Goal: Navigation & Orientation: Locate item on page

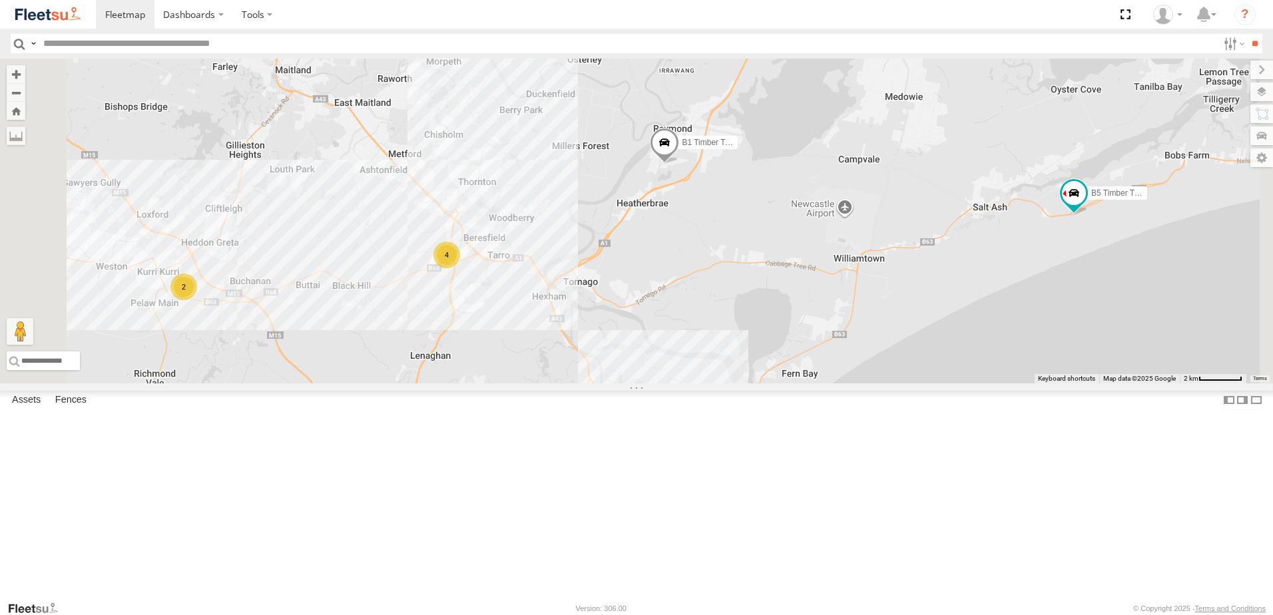
click at [379, 45] on span at bounding box center [364, 27] width 29 height 36
drag, startPoint x: 638, startPoint y: 218, endPoint x: 646, endPoint y: 219, distance: 8.1
click at [639, 216] on div "B4 Timber Truck BX1 Express Ute CX3 Express Ute B5 Timber Truck B1 Timber Truck…" at bounding box center [636, 221] width 1273 height 325
click at [679, 162] on span at bounding box center [664, 145] width 29 height 36
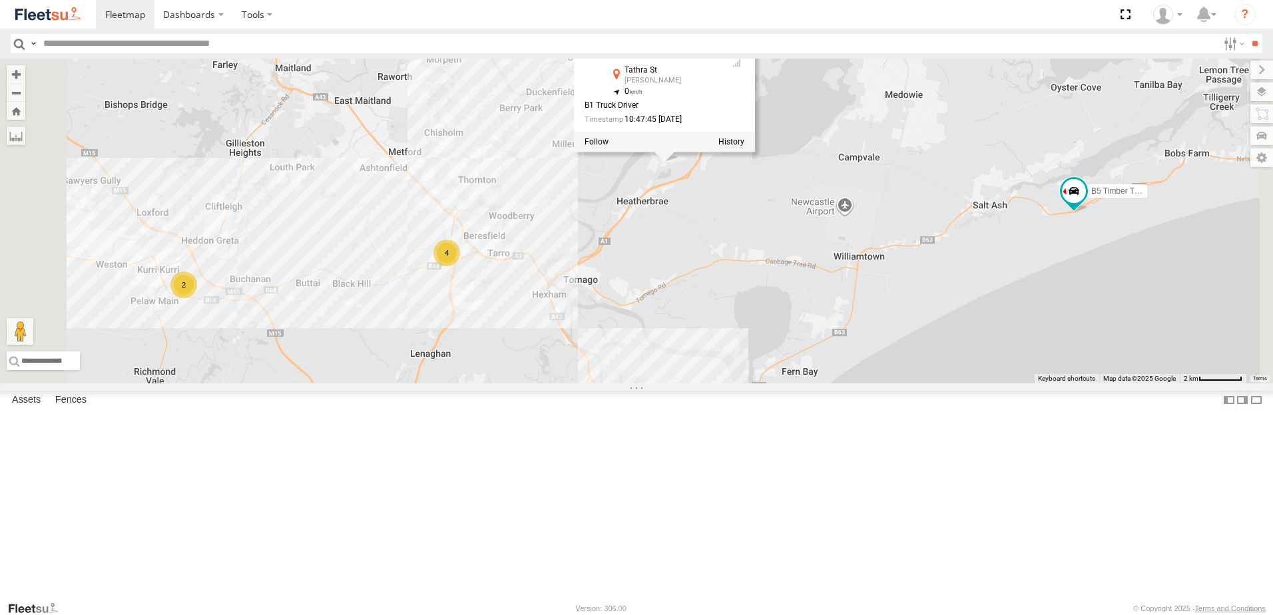
drag, startPoint x: 914, startPoint y: 391, endPoint x: 918, endPoint y: 378, distance: 13.5
click at [914, 384] on div "B4 Timber Truck BX1 Express Ute CX3 Express Ute B5 Timber Truck B1 Timber Truck…" at bounding box center [636, 221] width 1273 height 325
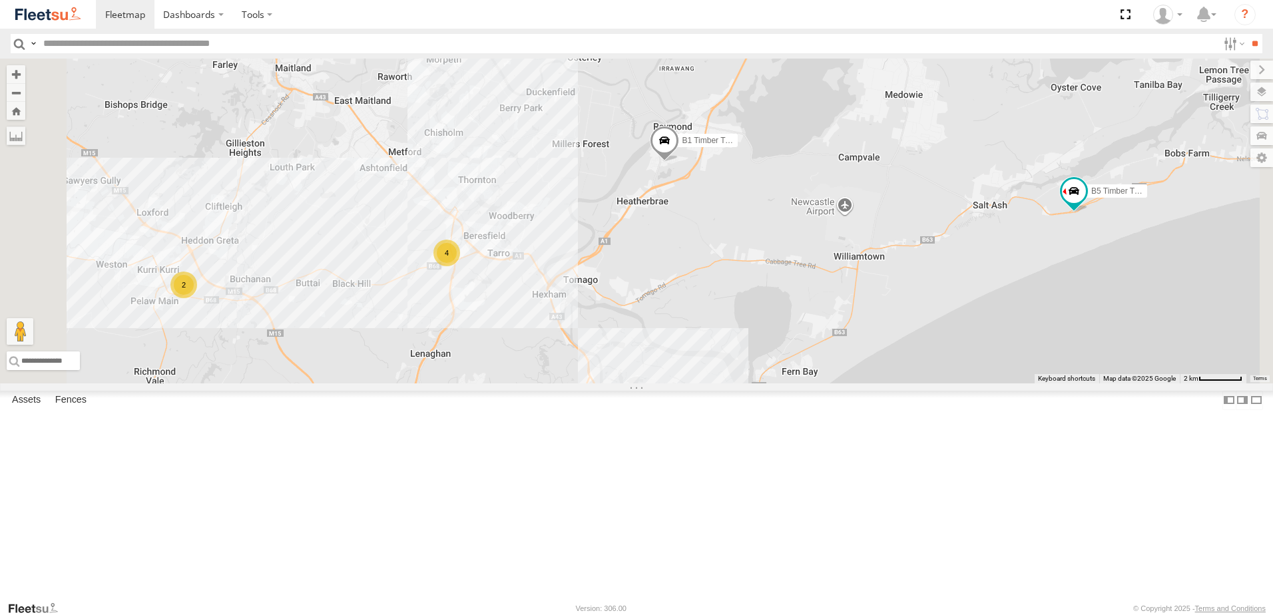
drag, startPoint x: 1089, startPoint y: 374, endPoint x: 1043, endPoint y: 348, distance: 52.5
click at [1043, 348] on div "B4 Timber Truck BX1 Express Ute CX3 Express Ute B5 Timber Truck B1 Timber Truck…" at bounding box center [636, 221] width 1273 height 325
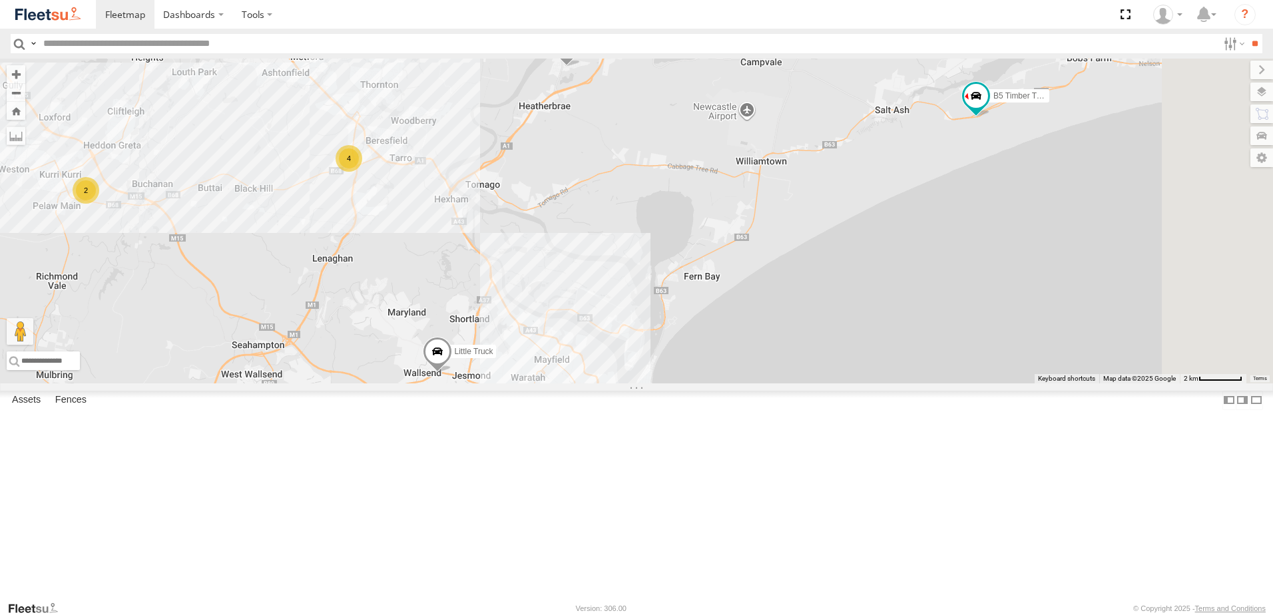
drag, startPoint x: 719, startPoint y: 414, endPoint x: 752, endPoint y: 315, distance: 104.7
click at [752, 315] on div "B4 Timber Truck BX1 Express Ute CX3 Express Ute B5 Timber Truck B1 Timber Truck…" at bounding box center [636, 221] width 1273 height 325
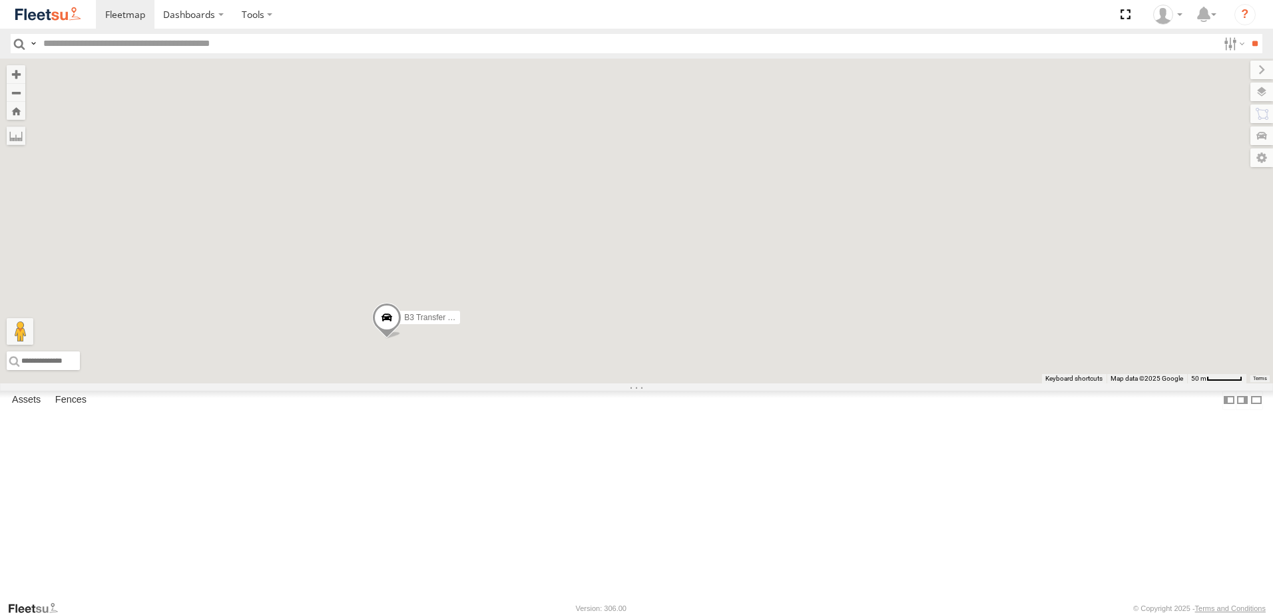
click at [606, 334] on div "CX3 Express Ute LX1 Express Ute CX1 Express Ute Little Truck CX2 Express Ute B3…" at bounding box center [636, 221] width 1273 height 325
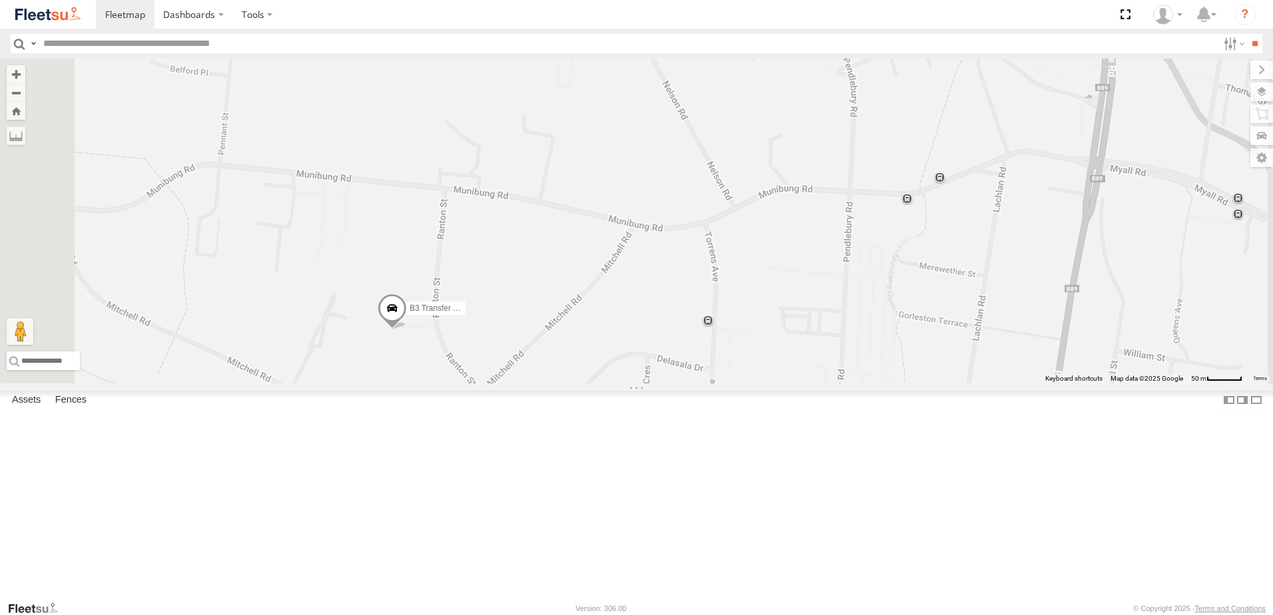
drag, startPoint x: 627, startPoint y: 360, endPoint x: 657, endPoint y: 303, distance: 64.3
click at [656, 303] on div "CX3 Express Ute LX1 Express Ute CX1 Express Ute Little Truck CX2 Express Ute B3…" at bounding box center [636, 221] width 1273 height 325
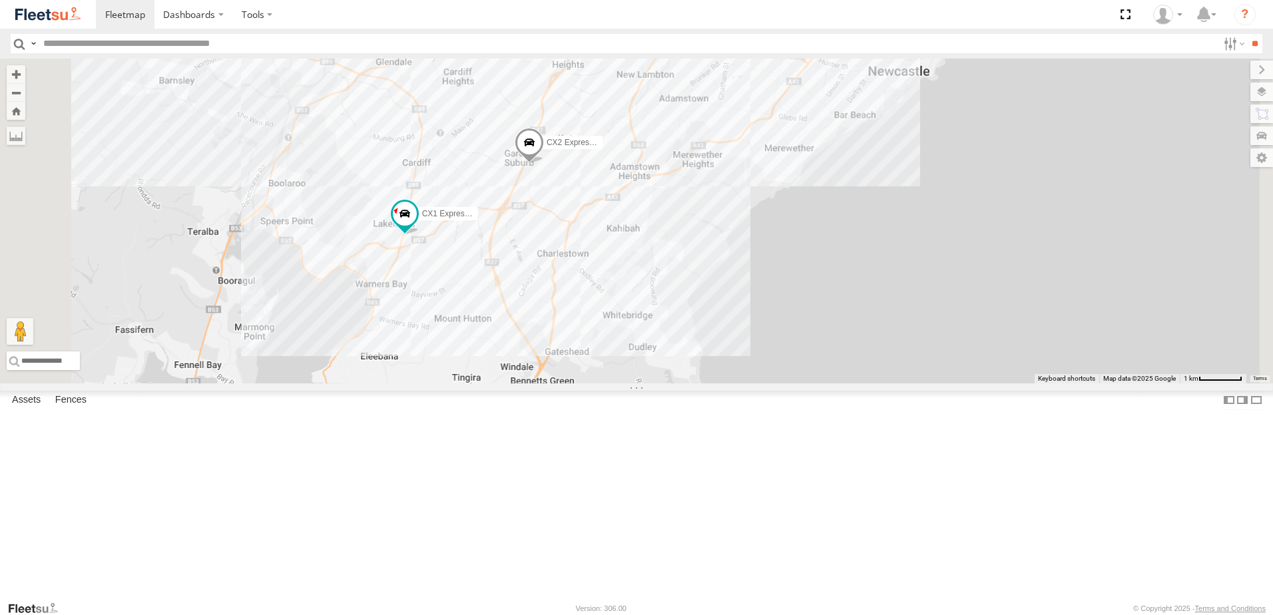
drag, startPoint x: 831, startPoint y: 308, endPoint x: 730, endPoint y: 477, distance: 197.7
click at [737, 384] on div "LX1 Express Ute CX1 Express Ute Little Truck CX2 Express Ute" at bounding box center [636, 221] width 1273 height 325
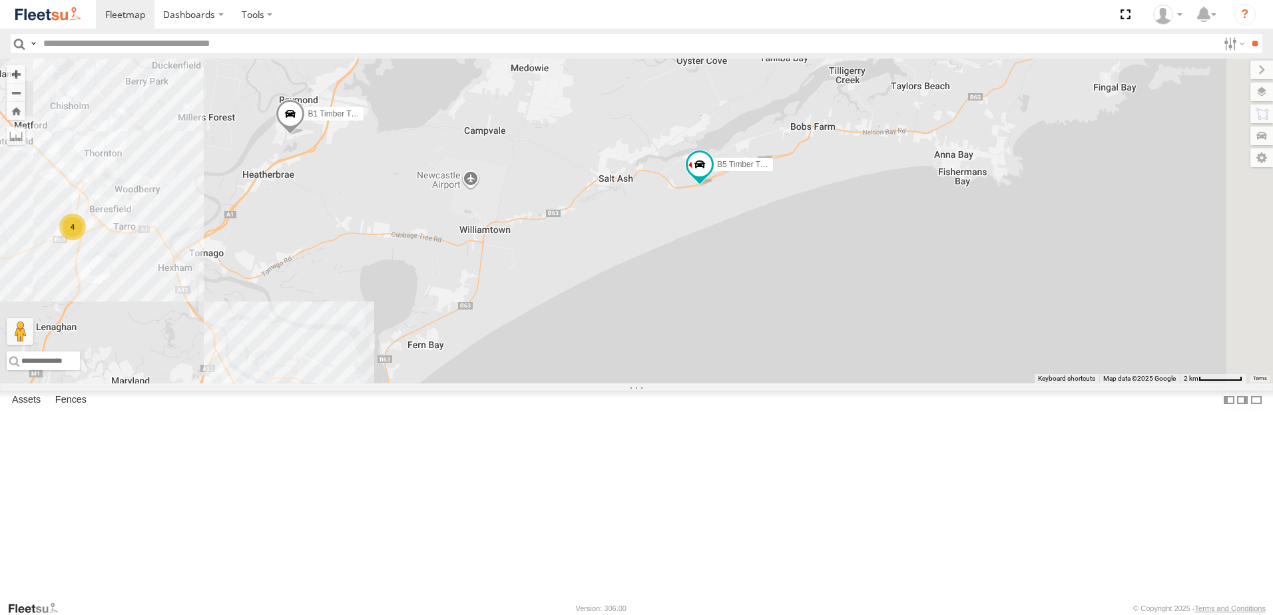
drag, startPoint x: 979, startPoint y: 258, endPoint x: 663, endPoint y: 445, distance: 367.3
click at [663, 384] on div "B5 Timber Truck LX1 Express Ute CX1 Express Ute Little Truck CX2 Express Ute 5 …" at bounding box center [636, 221] width 1273 height 325
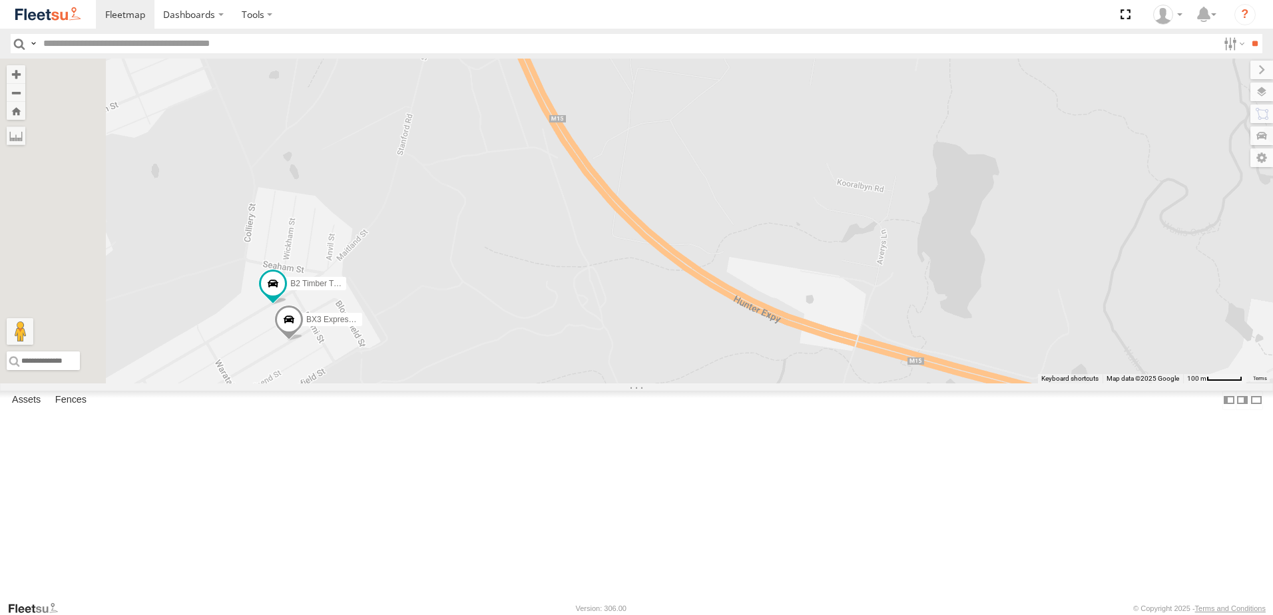
click at [367, 325] on span "BX3 Express Ute" at bounding box center [336, 320] width 61 height 9
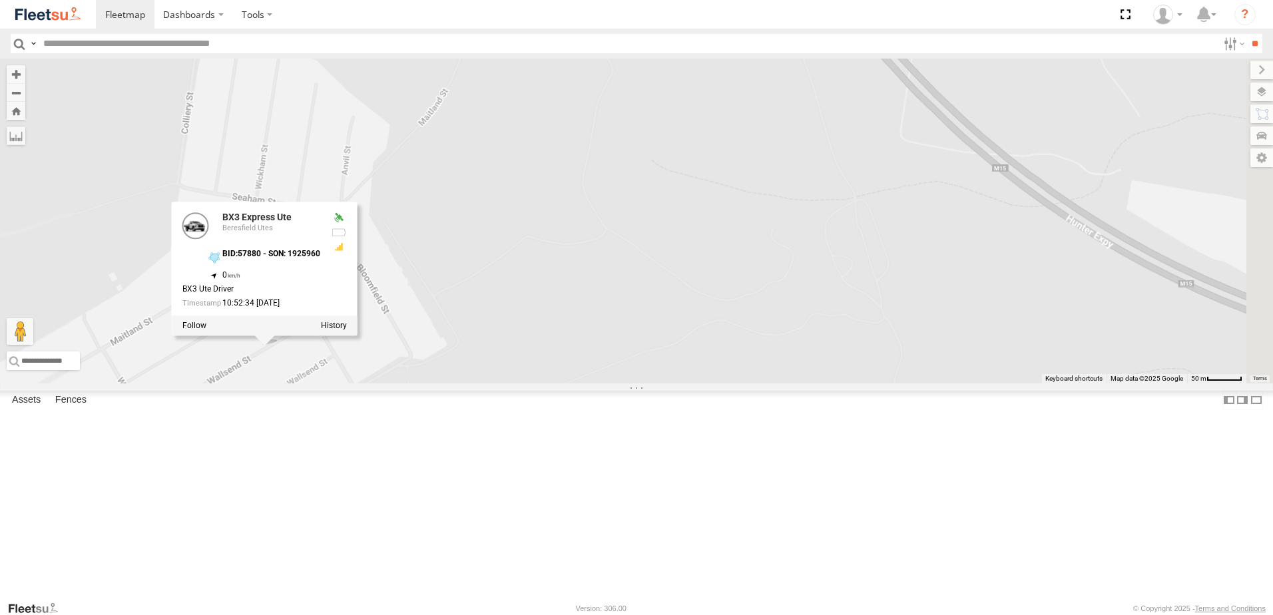
click at [625, 384] on div "B5 Timber Truck Little Truck B1 Timber Truck B4 Timber Truck BX1 Express Ute B2…" at bounding box center [636, 221] width 1273 height 325
click at [577, 384] on div "B5 Timber Truck Little Truck B1 Timber Truck B4 Timber Truck BX1 Express Ute B2…" at bounding box center [636, 221] width 1273 height 325
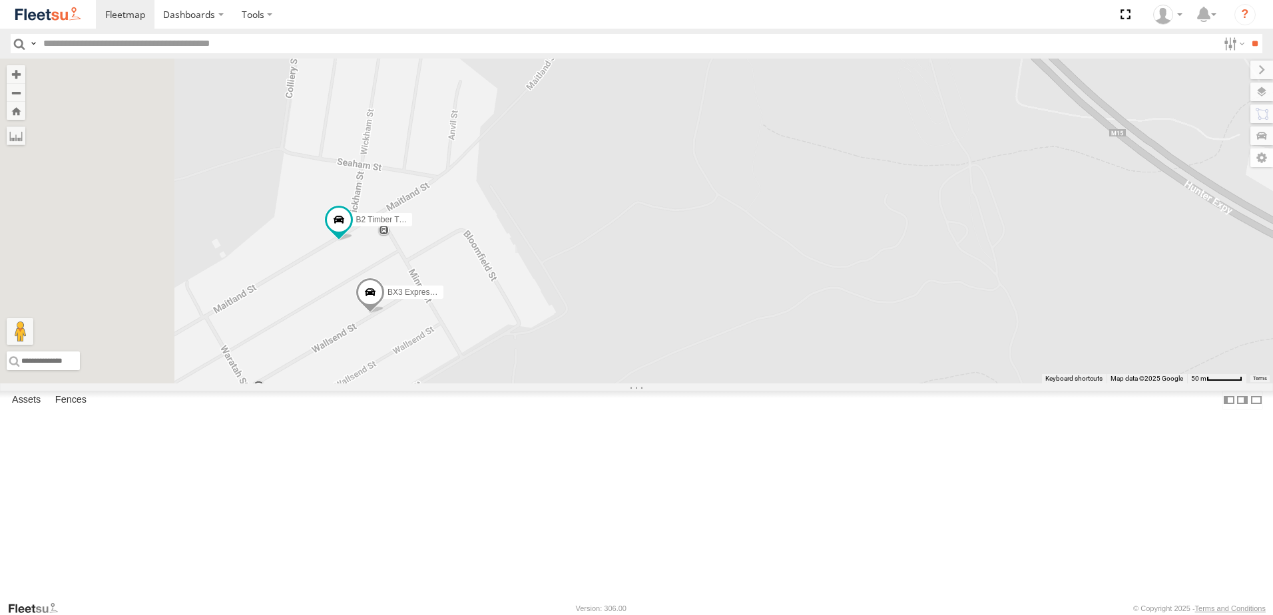
drag, startPoint x: 493, startPoint y: 420, endPoint x: 605, endPoint y: 385, distance: 116.7
click at [605, 384] on div "B5 Timber Truck Little Truck B1 Timber Truck B4 Timber Truck BX1 Express Ute B2…" at bounding box center [636, 221] width 1273 height 325
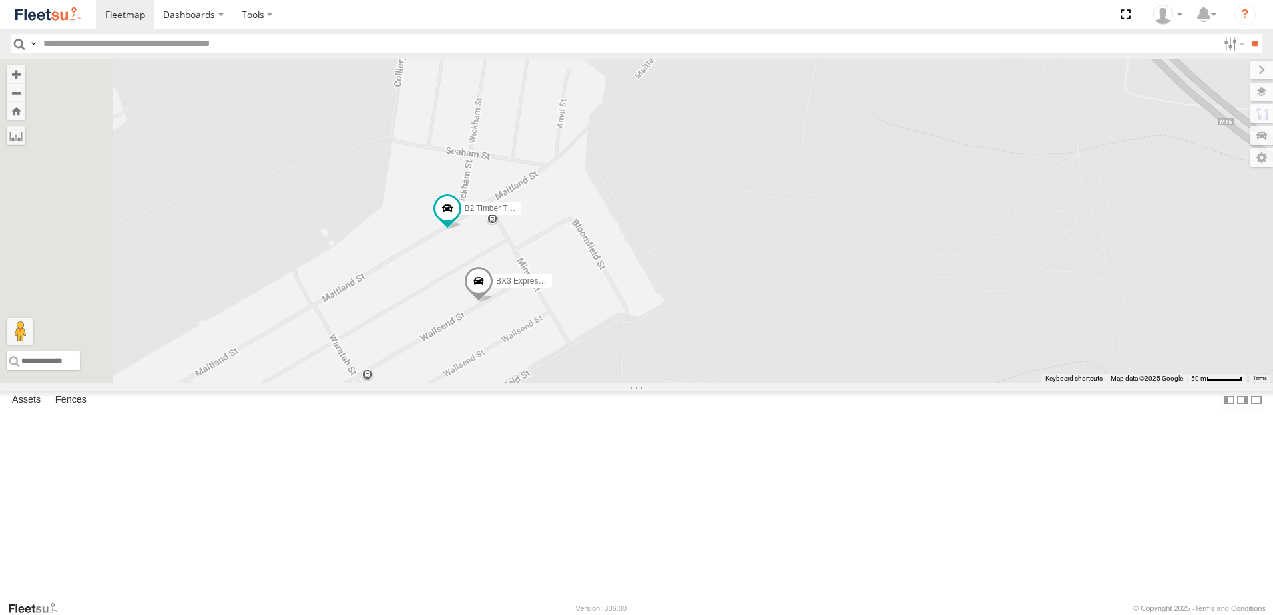
drag, startPoint x: 583, startPoint y: 388, endPoint x: 689, endPoint y: 378, distance: 106.3
click at [689, 378] on div "B5 Timber Truck Little Truck B1 Timber Truck B4 Timber Truck BX1 Express Ute B2…" at bounding box center [636, 221] width 1273 height 325
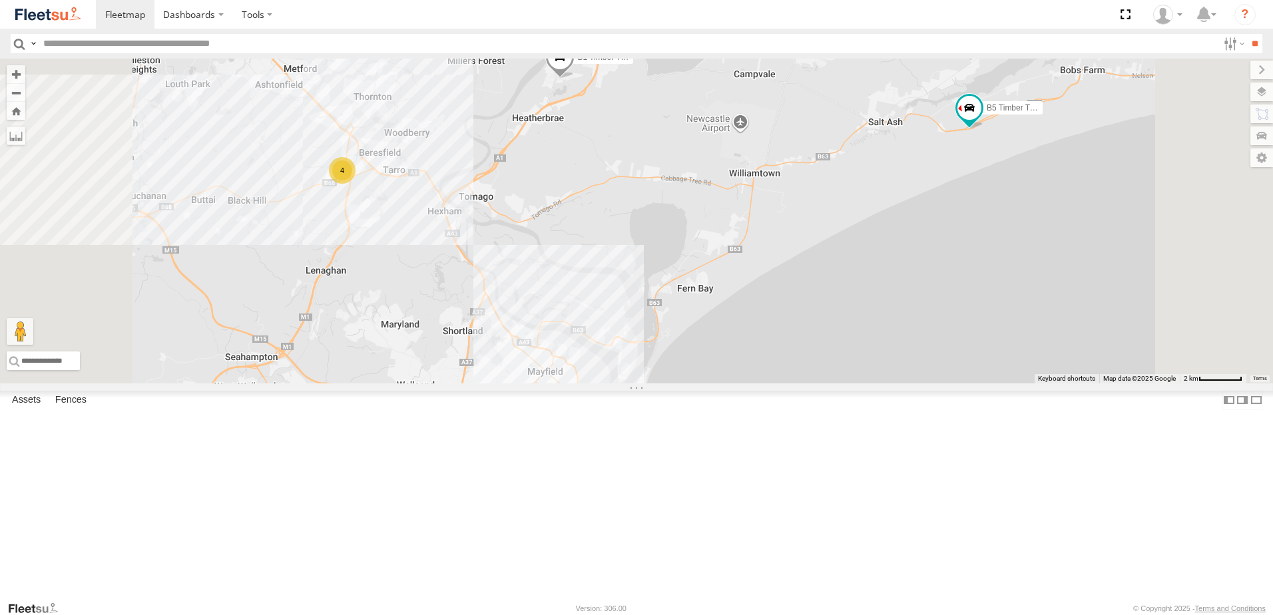
click at [575, 79] on span at bounding box center [559, 61] width 29 height 36
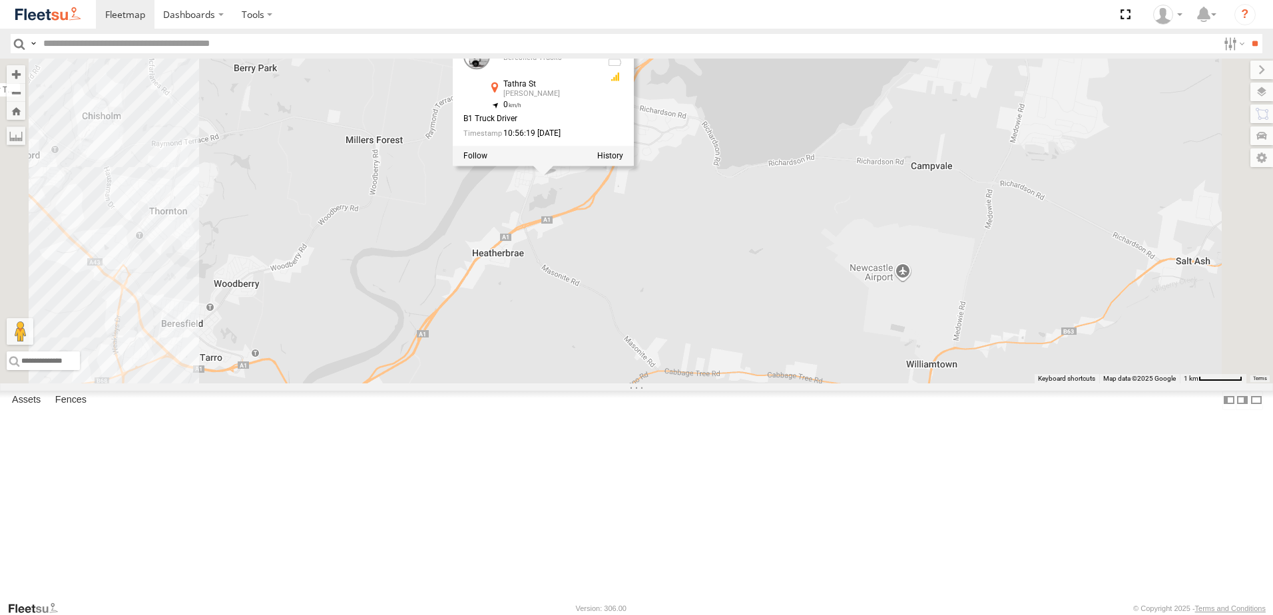
drag, startPoint x: 756, startPoint y: 238, endPoint x: 774, endPoint y: 404, distance: 166.0
click at [772, 384] on div "B4 Timber Truck BX1 Express Ute B5 Timber Truck B1 Timber Truck CX2 Express Ute…" at bounding box center [636, 221] width 1273 height 325
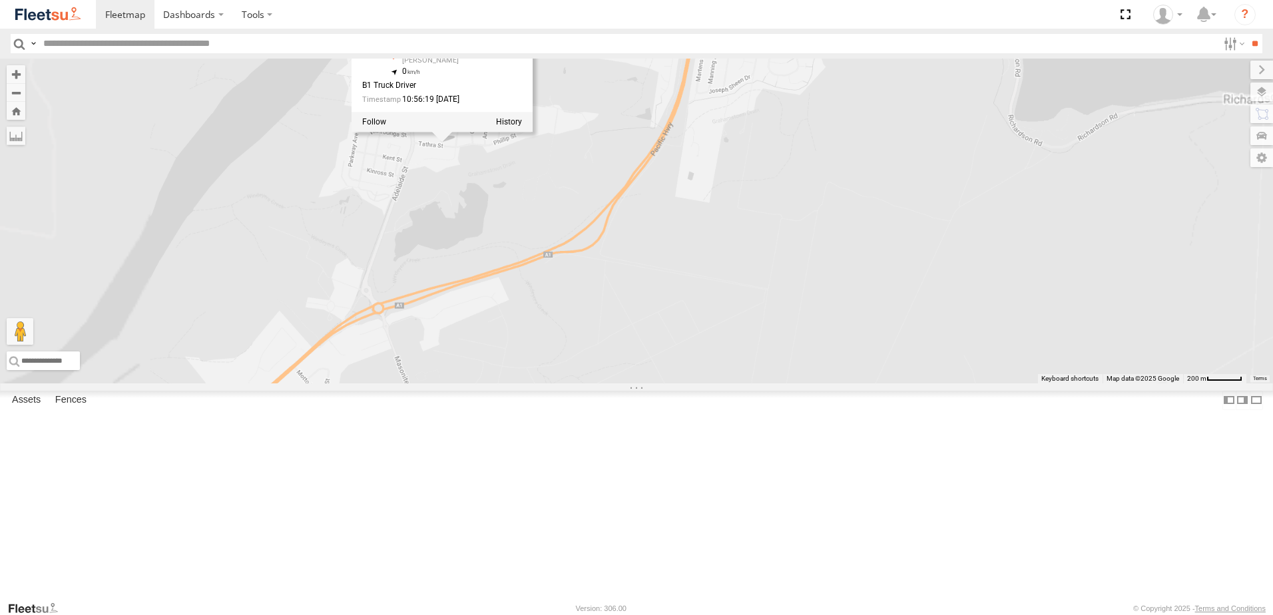
click at [754, 381] on div "B4 Timber Truck BX1 Express Ute B5 Timber Truck B1 Timber Truck CX2 Express Ute…" at bounding box center [636, 221] width 1273 height 325
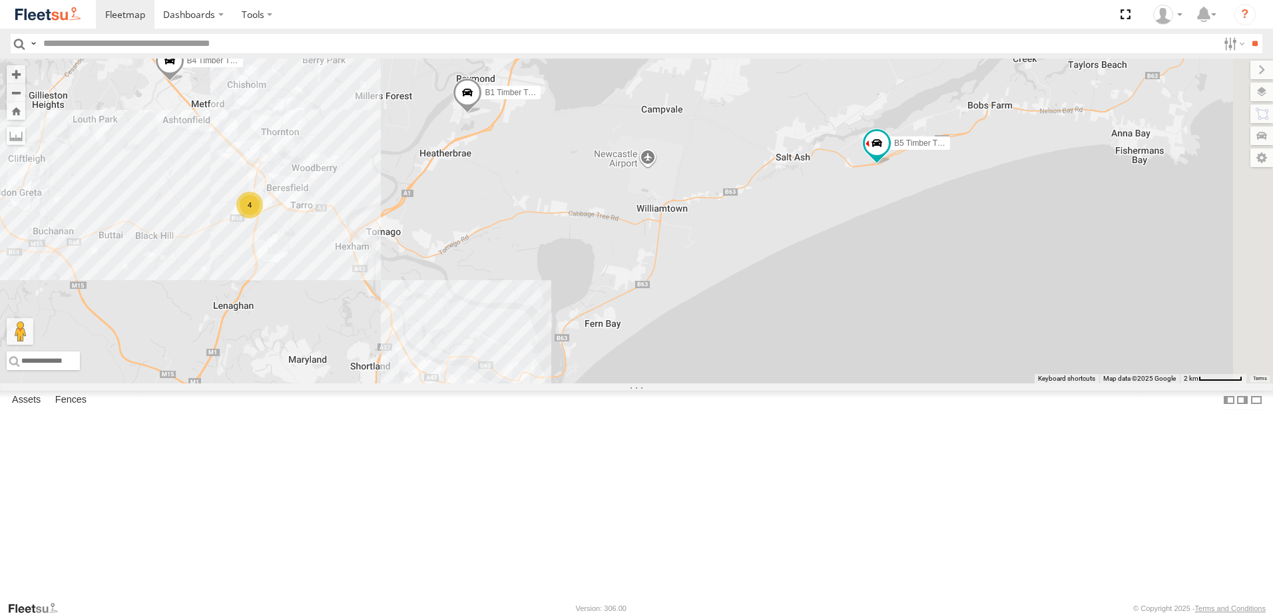
drag, startPoint x: 1098, startPoint y: 416, endPoint x: 938, endPoint y: 283, distance: 208.0
click at [938, 283] on div "B4 Timber Truck BX1 Express Ute B5 Timber Truck B1 Timber Truck CX2 Express Ute…" at bounding box center [636, 221] width 1273 height 325
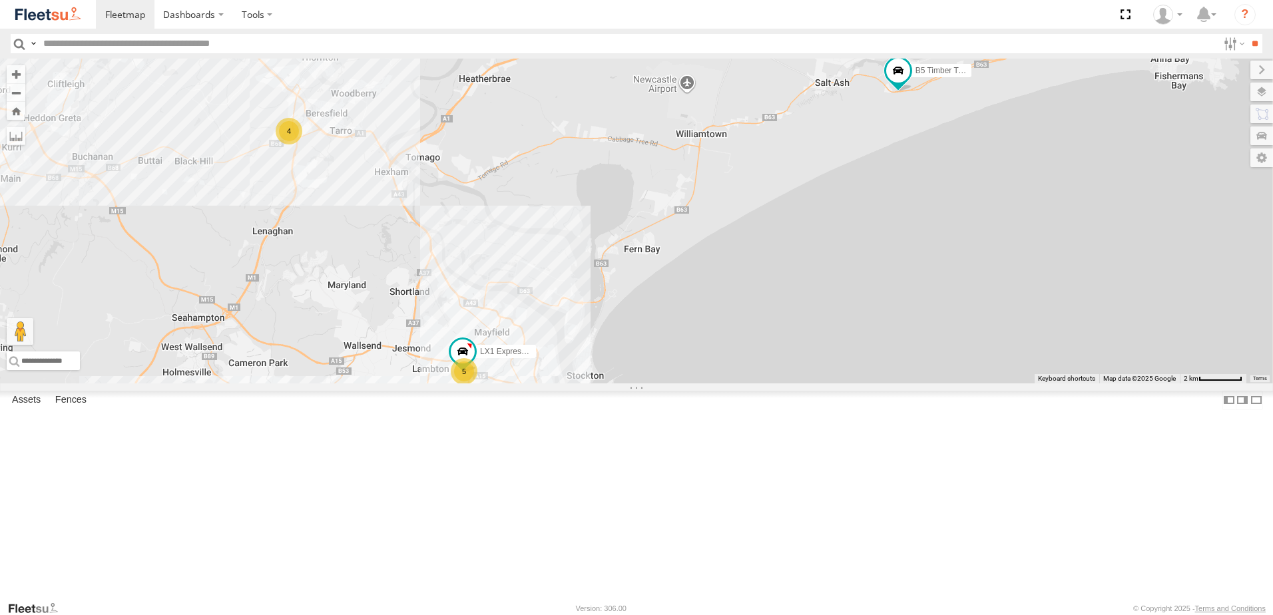
drag, startPoint x: 749, startPoint y: 500, endPoint x: 847, endPoint y: 324, distance: 201.8
click at [840, 338] on div "B4 Timber Truck BX1 Express Ute B5 Timber Truck B1 Timber Truck CX2 Express Ute…" at bounding box center [636, 221] width 1273 height 325
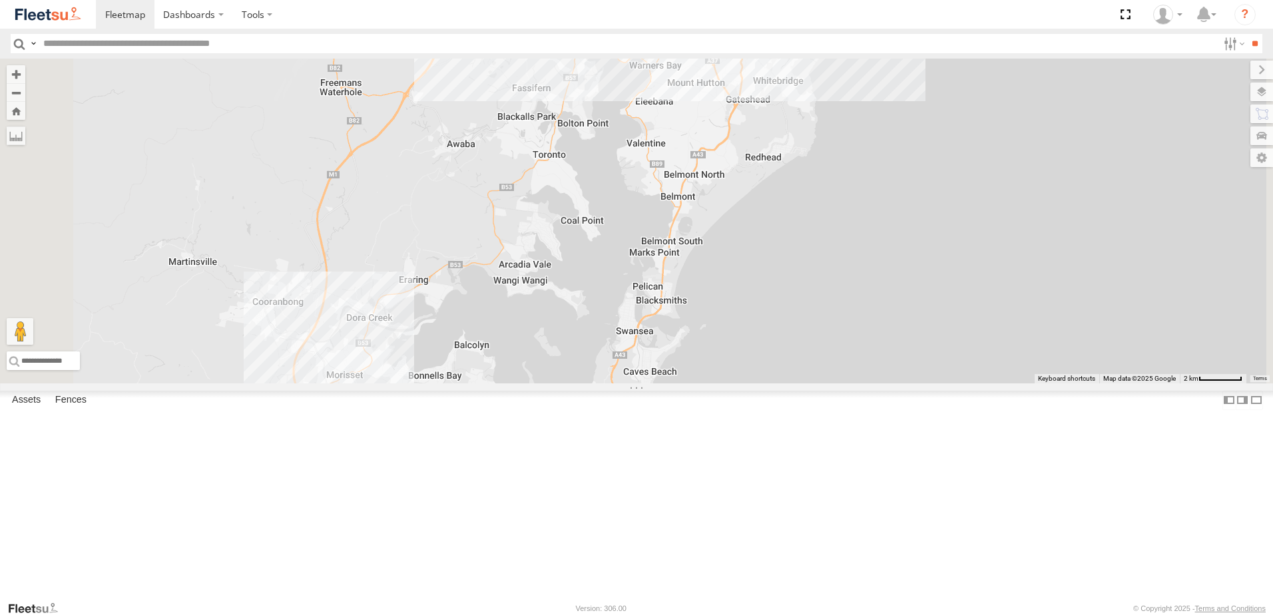
drag, startPoint x: 687, startPoint y: 377, endPoint x: 702, endPoint y: 338, distance: 41.5
click at [702, 338] on div "B4 Timber Truck BX1 Express Ute B5 Timber Truck B1 Timber Truck CX2 Express Ute…" at bounding box center [636, 221] width 1273 height 325
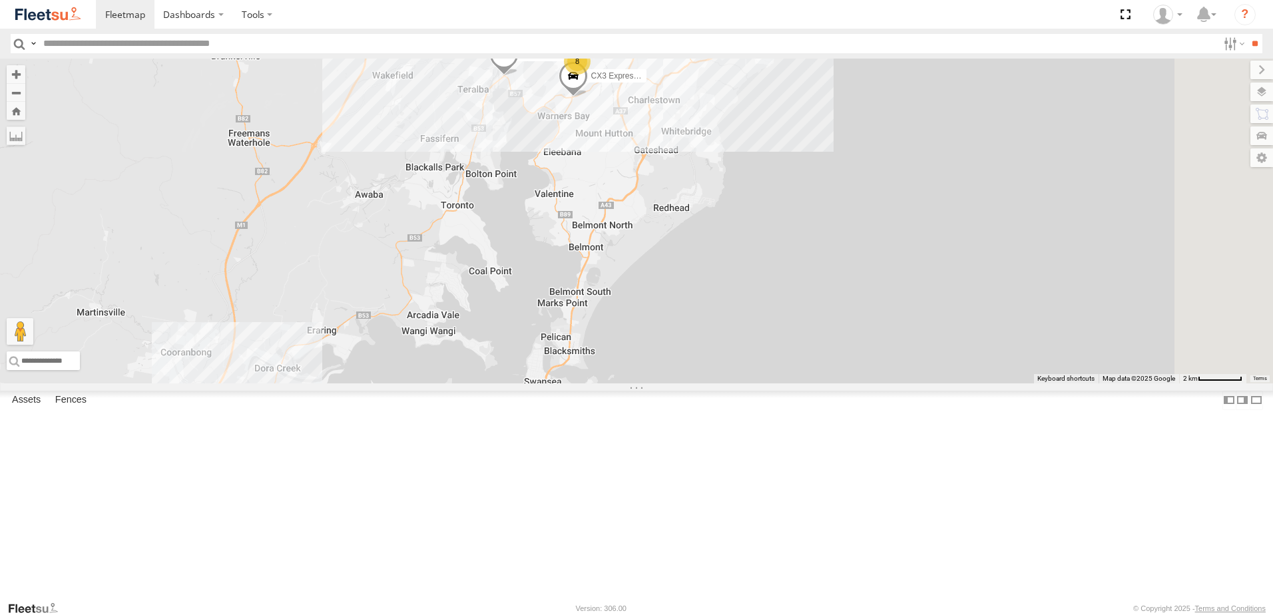
drag, startPoint x: 737, startPoint y: 308, endPoint x: 616, endPoint y: 406, distance: 155.8
click at [608, 384] on div "B4 Timber Truck BX1 Express Ute B5 Timber Truck B1 Timber Truck CX2 Express Ute…" at bounding box center [636, 221] width 1273 height 325
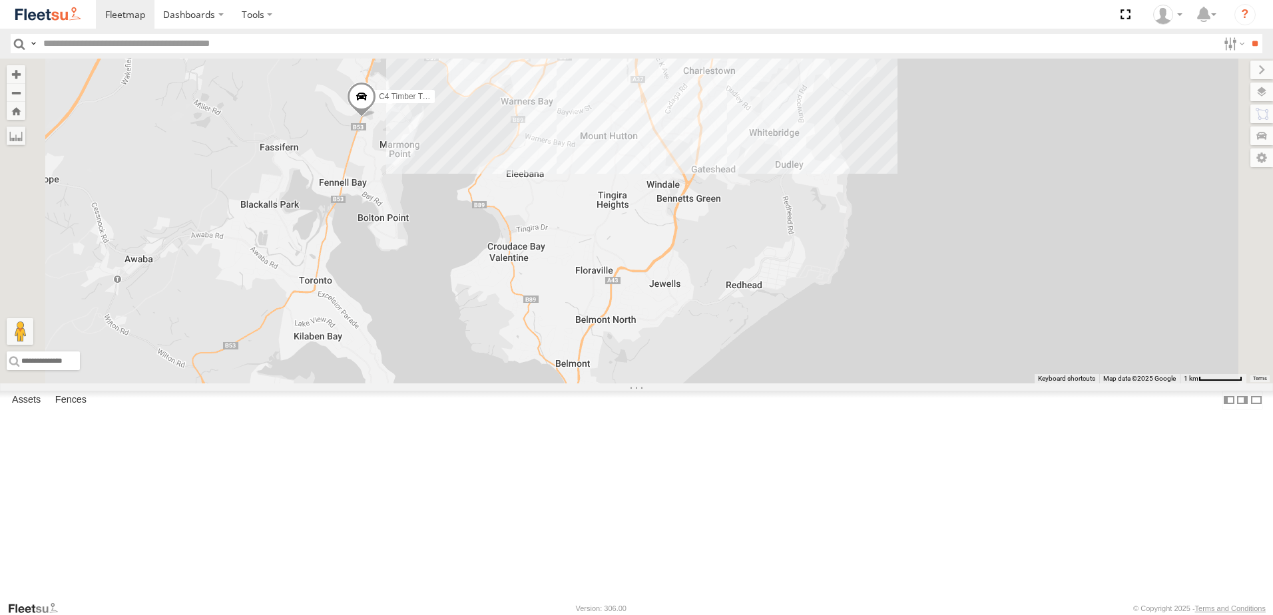
drag, startPoint x: 766, startPoint y: 284, endPoint x: 750, endPoint y: 392, distance: 109.1
click at [750, 384] on div "CX3 Express Ute C4 Timber Truck Little Truck" at bounding box center [636, 221] width 1273 height 325
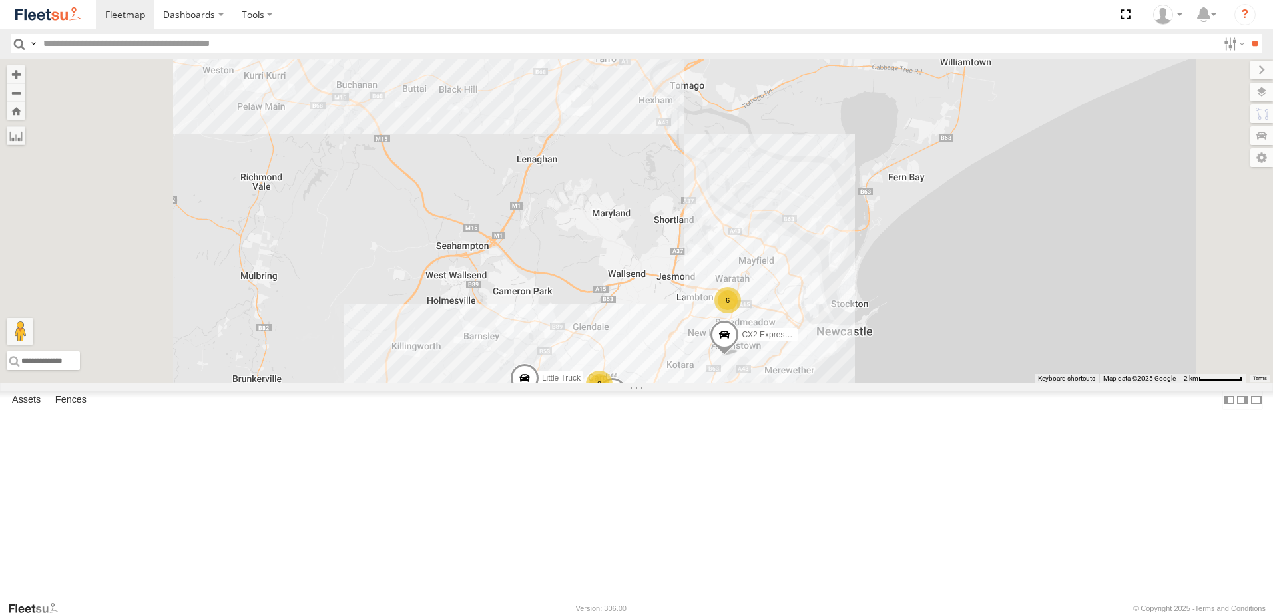
drag, startPoint x: 796, startPoint y: 309, endPoint x: 845, endPoint y: 548, distance: 243.9
click at [845, 384] on div "CX3 Express Ute C4 Timber Truck Little Truck CX2 Express Ute 6 8" at bounding box center [636, 221] width 1273 height 325
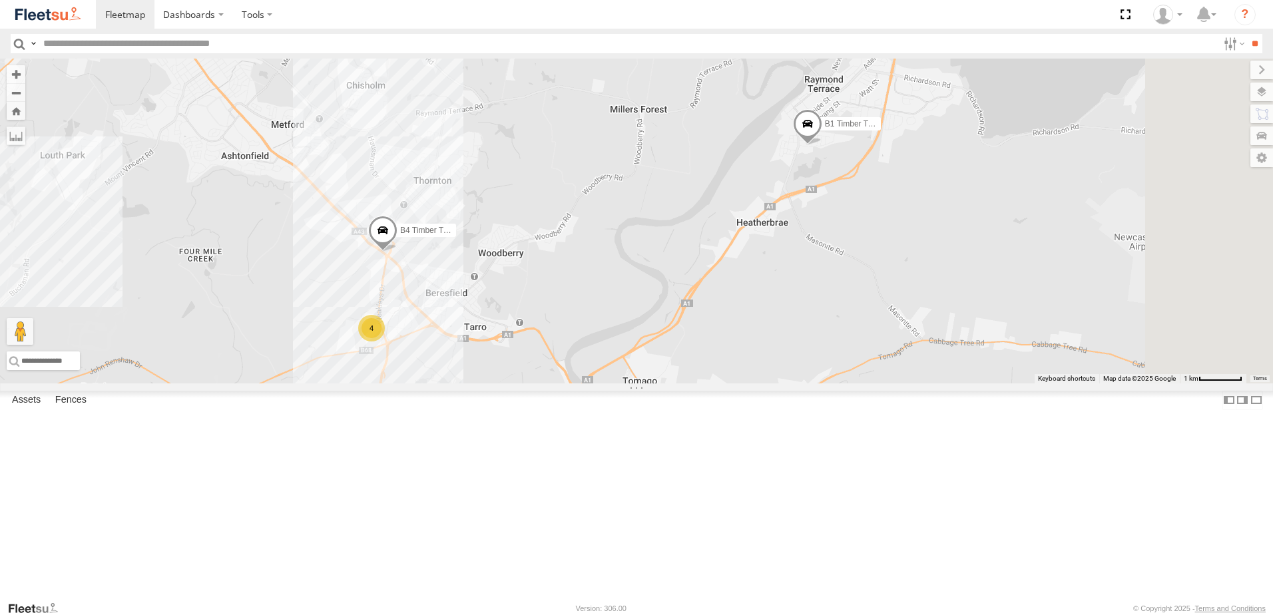
drag, startPoint x: 806, startPoint y: 268, endPoint x: 663, endPoint y: 509, distance: 279.4
click at [663, 384] on div "CX3 Express Ute C4 Timber Truck Little Truck CX2 Express Ute B4 Timber Truck B1…" at bounding box center [636, 221] width 1273 height 325
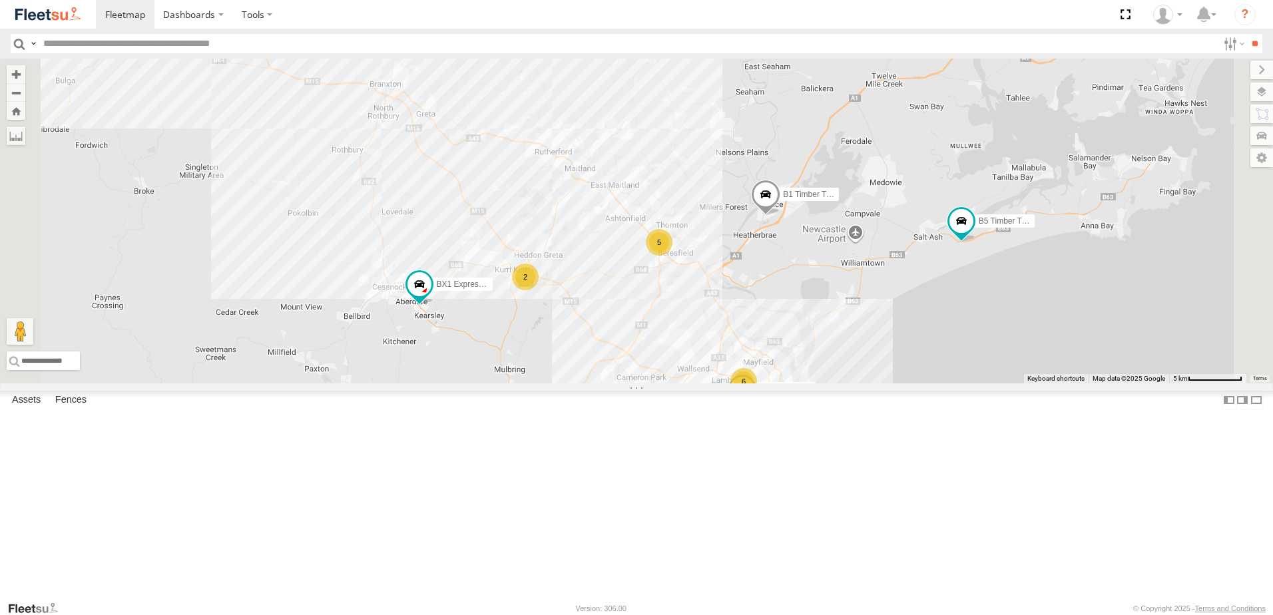
drag, startPoint x: 1049, startPoint y: 366, endPoint x: 973, endPoint y: 362, distance: 76.7
click at [973, 362] on div "C4 Timber Truck Little Truck CX2 Express Ute B1 Timber Truck 5 BX1 Express Ute …" at bounding box center [636, 221] width 1273 height 325
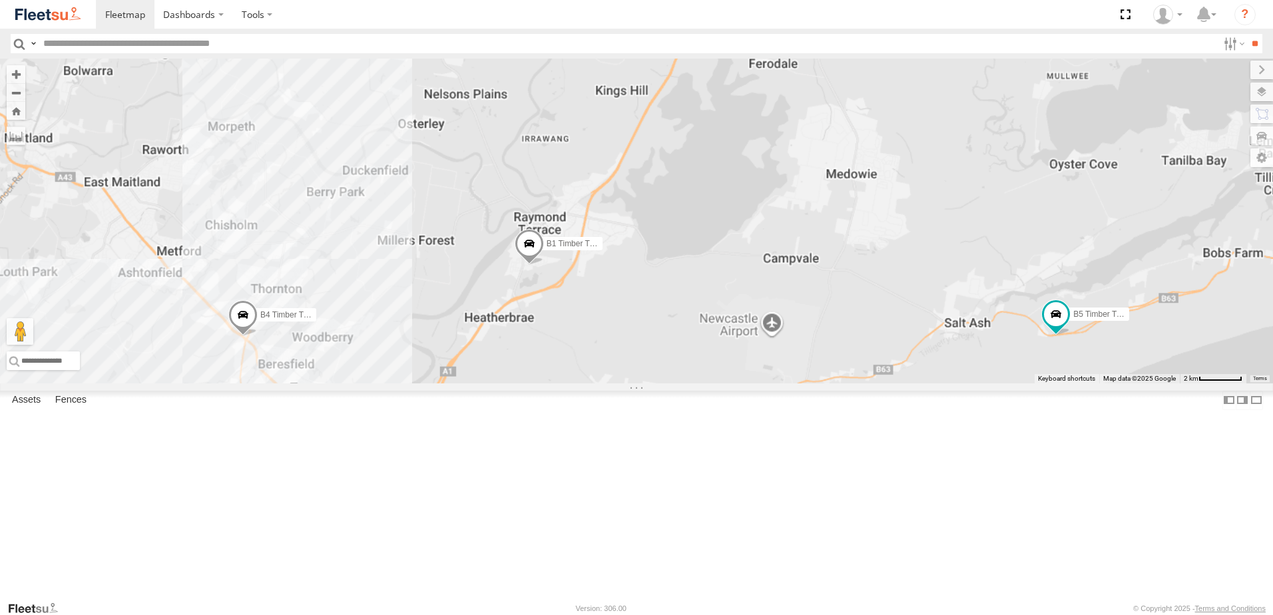
drag, startPoint x: 671, startPoint y: 406, endPoint x: 803, endPoint y: 334, distance: 150.2
click at [802, 334] on div "C4 Timber Truck Little Truck CX2 Express Ute B1 Timber Truck BX1 Express Ute B5…" at bounding box center [636, 221] width 1273 height 325
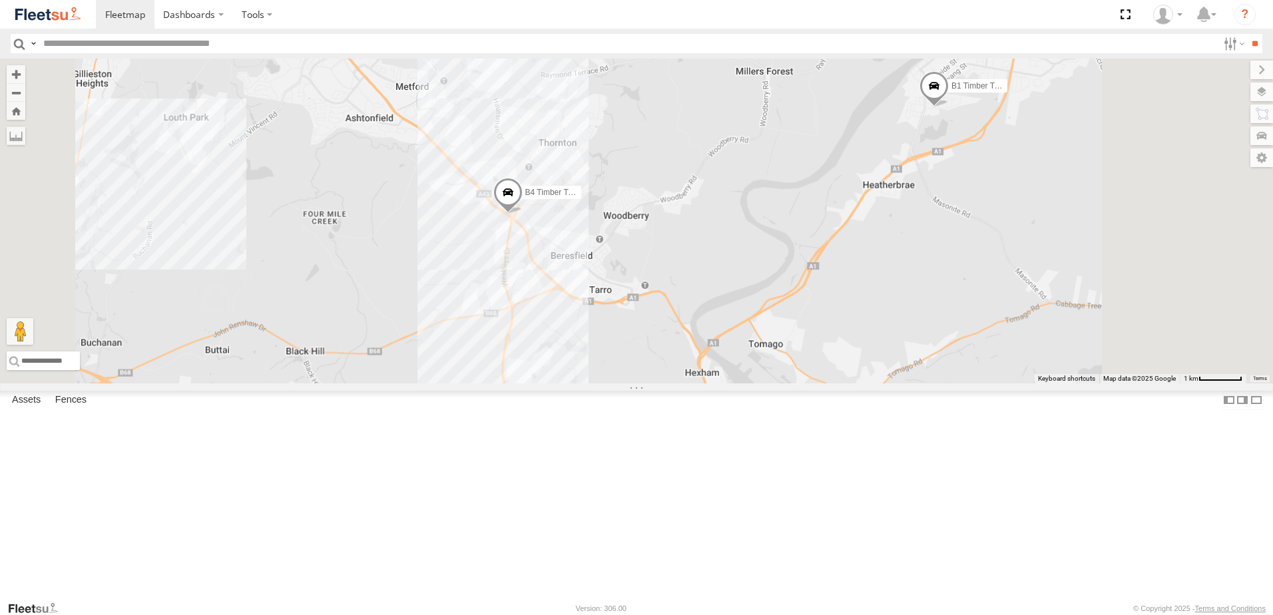
drag, startPoint x: 669, startPoint y: 361, endPoint x: 665, endPoint y: 325, distance: 36.2
click at [665, 325] on div "C4 Timber Truck Little Truck CX2 Express Ute B1 Timber Truck BX1 Express Ute B5…" at bounding box center [636, 221] width 1273 height 325
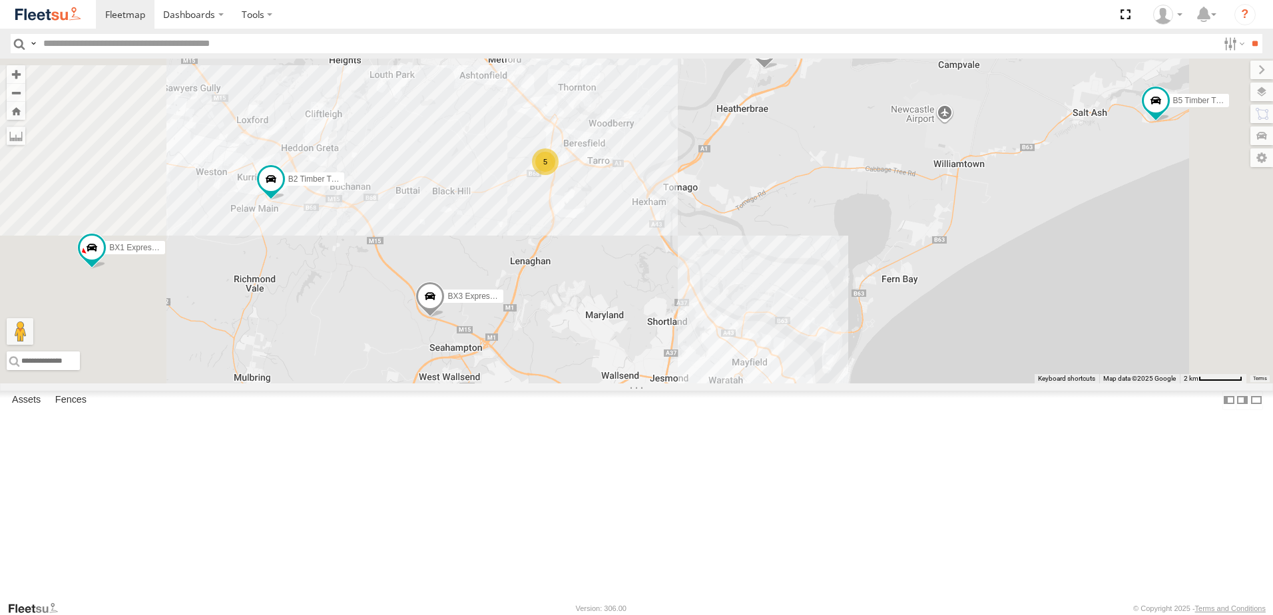
drag, startPoint x: 573, startPoint y: 416, endPoint x: 588, endPoint y: 212, distance: 205.0
click at [588, 222] on div "BX3 Express Ute B1 Timber Truck B2 Timber Truck BX1 Express Ute B5 Timber Truck…" at bounding box center [636, 221] width 1273 height 325
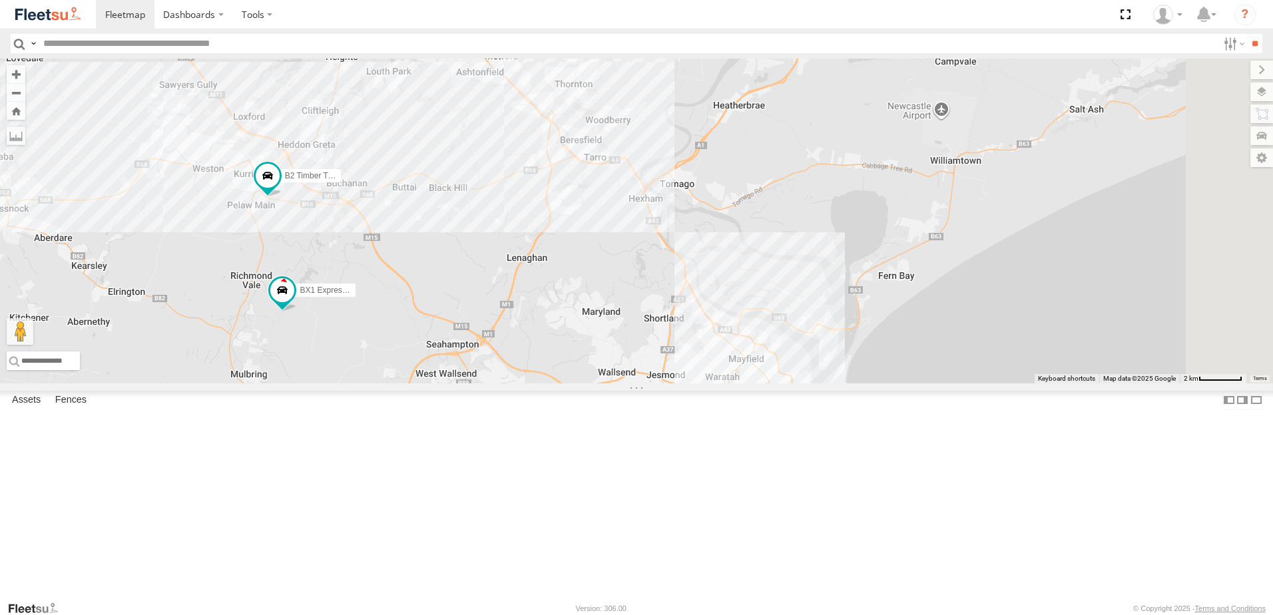
drag, startPoint x: 887, startPoint y: 157, endPoint x: 784, endPoint y: 412, distance: 275.1
click at [784, 384] on div "BX3 Express Ute LX4 Express Ute CX2 Express Ute C4 Timber Truck BX1 Express Ute…" at bounding box center [636, 221] width 1273 height 325
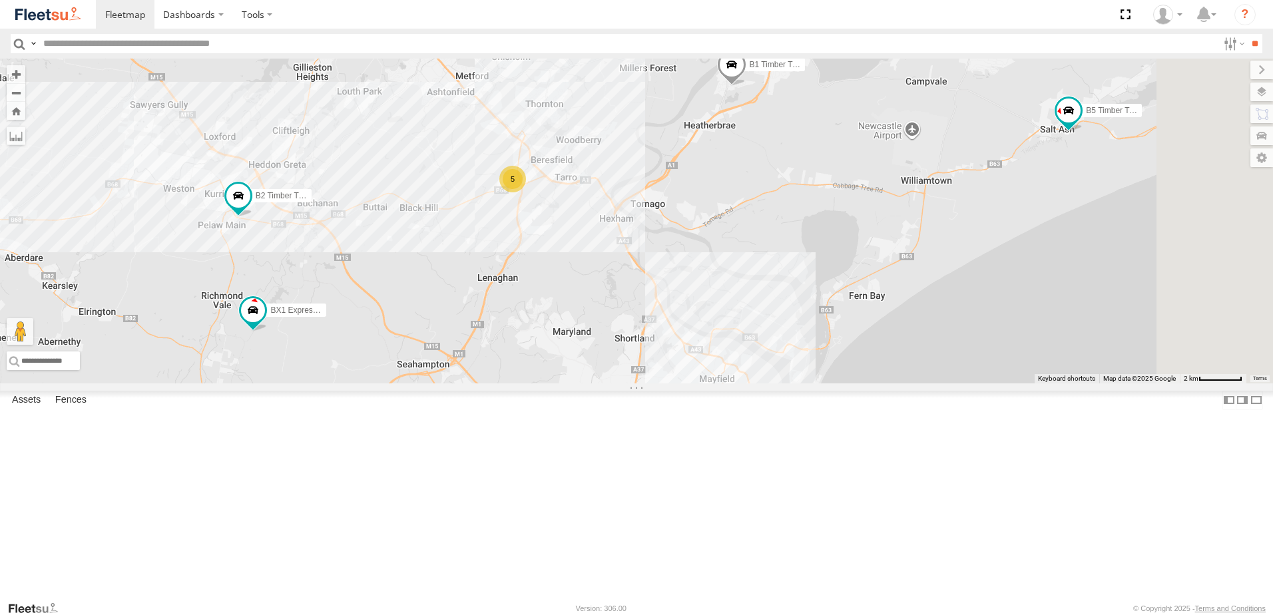
drag, startPoint x: 981, startPoint y: 351, endPoint x: 952, endPoint y: 360, distance: 30.1
click at [952, 360] on div "BX3 Express Ute LX4 Express Ute CX2 Express Ute C4 Timber Truck BX1 Express Ute…" at bounding box center [636, 221] width 1273 height 325
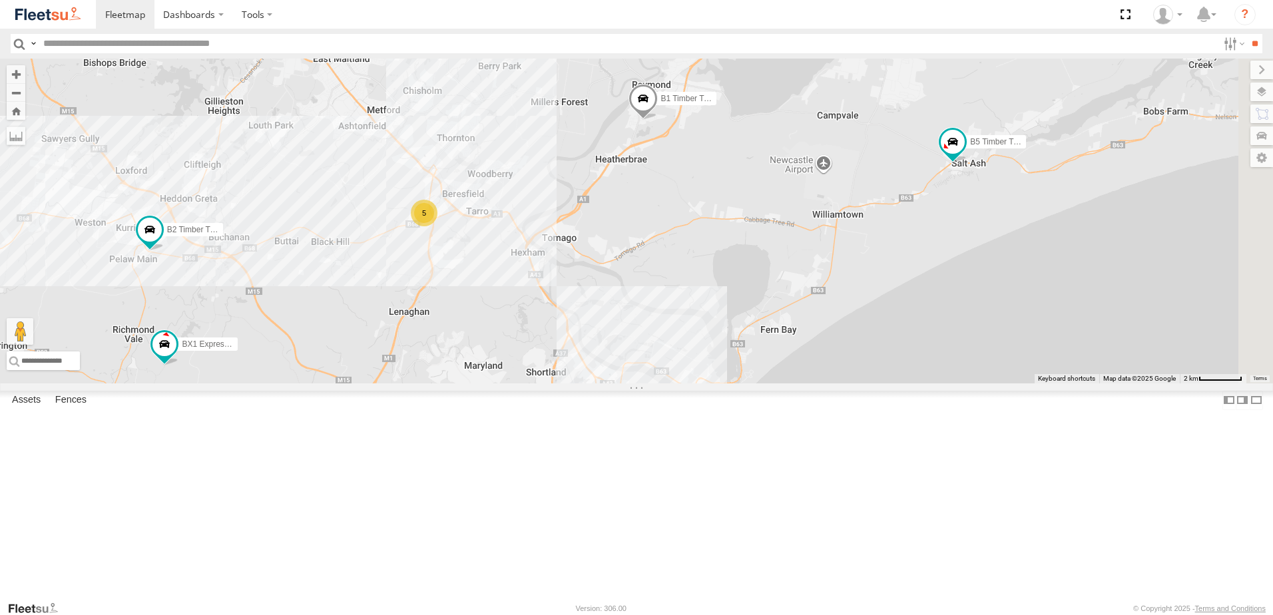
click at [658, 121] on span at bounding box center [643, 103] width 29 height 36
click at [723, 105] on label at bounding box center [710, 100] width 26 height 9
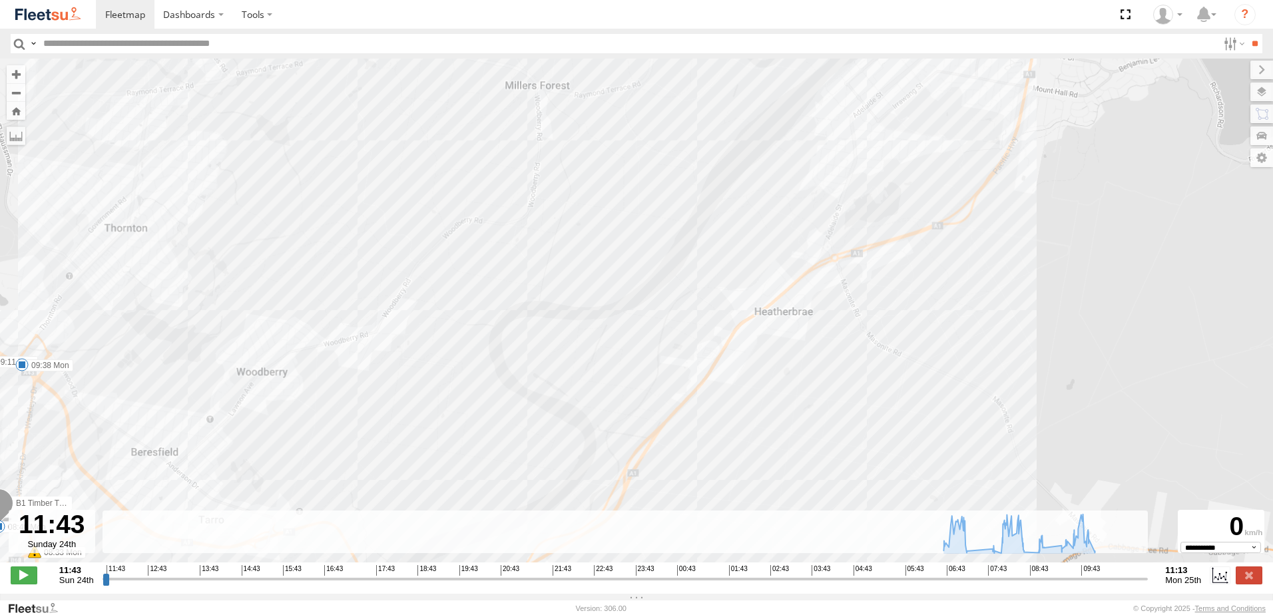
drag, startPoint x: 918, startPoint y: 134, endPoint x: 867, endPoint y: 210, distance: 91.8
click at [884, 217] on div "B1 Timber Truck 08:33 Mon 08:40 Mon 09:11 Mon 09:38 Mon" at bounding box center [636, 318] width 1273 height 518
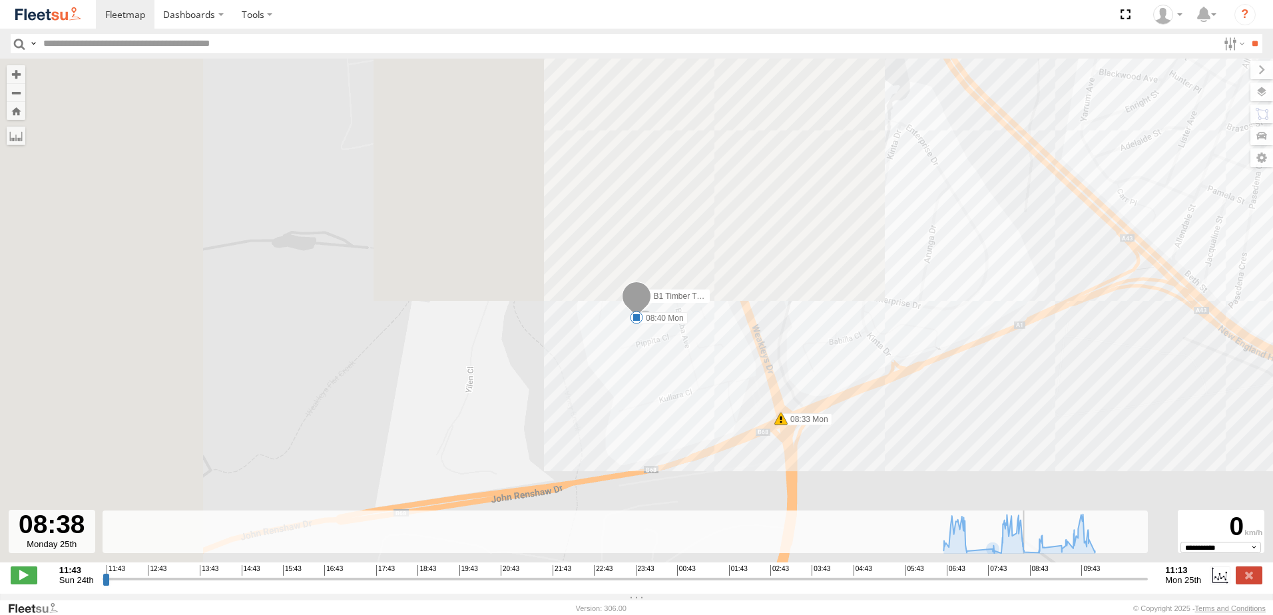
click at [1030, 585] on input "range" at bounding box center [626, 579] width 1046 height 13
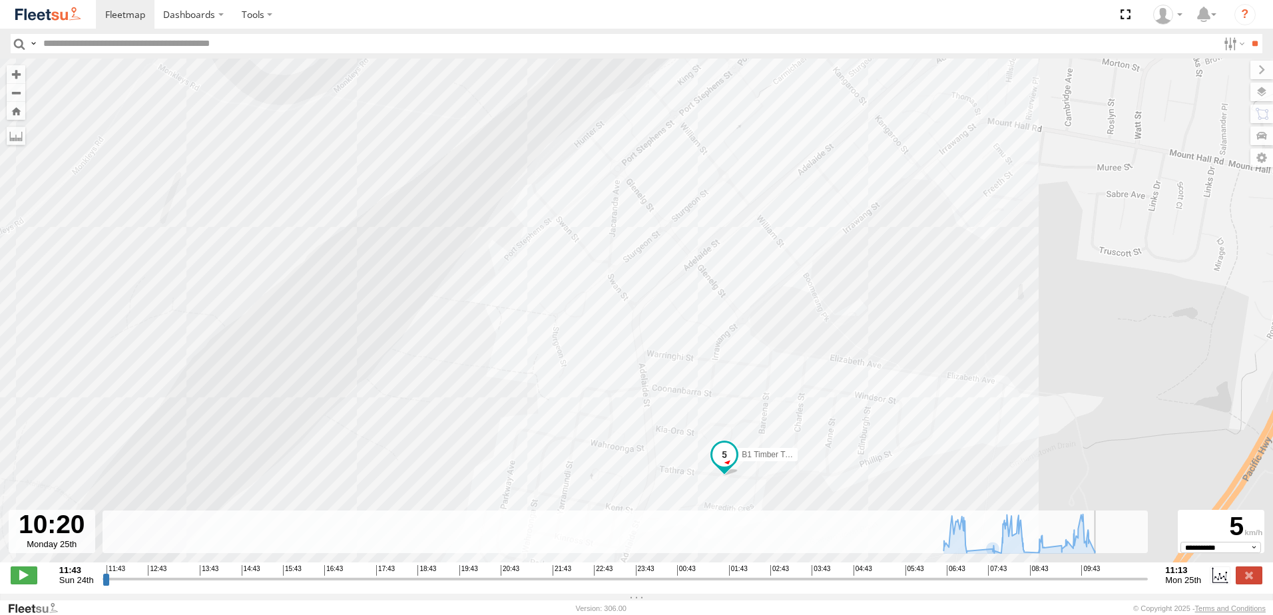
drag, startPoint x: 1030, startPoint y: 585, endPoint x: 1105, endPoint y: 589, distance: 75.4
type input "**********"
click at [1105, 585] on input "range" at bounding box center [626, 579] width 1046 height 13
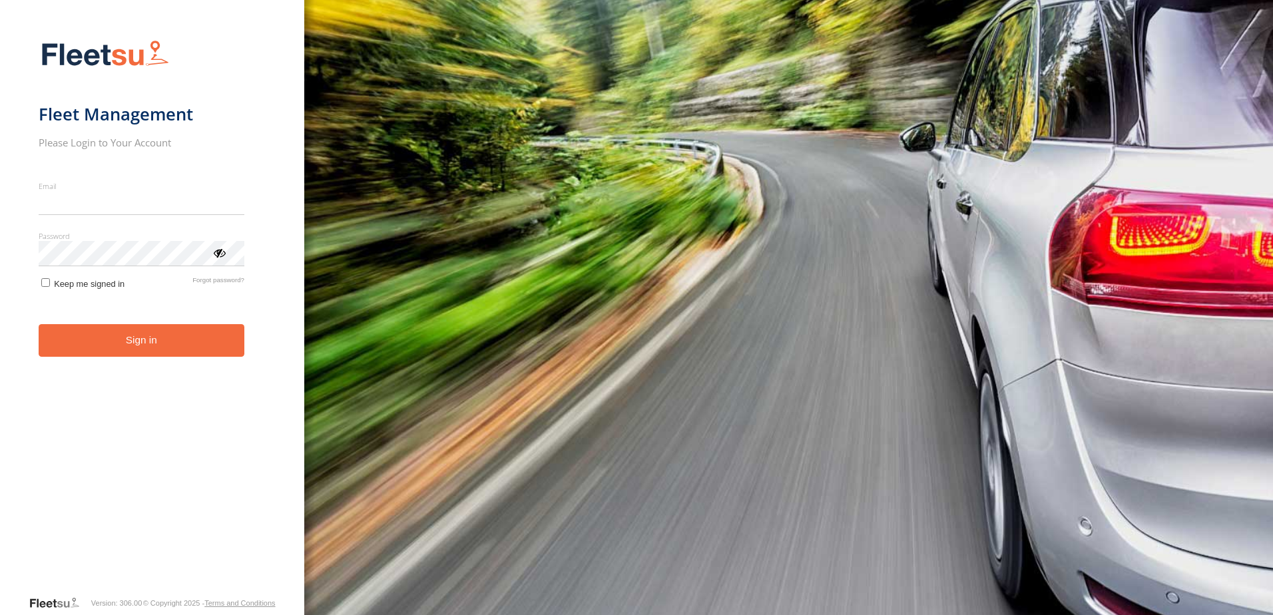
type input "**********"
click at [175, 354] on button "Sign in" at bounding box center [142, 340] width 206 height 33
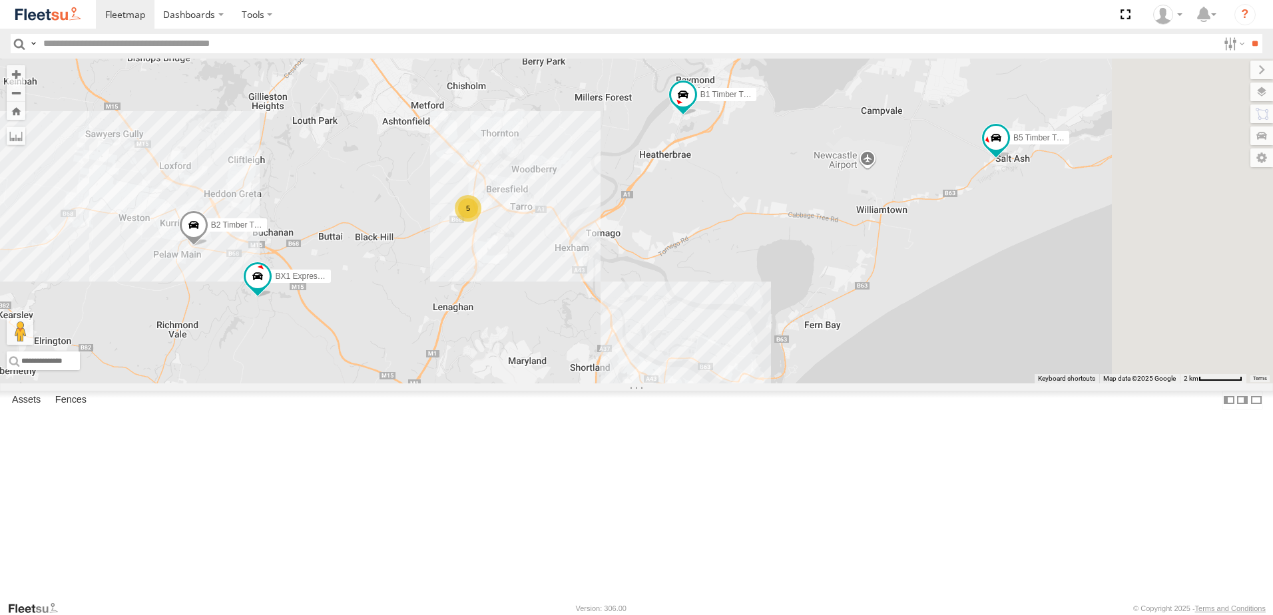
drag, startPoint x: 763, startPoint y: 328, endPoint x: 677, endPoint y: 346, distance: 87.8
click at [605, 384] on div "BX1 Express Ute B2 Timber Truck LX4 Express Ute B5 Timber Truck CX2 Express Ute…" at bounding box center [636, 221] width 1273 height 325
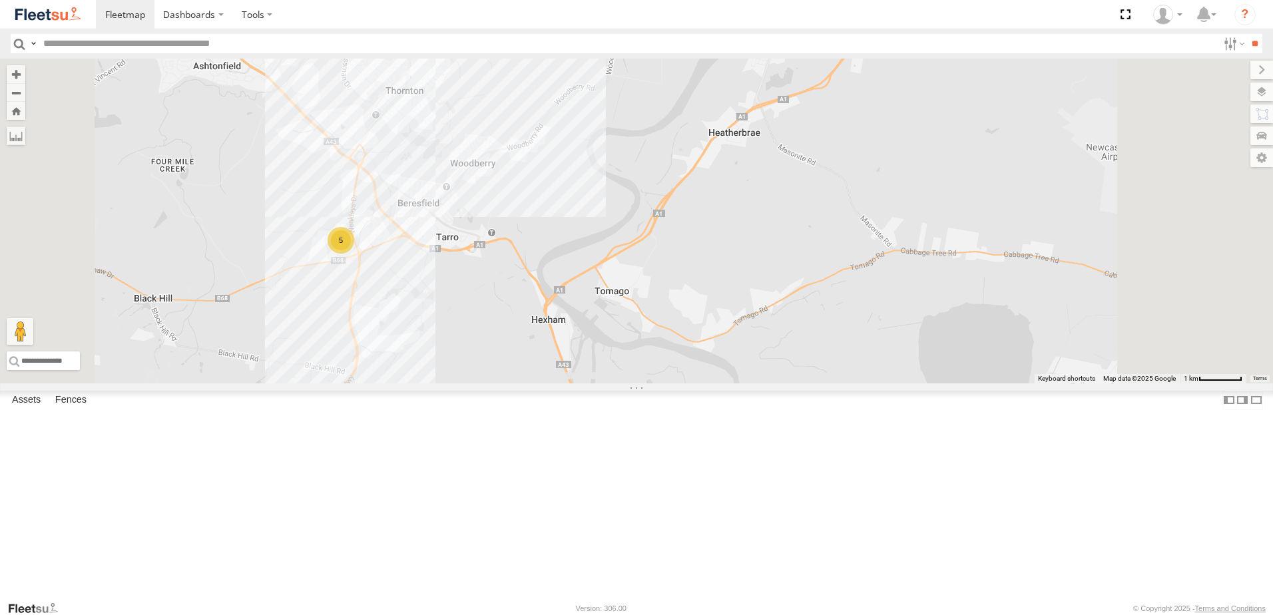
drag, startPoint x: 950, startPoint y: 260, endPoint x: 688, endPoint y: 308, distance: 266.7
click at [693, 310] on div "BX1 Express Ute B2 Timber Truck LX4 Express Ute B5 Timber Truck CX2 Express Ute…" at bounding box center [636, 221] width 1273 height 325
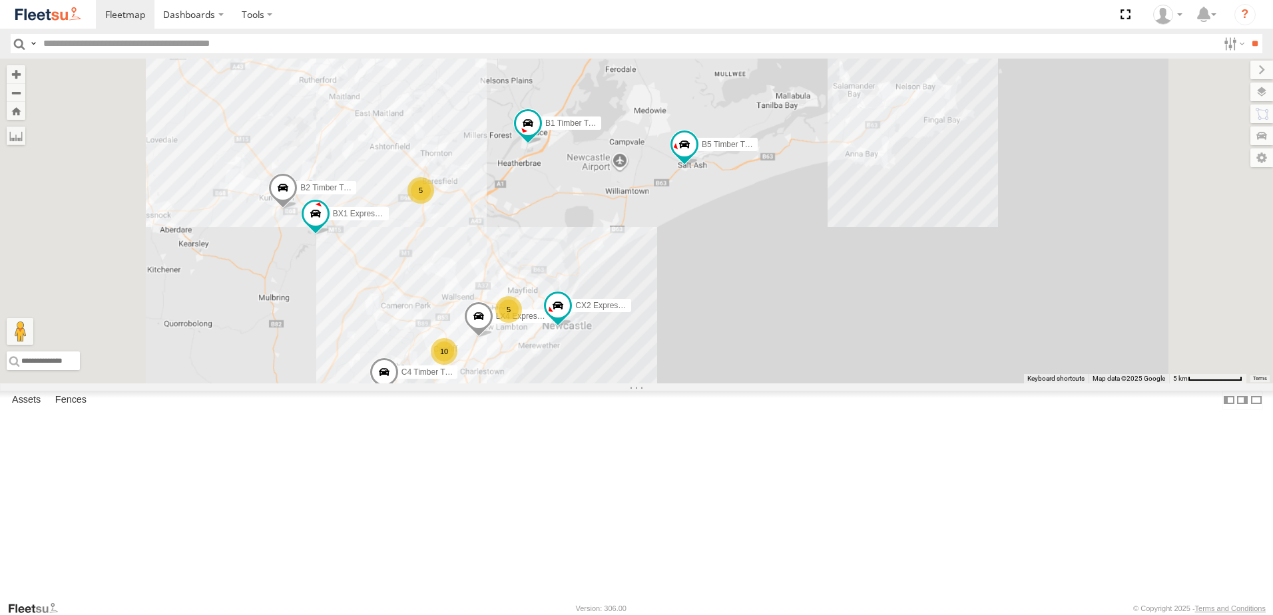
drag, startPoint x: 698, startPoint y: 316, endPoint x: 726, endPoint y: 270, distance: 53.8
click at [726, 270] on div "BX1 Express Ute B2 Timber Truck LX4 Express Ute B5 Timber Truck CX2 Express Ute…" at bounding box center [636, 221] width 1273 height 325
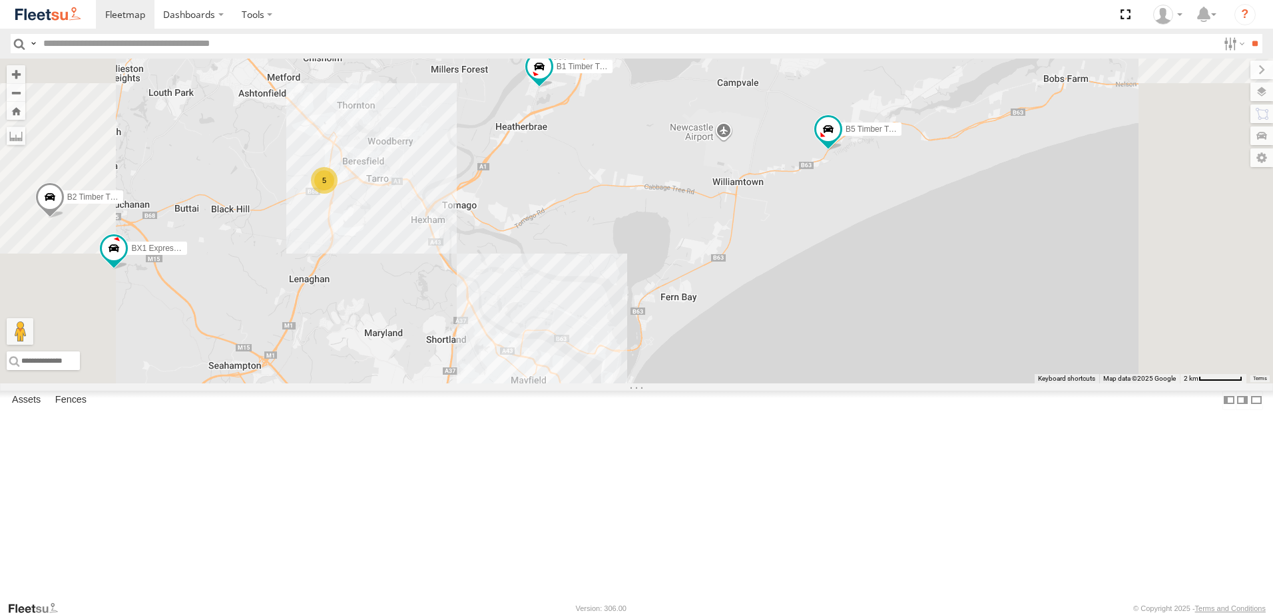
drag, startPoint x: 719, startPoint y: 294, endPoint x: 722, endPoint y: 314, distance: 20.3
click at [722, 314] on div "BX1 Express Ute B2 Timber Truck LX4 Express Ute B5 Timber Truck CX2 Express Ute…" at bounding box center [636, 221] width 1273 height 325
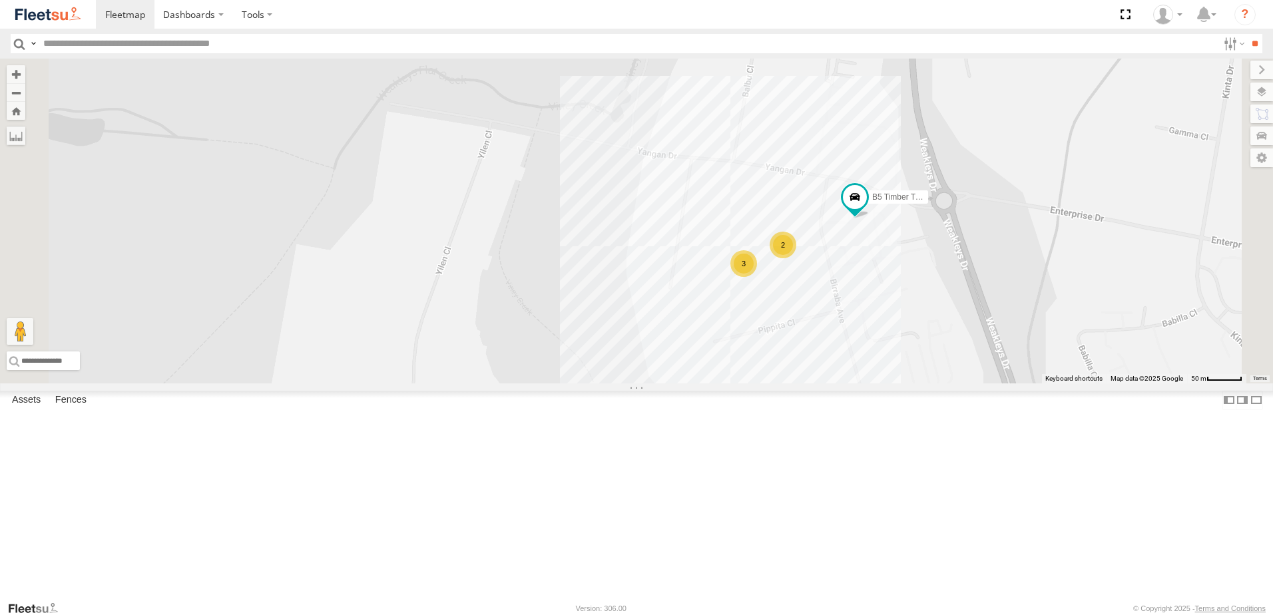
drag, startPoint x: 1069, startPoint y: 357, endPoint x: 1054, endPoint y: 360, distance: 14.9
click at [1054, 360] on div "B4 Timber Truck BX2 Express Ute BX4 Express Ute B3 Transfer Truck CX1 Express U…" at bounding box center [636, 221] width 1273 height 325
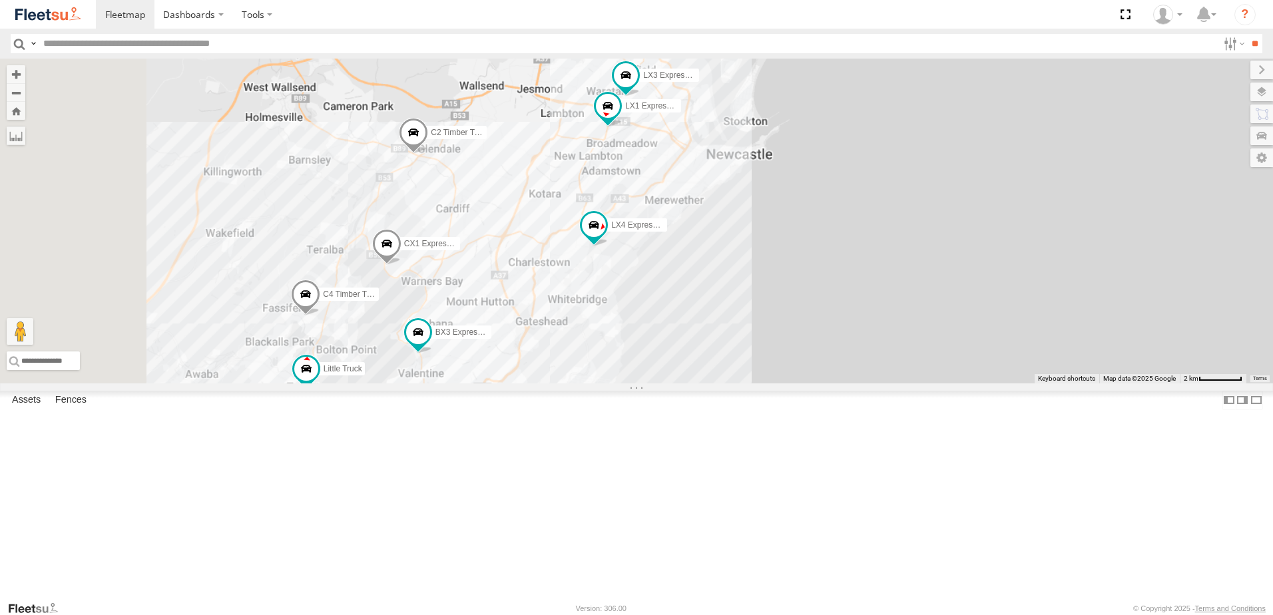
drag, startPoint x: 730, startPoint y: 270, endPoint x: 716, endPoint y: 301, distance: 33.4
click at [730, 269] on div "B4 Timber Truck LX4 Express Ute C4 Timber Truck BX3 Express Ute C2 Timber Truck…" at bounding box center [636, 221] width 1273 height 325
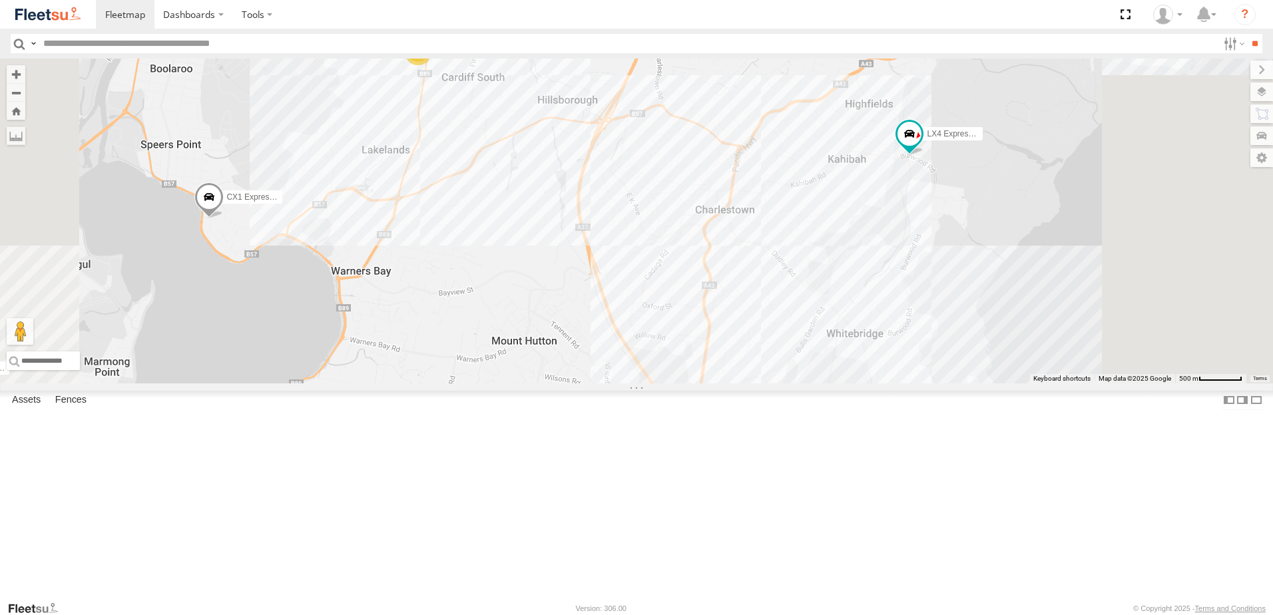
drag, startPoint x: 685, startPoint y: 388, endPoint x: 651, endPoint y: 438, distance: 60.0
click at [651, 384] on div "B4 Timber Truck LX4 Express Ute C4 Timber Truck BX3 Express Ute C2 Timber Truck…" at bounding box center [636, 221] width 1273 height 325
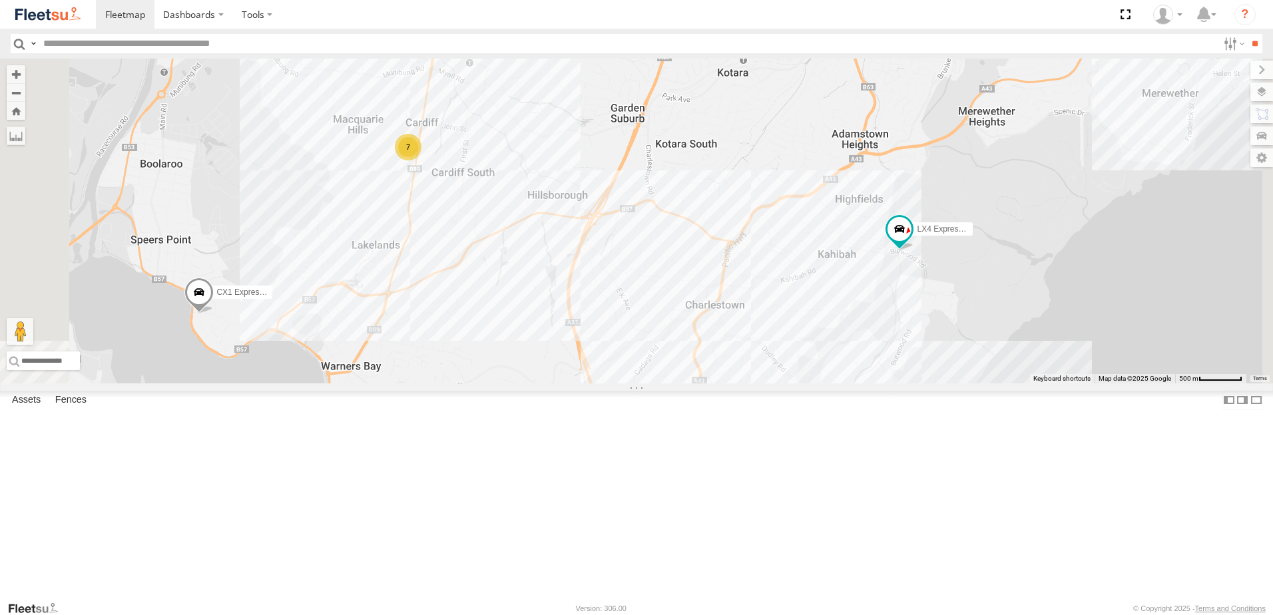
drag, startPoint x: 616, startPoint y: 354, endPoint x: 617, endPoint y: 372, distance: 18.0
click at [617, 372] on div "B4 Timber Truck LX4 Express Ute C4 Timber Truck BX3 Express Ute C2 Timber Truck…" at bounding box center [636, 221] width 1273 height 325
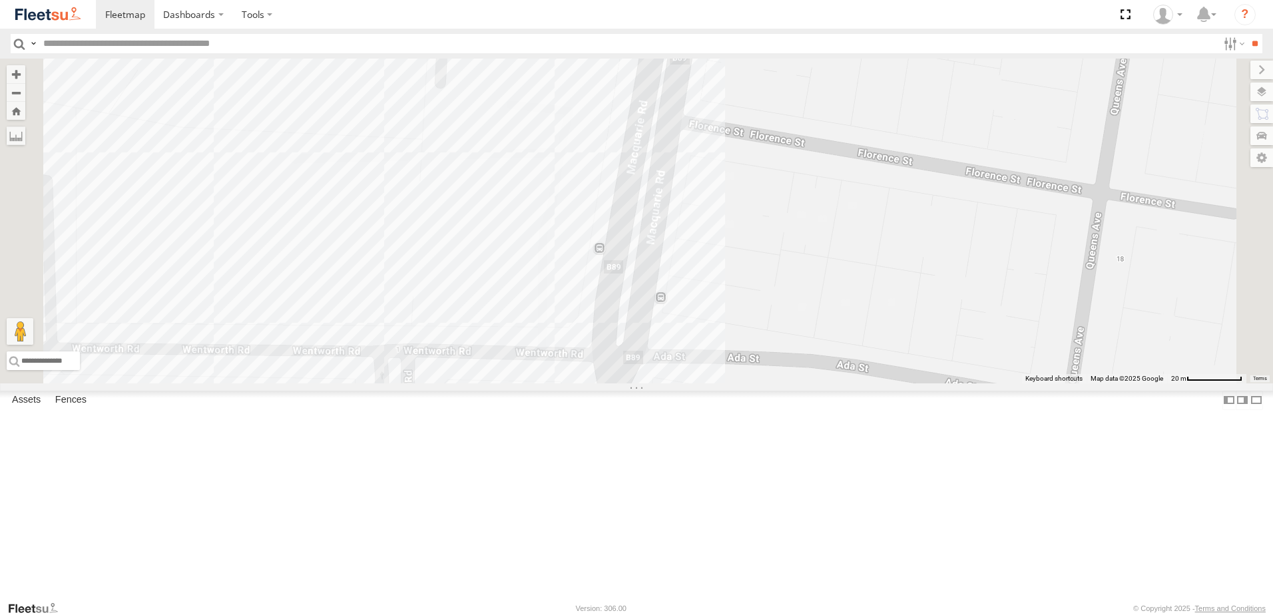
drag, startPoint x: 623, startPoint y: 379, endPoint x: 626, endPoint y: 392, distance: 13.7
click at [626, 384] on div "B4 Timber Truck LX4 Express Ute C4 Timber Truck BX3 Express Ute C2 Timber Truck…" at bounding box center [636, 221] width 1273 height 325
drag, startPoint x: 667, startPoint y: 180, endPoint x: 673, endPoint y: 280, distance: 99.4
click at [673, 280] on div "B4 Timber Truck LX4 Express Ute C4 Timber Truck BX3 Express Ute C2 Timber Truck…" at bounding box center [636, 221] width 1273 height 325
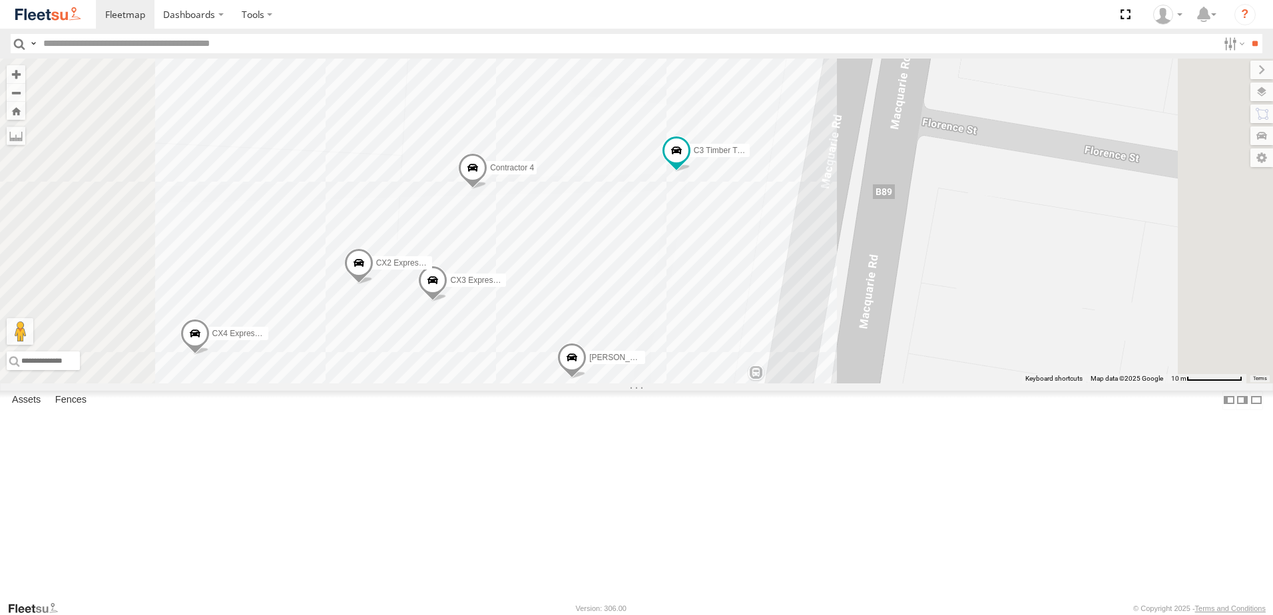
drag, startPoint x: 684, startPoint y: 394, endPoint x: 744, endPoint y: 251, distance: 154.8
click at [744, 251] on div "B4 Timber Truck LX4 Express Ute C4 Timber Truck BX3 Express Ute C2 Timber Truck…" at bounding box center [636, 221] width 1273 height 325
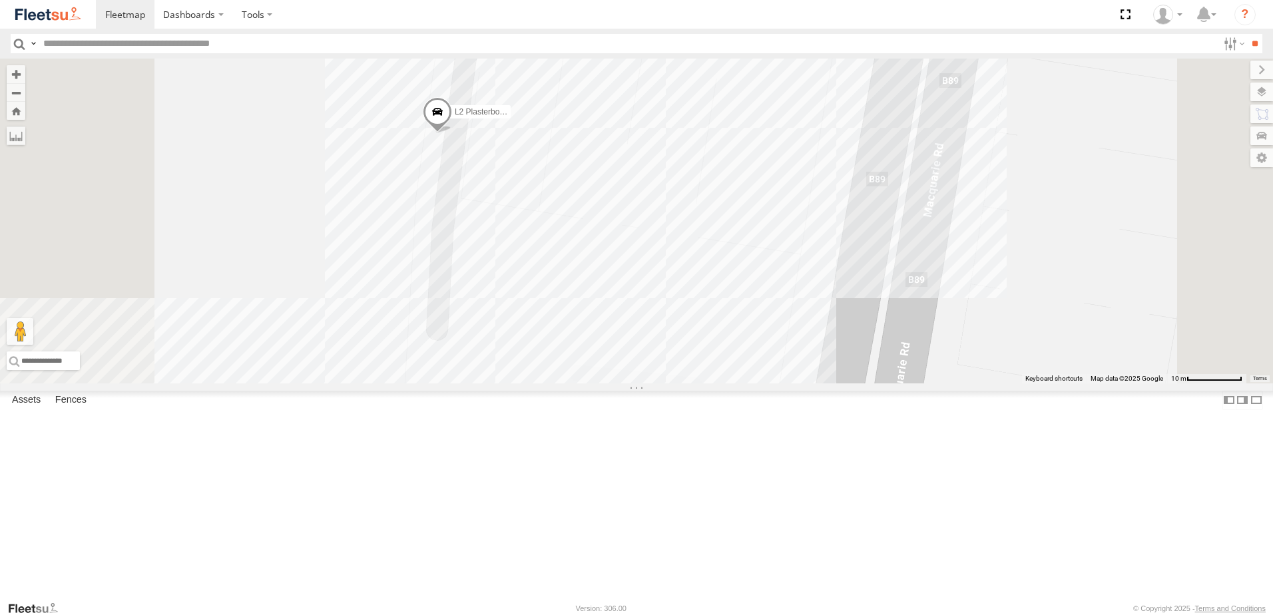
drag, startPoint x: 744, startPoint y: 251, endPoint x: 736, endPoint y: 566, distance: 315.1
click at [738, 384] on div "B4 Timber Truck LX4 Express Ute C4 Timber Truck BX3 Express Ute C2 Timber Truck…" at bounding box center [636, 221] width 1273 height 325
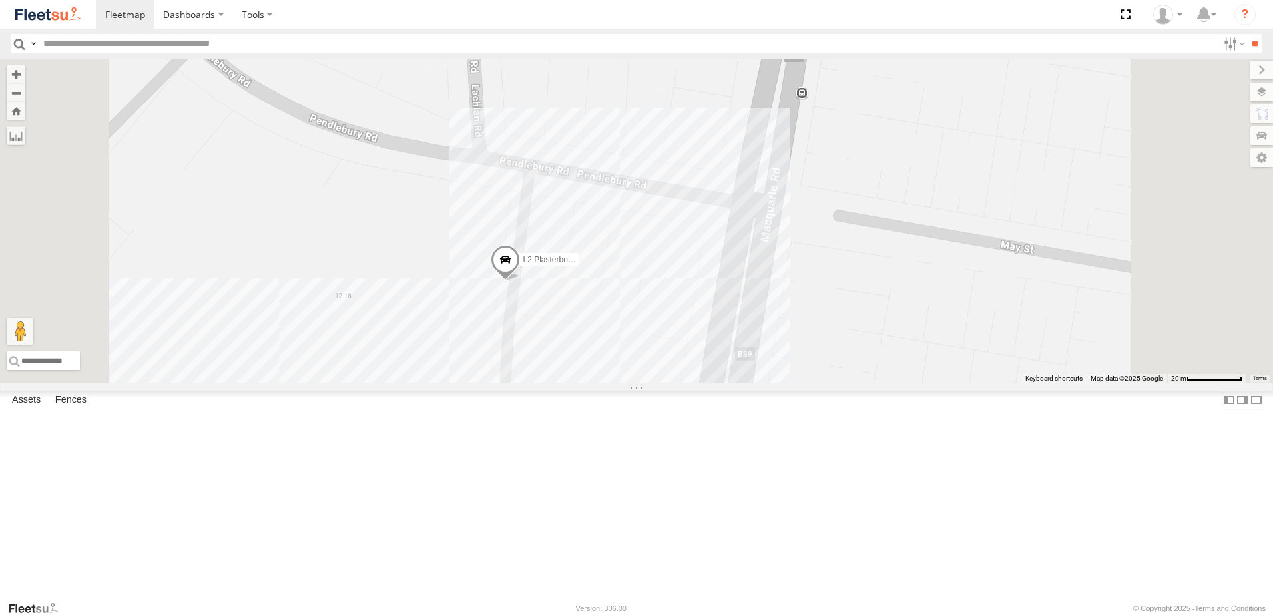
click at [752, 384] on div "B4 Timber Truck LX4 Express Ute C4 Timber Truck BX3 Express Ute C2 Timber Truck…" at bounding box center [636, 221] width 1273 height 325
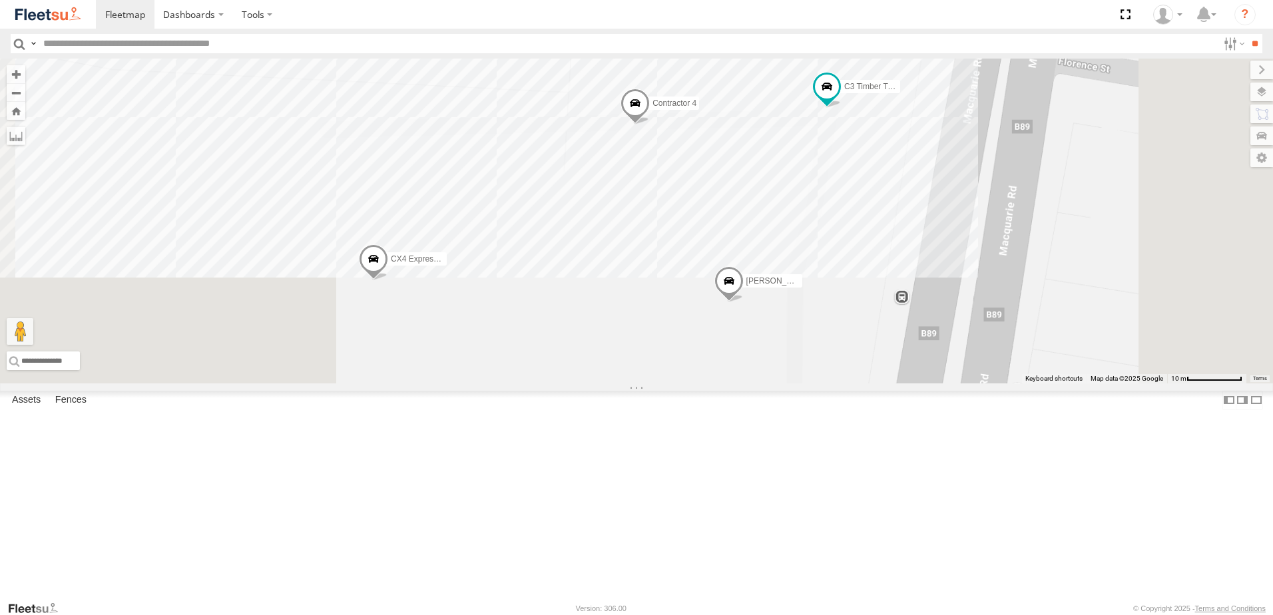
drag, startPoint x: 612, startPoint y: 214, endPoint x: 585, endPoint y: 114, distance: 103.4
click at [585, 114] on div "B4 Timber Truck LX4 Express Ute C4 Timber Truck BX3 Express Ute C2 Timber Truck…" at bounding box center [636, 221] width 1273 height 325
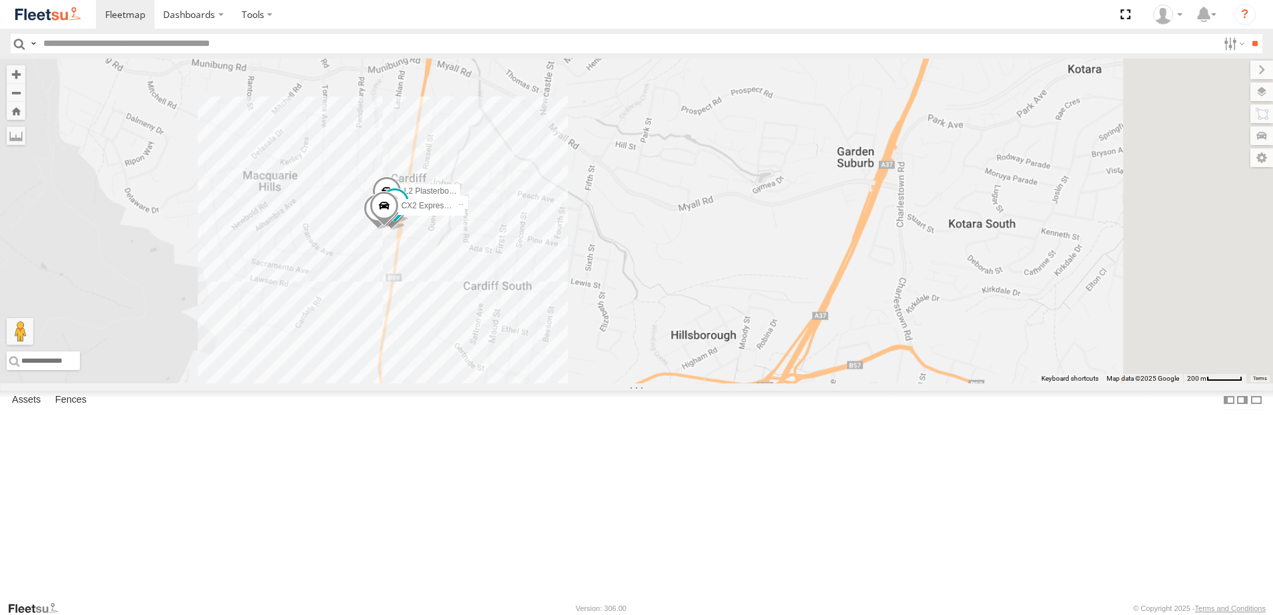
drag, startPoint x: 937, startPoint y: 297, endPoint x: 557, endPoint y: 339, distance: 381.9
click at [557, 339] on div "B4 Timber Truck LX4 Express Ute C4 Timber Truck BX3 Express Ute C2 Timber Truck…" at bounding box center [636, 221] width 1273 height 325
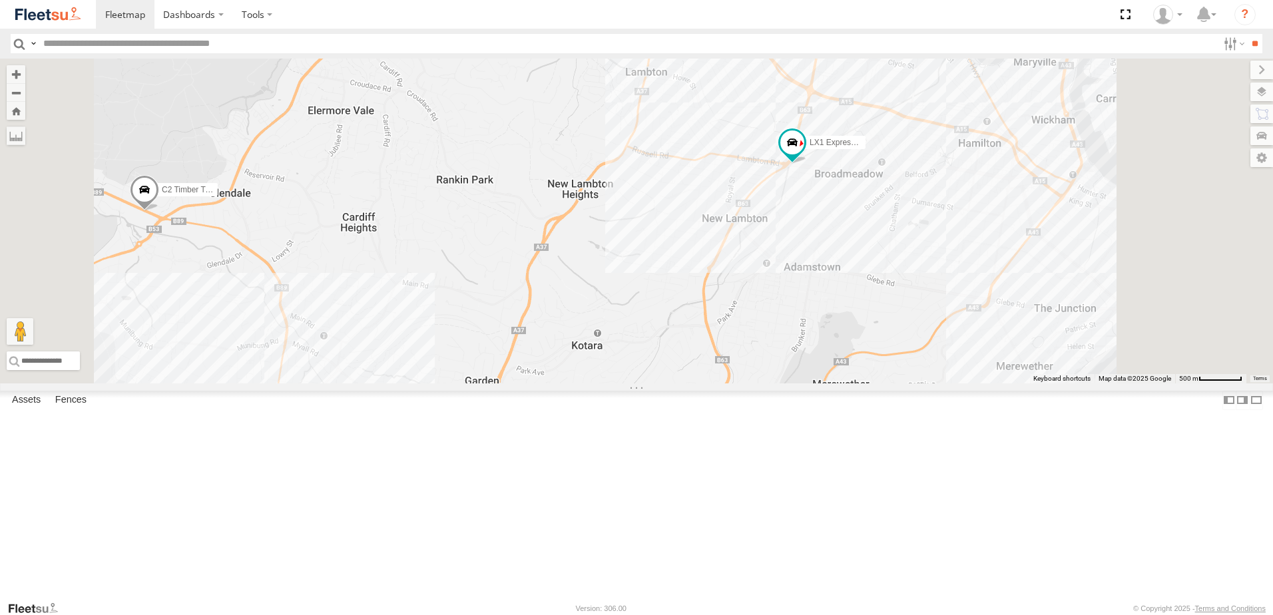
drag, startPoint x: 677, startPoint y: 294, endPoint x: 633, endPoint y: 481, distance: 192.2
click at [633, 384] on div "B4 Timber Truck LX4 Express Ute C4 Timber Truck BX3 Express Ute C2 Timber Truck…" at bounding box center [636, 221] width 1273 height 325
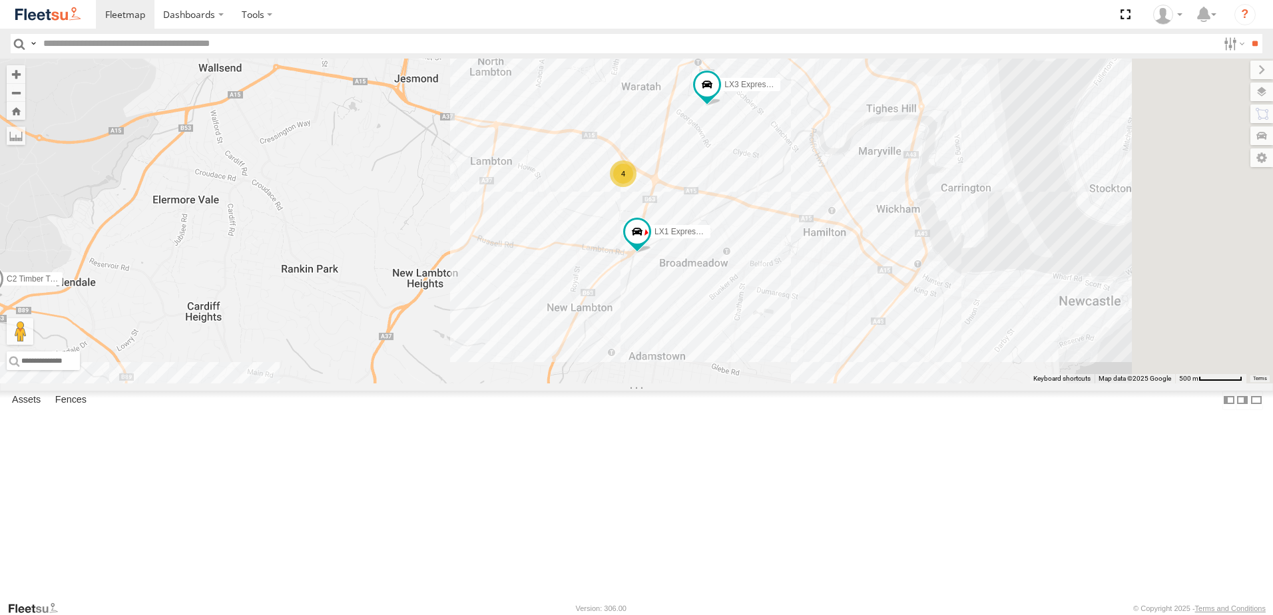
drag, startPoint x: 974, startPoint y: 308, endPoint x: 816, endPoint y: 398, distance: 182.5
click at [816, 384] on div "B4 Timber Truck LX4 Express Ute C4 Timber Truck BX3 Express Ute C2 Timber Truck…" at bounding box center [636, 221] width 1273 height 325
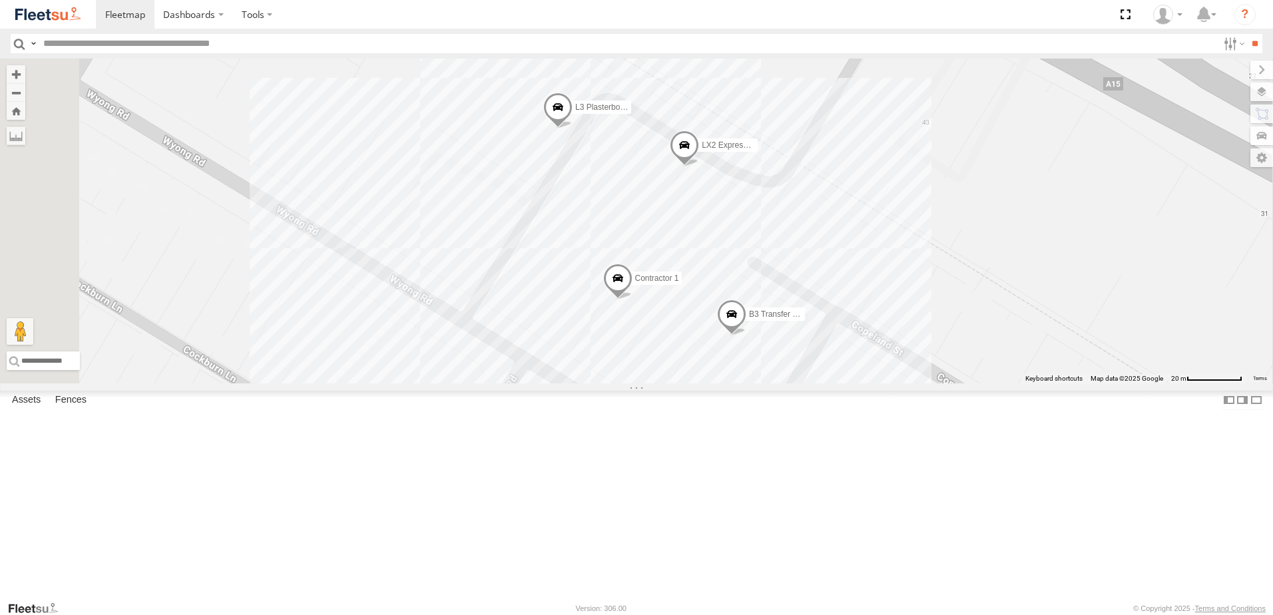
click at [746, 336] on span at bounding box center [731, 318] width 29 height 36
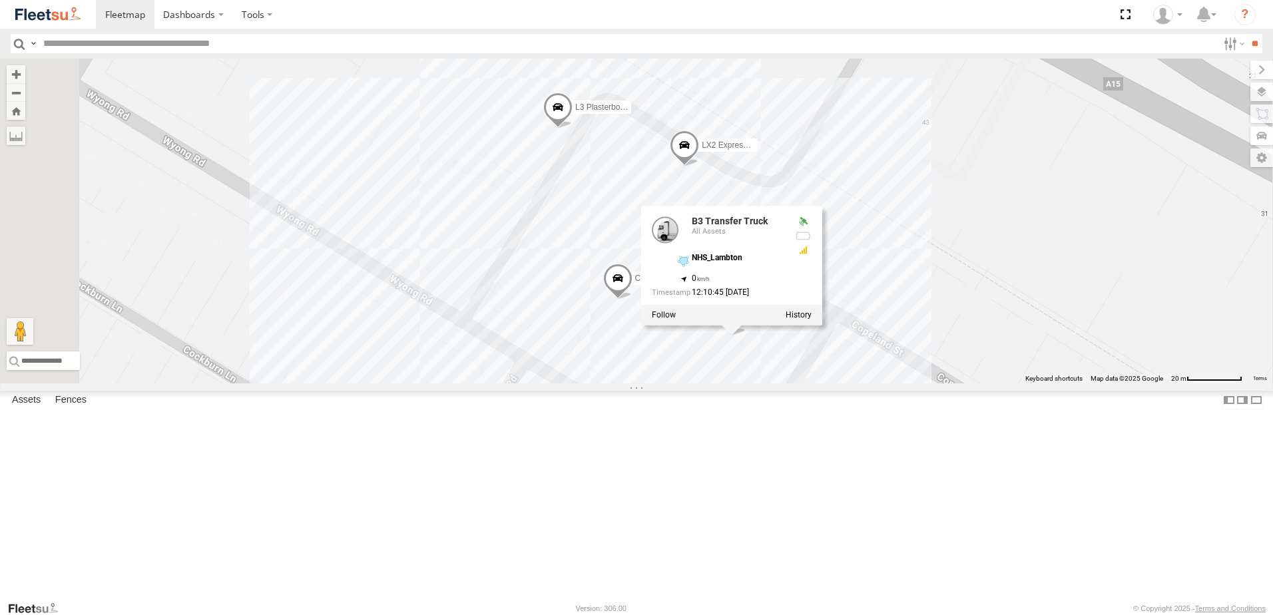
click at [945, 384] on div "B4 Timber Truck LX4 Express Ute C4 Timber Truck BX3 Express Ute C2 Timber Truck…" at bounding box center [636, 221] width 1273 height 325
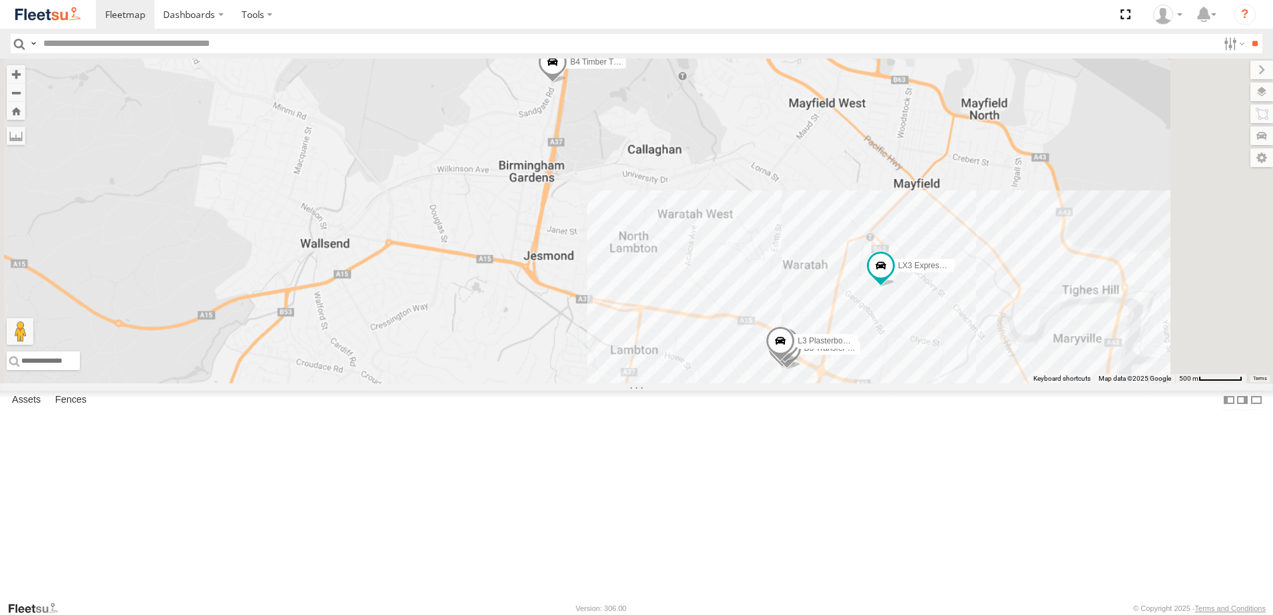
drag, startPoint x: 956, startPoint y: 501, endPoint x: 956, endPoint y: 412, distance: 88.6
click at [956, 384] on div "B4 Timber Truck LX4 Express Ute C4 Timber Truck BX3 Express Ute C2 Timber Truck…" at bounding box center [636, 221] width 1273 height 325
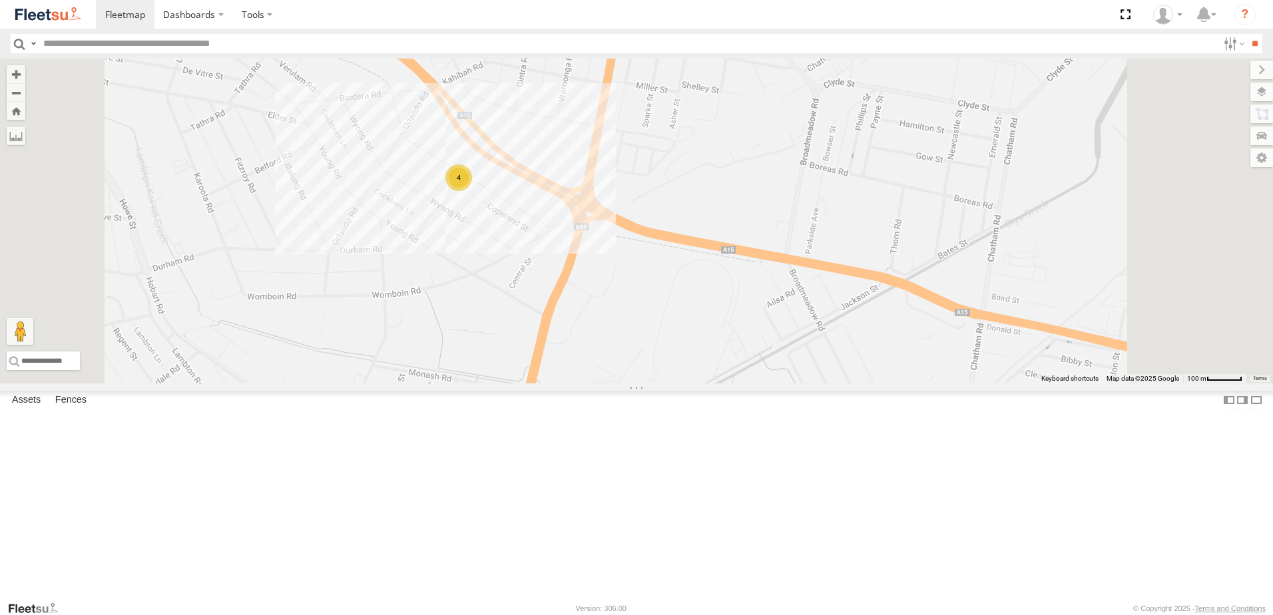
drag, startPoint x: 647, startPoint y: 370, endPoint x: 611, endPoint y: 370, distance: 36.6
click at [611, 370] on div "4" at bounding box center [636, 221] width 1273 height 325
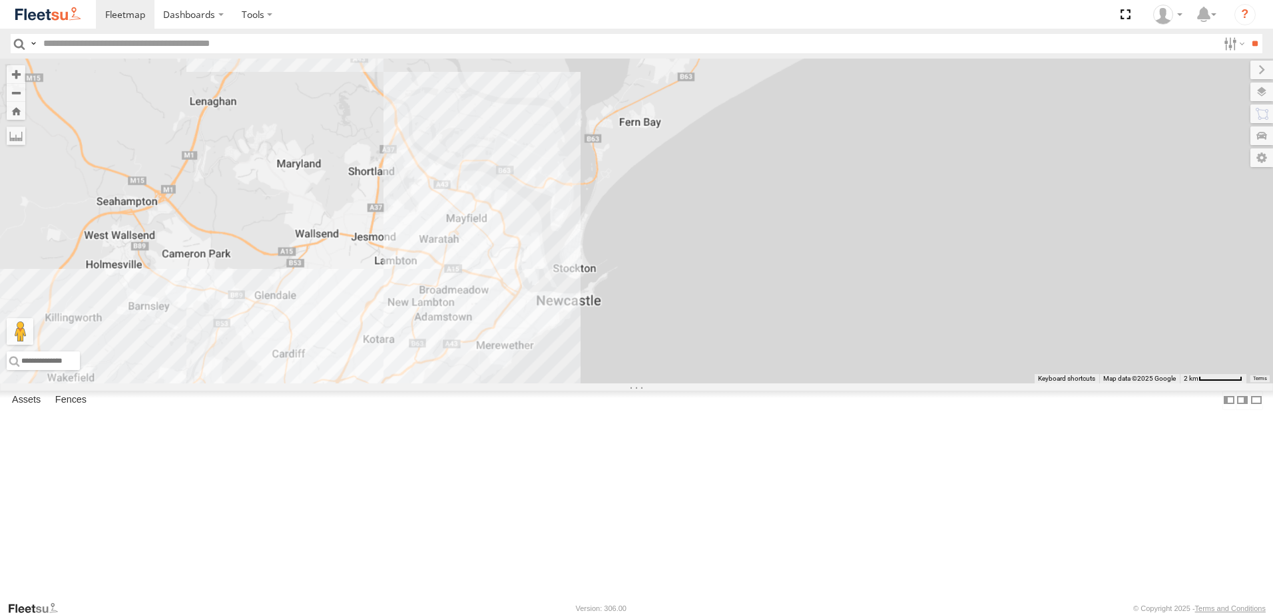
drag, startPoint x: 639, startPoint y: 366, endPoint x: 710, endPoint y: 368, distance: 71.9
click at [689, 371] on div at bounding box center [636, 221] width 1273 height 325
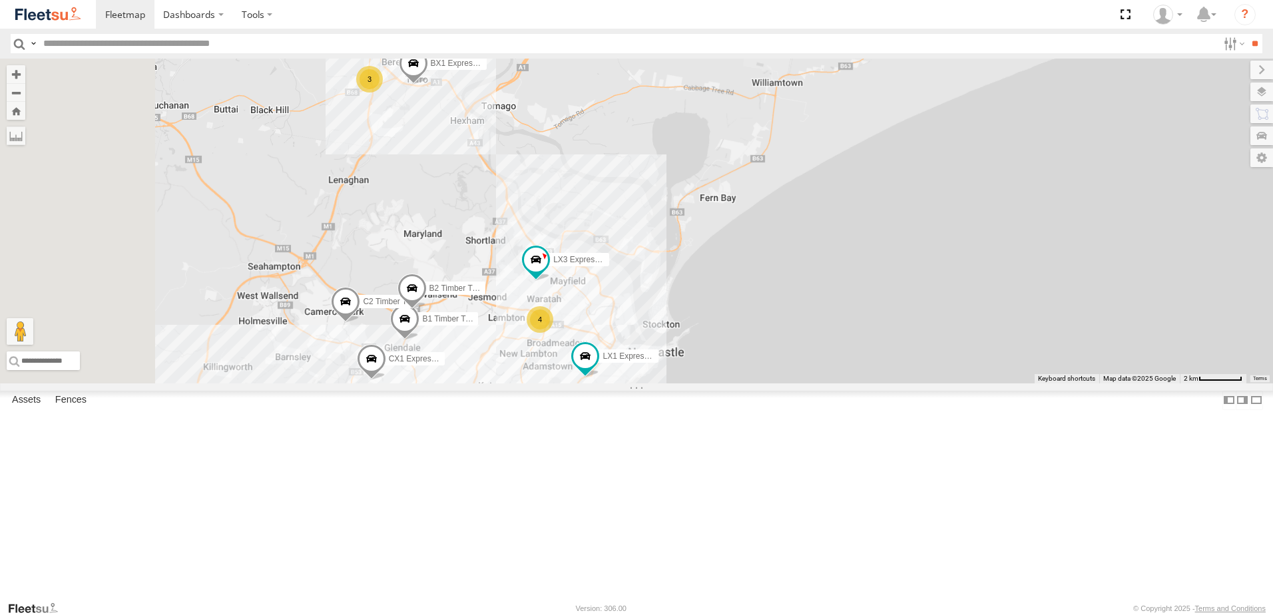
drag, startPoint x: 543, startPoint y: 237, endPoint x: 545, endPoint y: 244, distance: 7.6
click at [545, 244] on div "3 BX1 Express Ute 4 7 B2 Timber Truck CX3 Express Ute LX4 Express Ute 2 C4 Timb…" at bounding box center [636, 221] width 1273 height 325
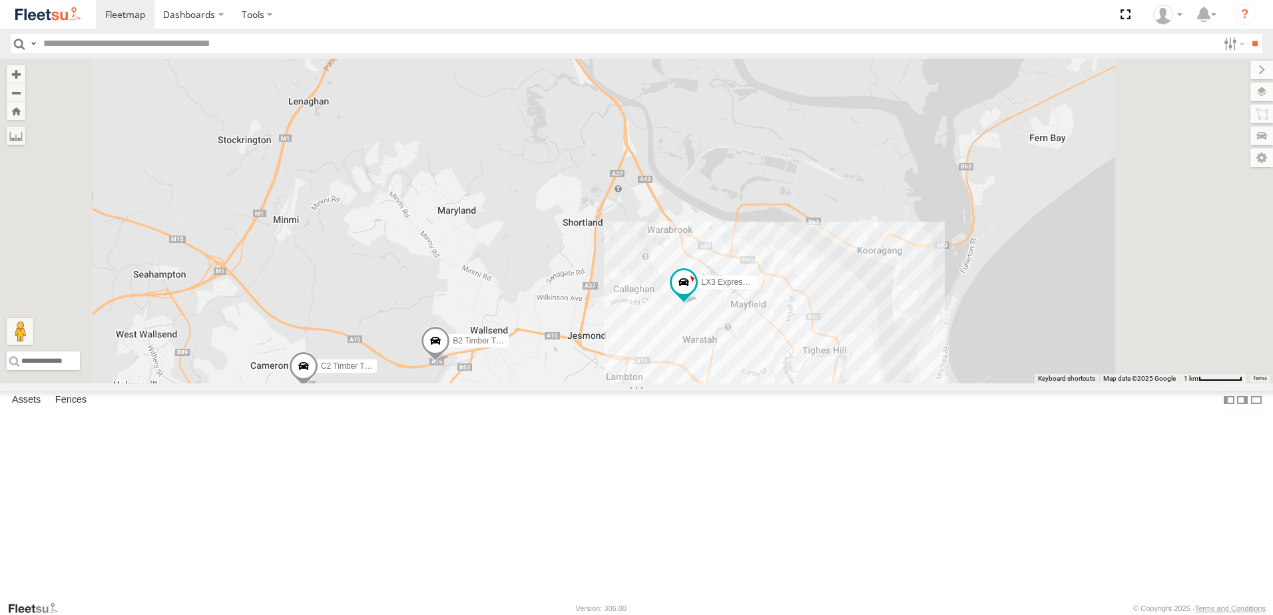
drag, startPoint x: 649, startPoint y: 404, endPoint x: 633, endPoint y: 224, distance: 180.4
click at [633, 224] on div "BX1 Express Ute B2 Timber Truck CX3 Express Ute LX4 Express Ute C4 Timber Truck…" at bounding box center [636, 221] width 1273 height 325
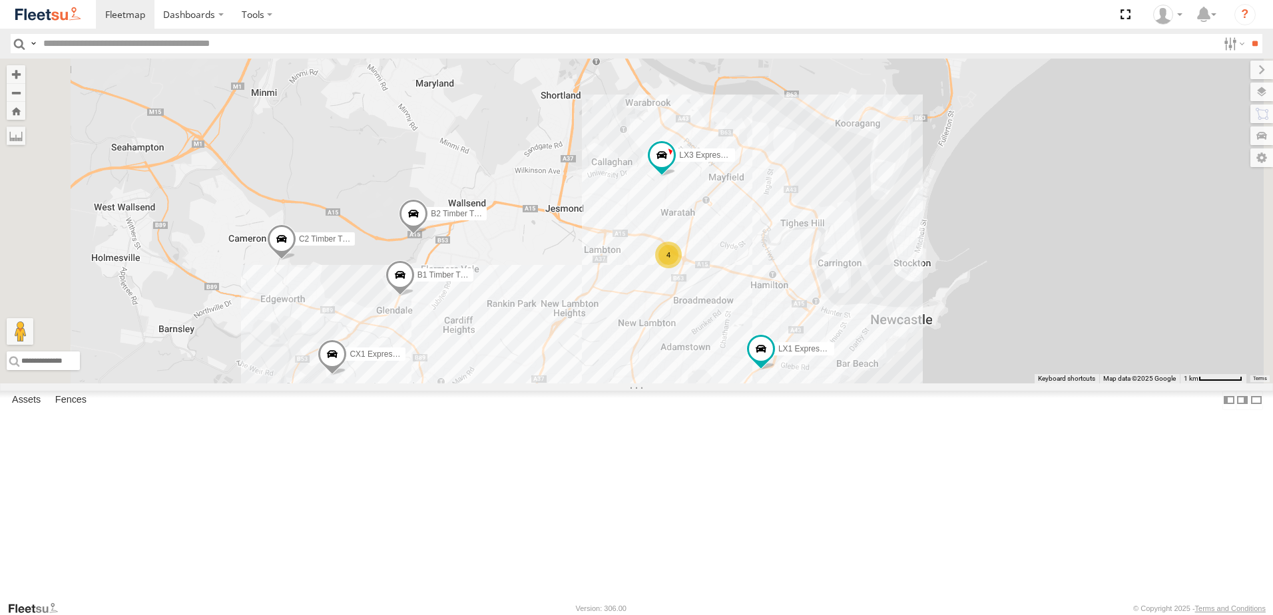
drag, startPoint x: 643, startPoint y: 334, endPoint x: 621, endPoint y: 196, distance: 138.9
click at [621, 196] on div "BX1 Express Ute B2 Timber Truck CX3 Express Ute LX4 Express Ute C4 Timber Truck…" at bounding box center [636, 221] width 1273 height 325
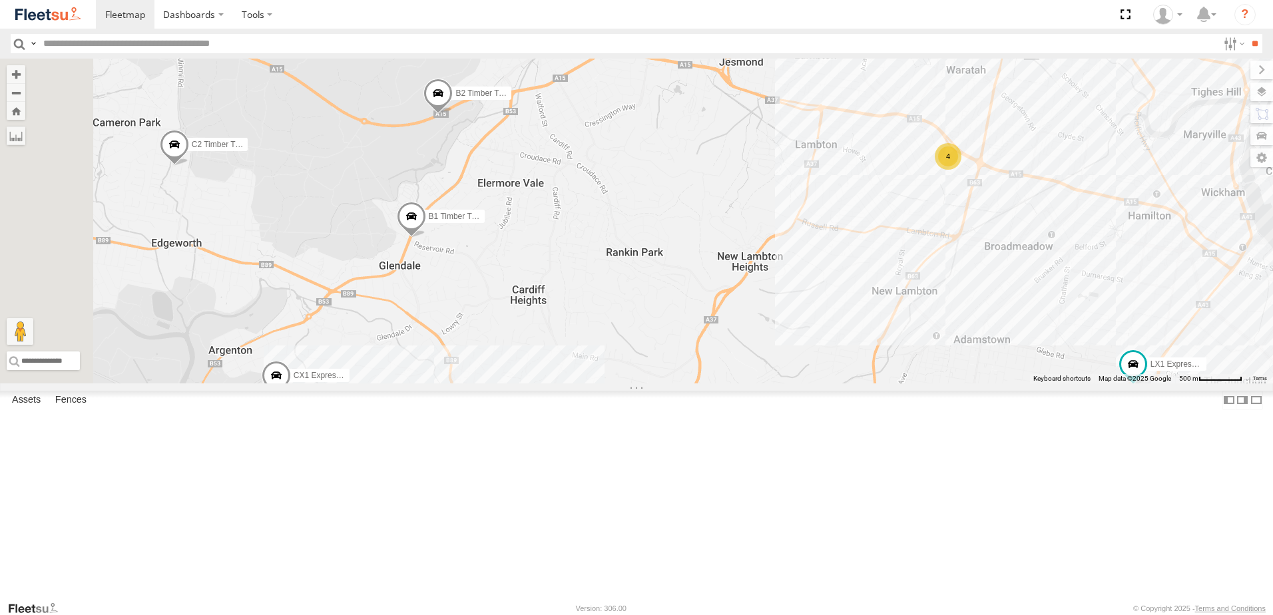
drag, startPoint x: 634, startPoint y: 373, endPoint x: 653, endPoint y: 352, distance: 28.3
click at [653, 352] on div "BX1 Express Ute B2 Timber Truck CX3 Express Ute LX4 Express Ute C4 Timber Truck…" at bounding box center [636, 221] width 1273 height 325
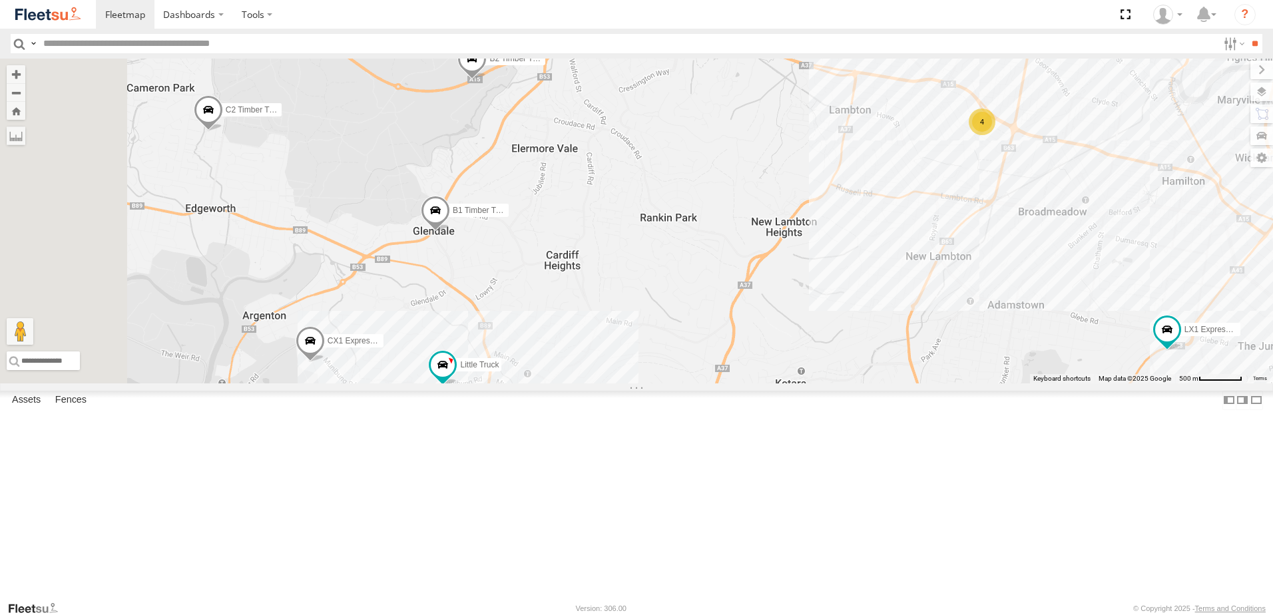
drag, startPoint x: 643, startPoint y: 345, endPoint x: 661, endPoint y: 332, distance: 21.4
click at [661, 332] on div "BX1 Express Ute B2 Timber Truck CX3 Express Ute LX4 Express Ute C4 Timber Truck…" at bounding box center [636, 221] width 1273 height 325
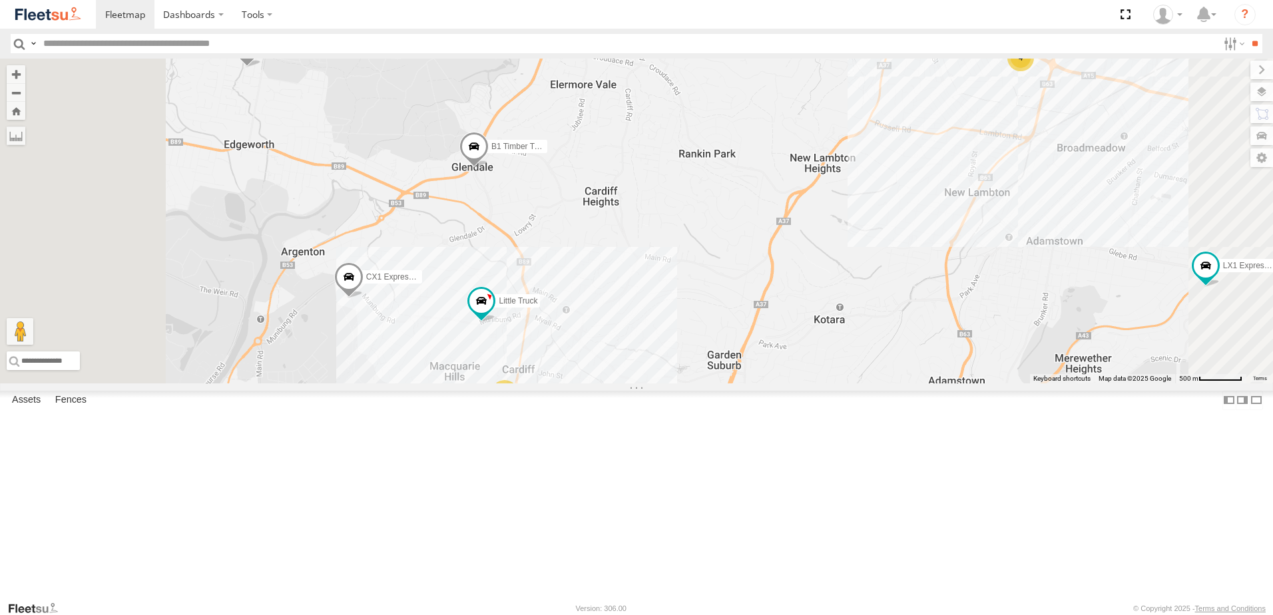
drag, startPoint x: 674, startPoint y: 343, endPoint x: 679, endPoint y: 292, distance: 50.8
click at [679, 292] on div "BX1 Express Ute B2 Timber Truck CX3 Express Ute LX4 Express Ute C4 Timber Truck…" at bounding box center [636, 221] width 1273 height 325
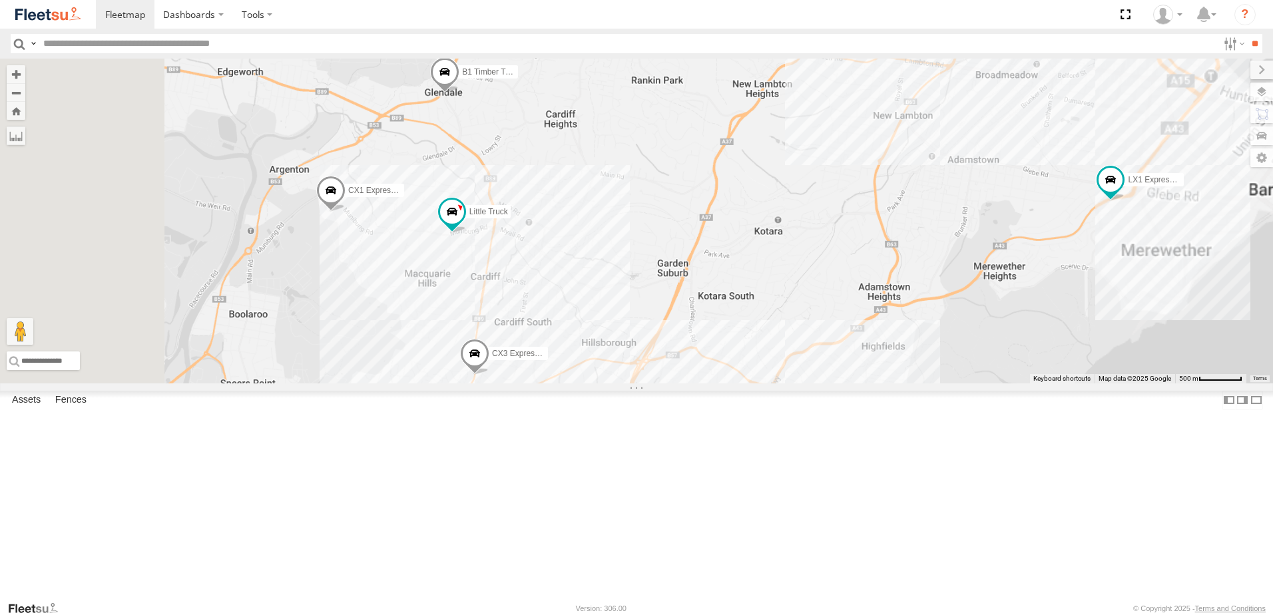
drag, startPoint x: 725, startPoint y: 376, endPoint x: 727, endPoint y: 299, distance: 77.3
click at [727, 300] on div "BX1 Express Ute B2 Timber Truck CX3 Express Ute LX4 Express Ute C4 Timber Truck…" at bounding box center [636, 221] width 1273 height 325
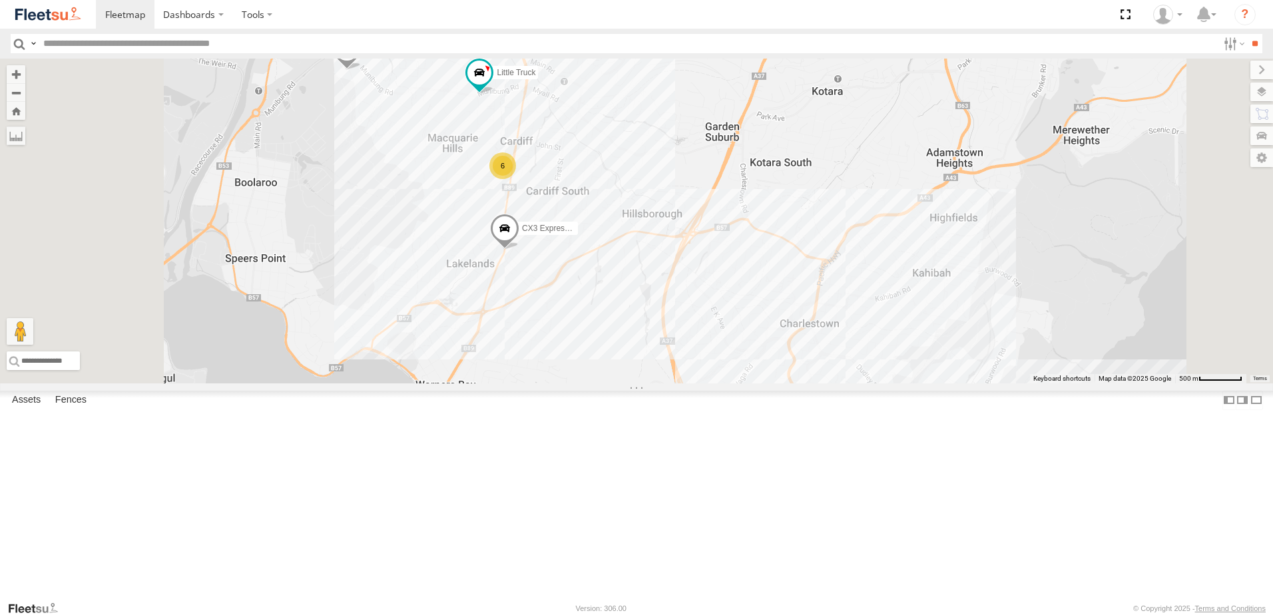
drag, startPoint x: 736, startPoint y: 270, endPoint x: 737, endPoint y: 342, distance: 71.9
click at [737, 342] on div "BX1 Express Ute B2 Timber Truck CX3 Express Ute LX4 Express Ute C4 Timber Truck…" at bounding box center [636, 221] width 1273 height 325
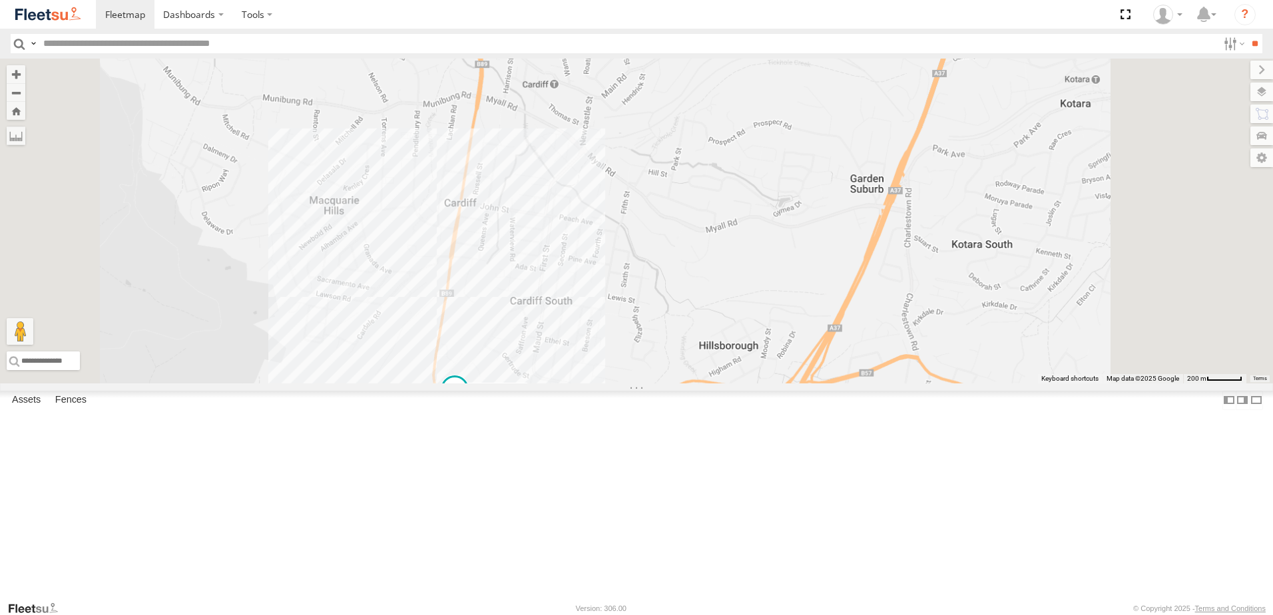
drag, startPoint x: 677, startPoint y: 459, endPoint x: 677, endPoint y: 325, distance: 134.5
click at [677, 325] on div "CX3 Express Ute LX4 Express Ute C4 Timber Truck LX1 Express Ute BX3 Express Ute…" at bounding box center [636, 221] width 1273 height 325
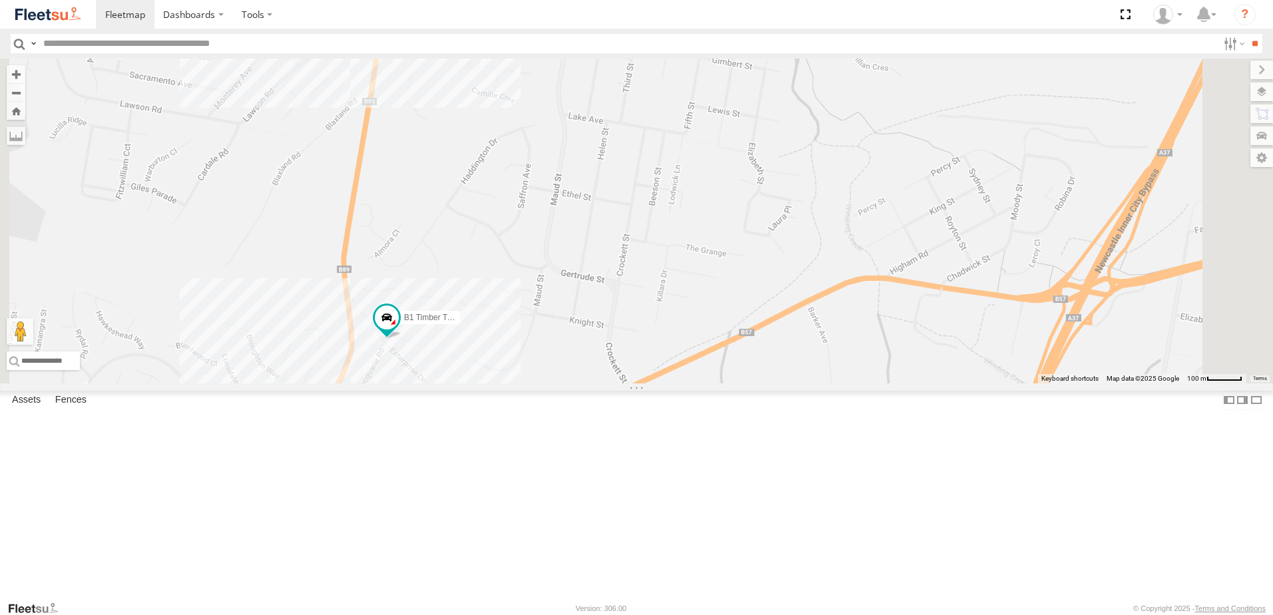
drag, startPoint x: 619, startPoint y: 320, endPoint x: 618, endPoint y: 392, distance: 71.9
click at [618, 384] on div "CX3 Express Ute LX4 Express Ute C4 Timber Truck LX1 Express Ute BX3 Express Ute…" at bounding box center [636, 221] width 1273 height 325
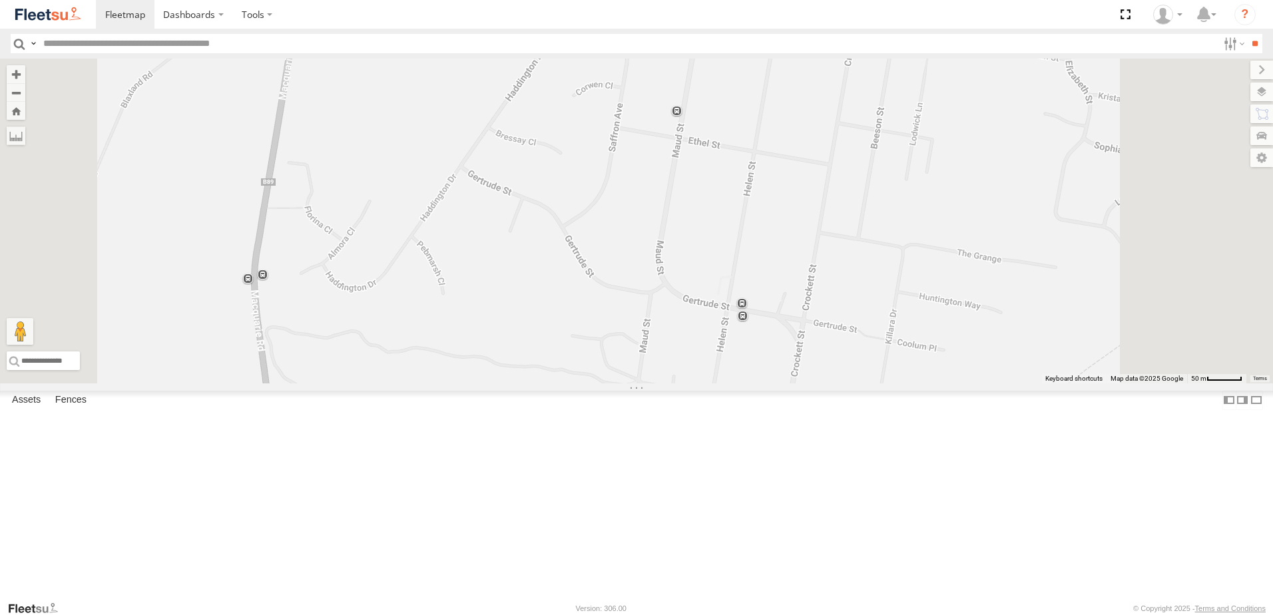
drag, startPoint x: 492, startPoint y: 467, endPoint x: 568, endPoint y: 393, distance: 106.0
click at [564, 384] on div "CX3 Express Ute LX4 Express Ute C4 Timber Truck LX1 Express Ute BX3 Express Ute…" at bounding box center [636, 221] width 1273 height 325
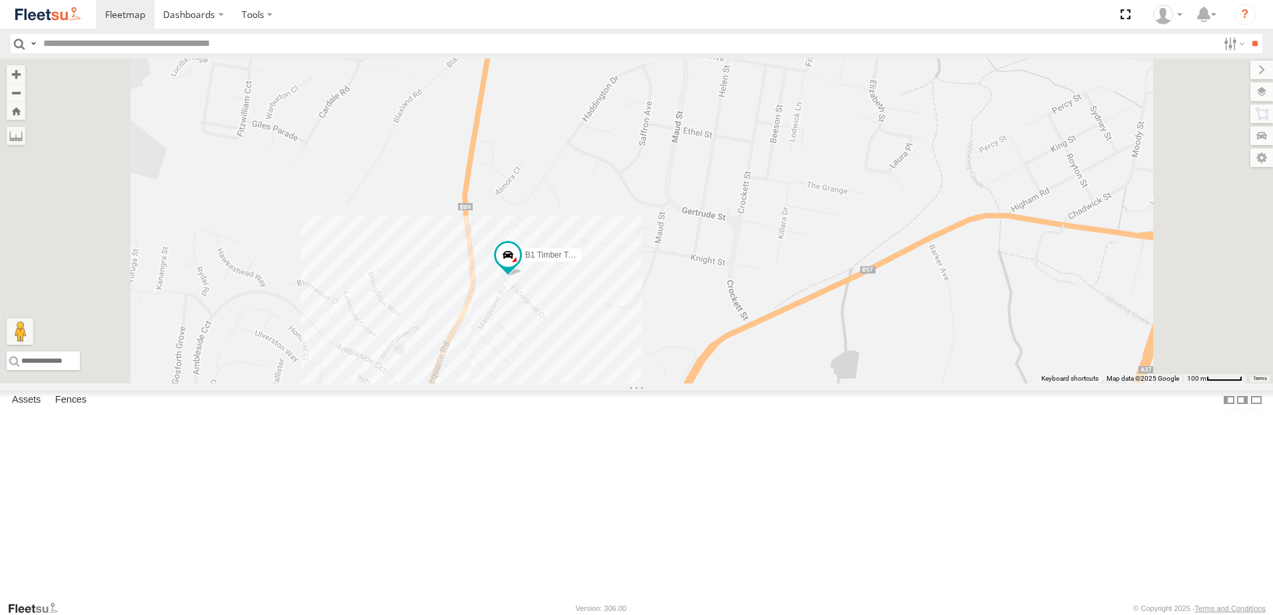
drag, startPoint x: 708, startPoint y: 449, endPoint x: 732, endPoint y: 376, distance: 77.3
click at [732, 376] on div "CX3 Express Ute LX4 Express Ute C4 Timber Truck LX1 Express Ute BX3 Express Ute…" at bounding box center [636, 221] width 1273 height 325
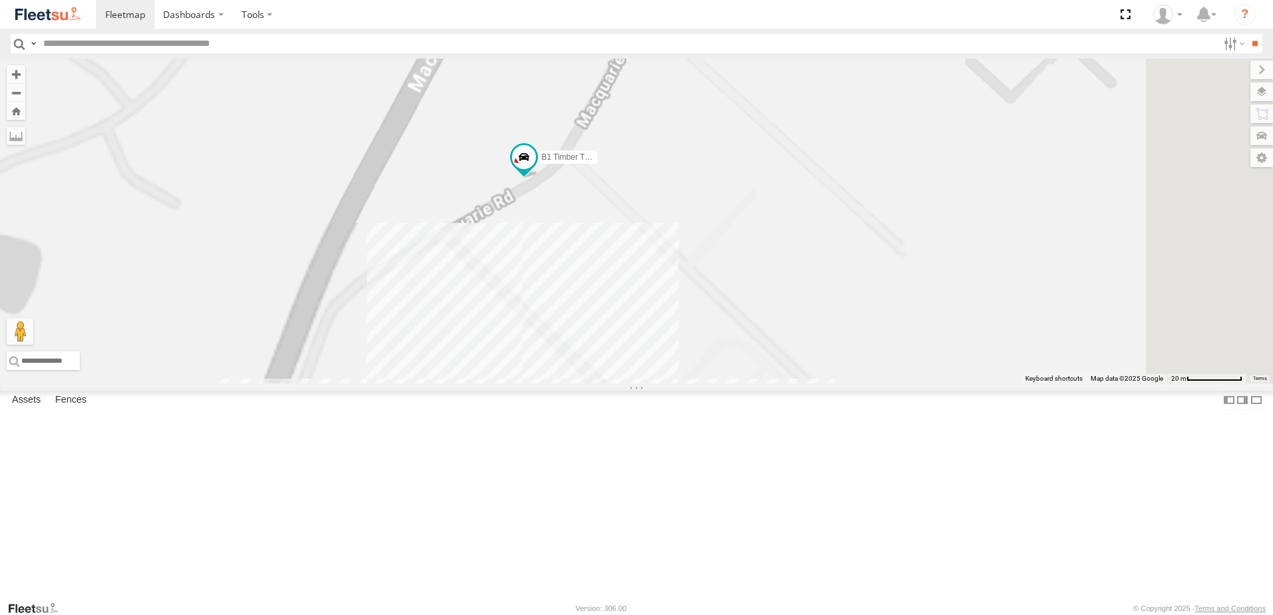
drag, startPoint x: 657, startPoint y: 399, endPoint x: 795, endPoint y: 239, distance: 211.5
click at [794, 240] on div "B1 Timber Truck" at bounding box center [636, 221] width 1273 height 325
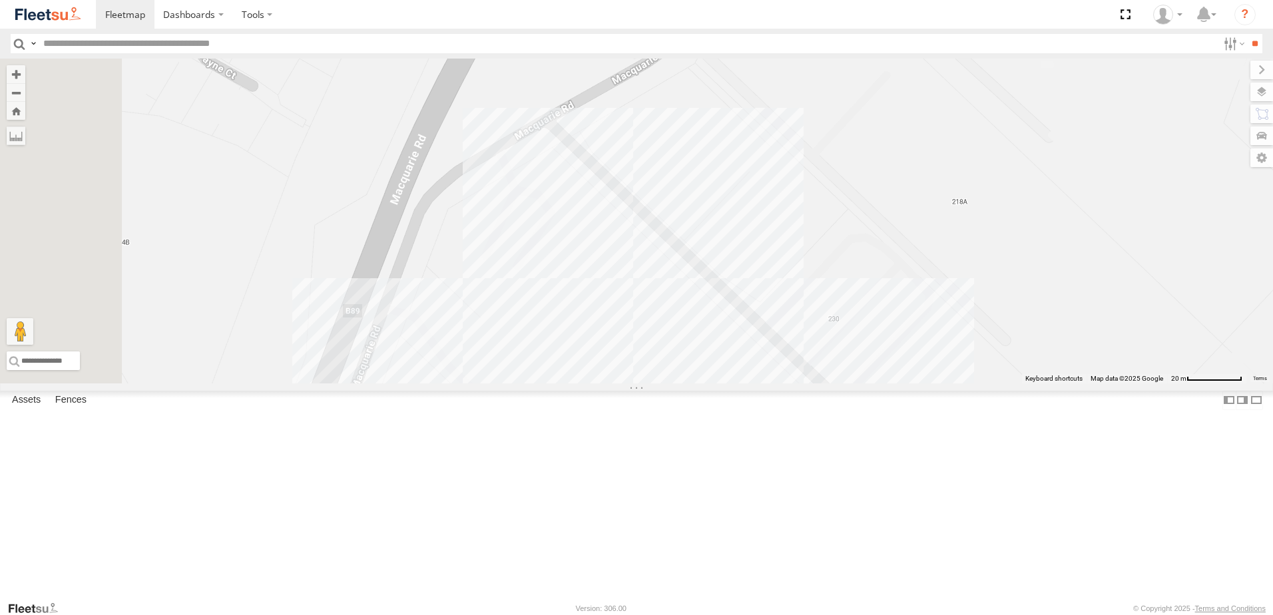
drag, startPoint x: 762, startPoint y: 265, endPoint x: 810, endPoint y: 176, distance: 100.7
click at [808, 178] on div "B1 Timber Truck" at bounding box center [636, 221] width 1273 height 325
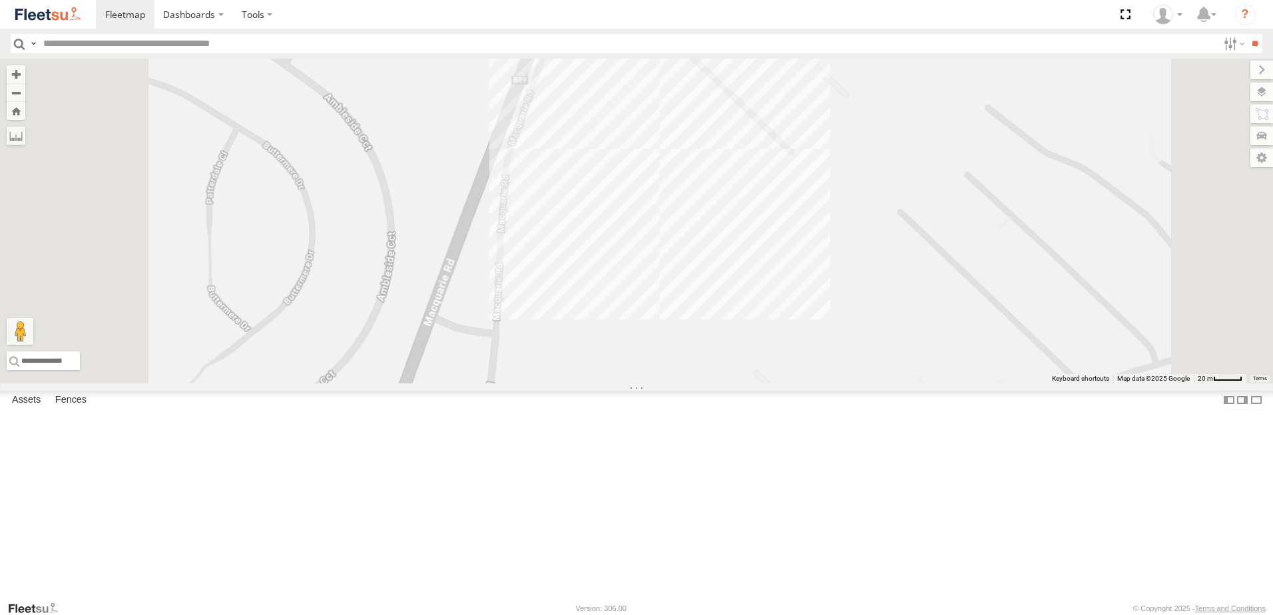
drag, startPoint x: 673, startPoint y: 331, endPoint x: 702, endPoint y: 263, distance: 74.0
click at [702, 263] on div "B1 Timber Truck" at bounding box center [636, 221] width 1273 height 325
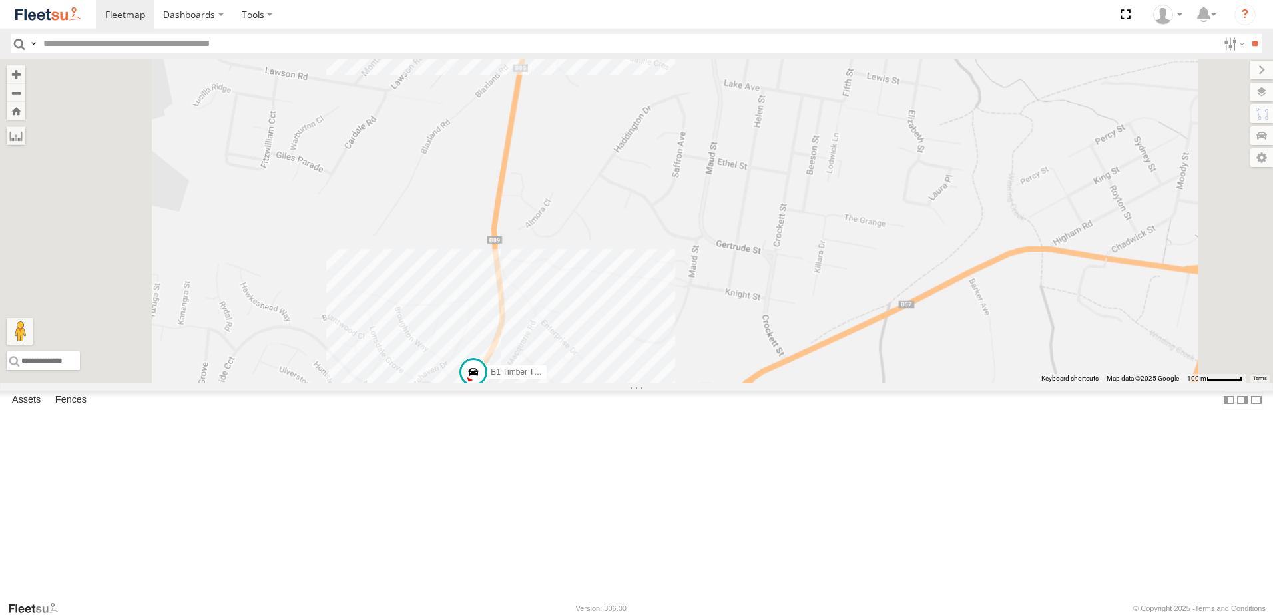
drag, startPoint x: 685, startPoint y: 142, endPoint x: 653, endPoint y: 439, distance: 298.8
click at [661, 384] on div "B1 Timber Truck" at bounding box center [636, 221] width 1273 height 325
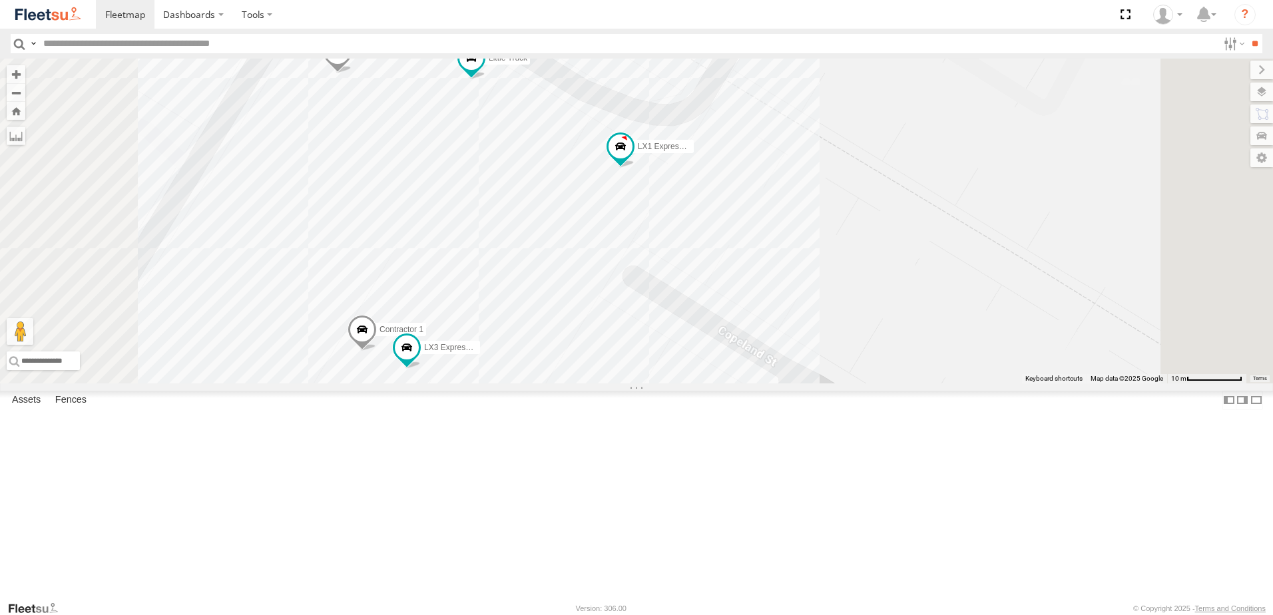
drag, startPoint x: 740, startPoint y: 288, endPoint x: 740, endPoint y: 365, distance: 77.2
click at [740, 365] on div "BX1 Express Ute CX3 Express Ute LX4 Express Ute CX2 Express Ute C4 Timber Truck…" at bounding box center [636, 221] width 1273 height 325
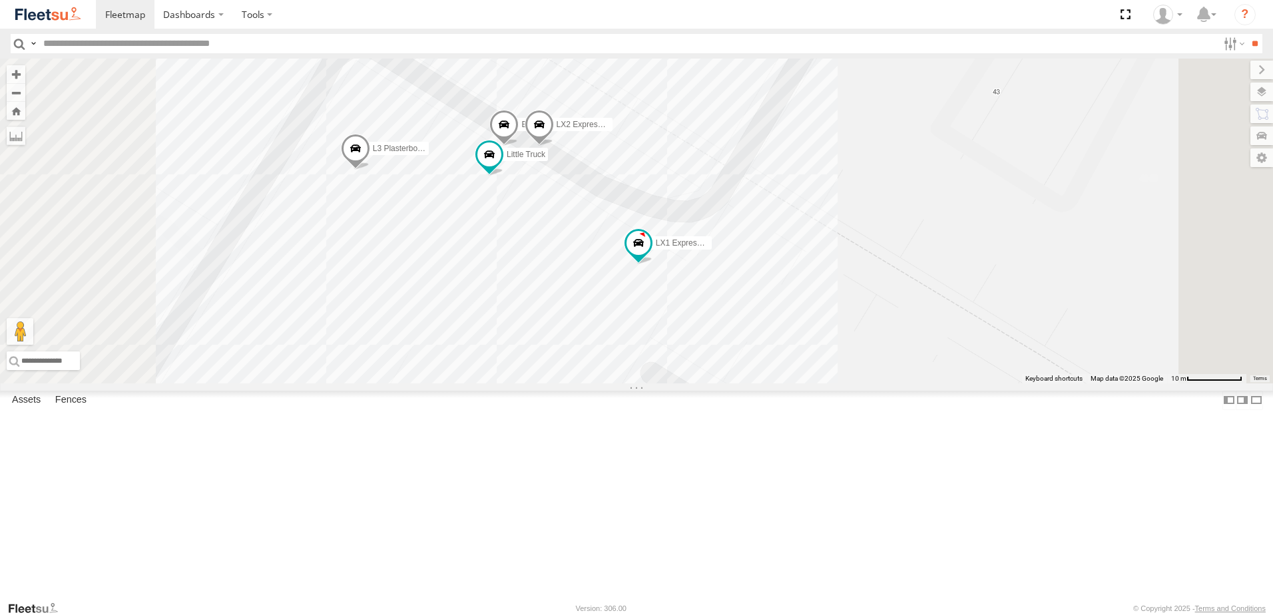
drag, startPoint x: 694, startPoint y: 242, endPoint x: 710, endPoint y: 325, distance: 84.8
click at [710, 325] on div "BX1 Express Ute CX3 Express Ute LX4 Express Ute CX2 Express Ute C4 Timber Truck…" at bounding box center [636, 221] width 1273 height 325
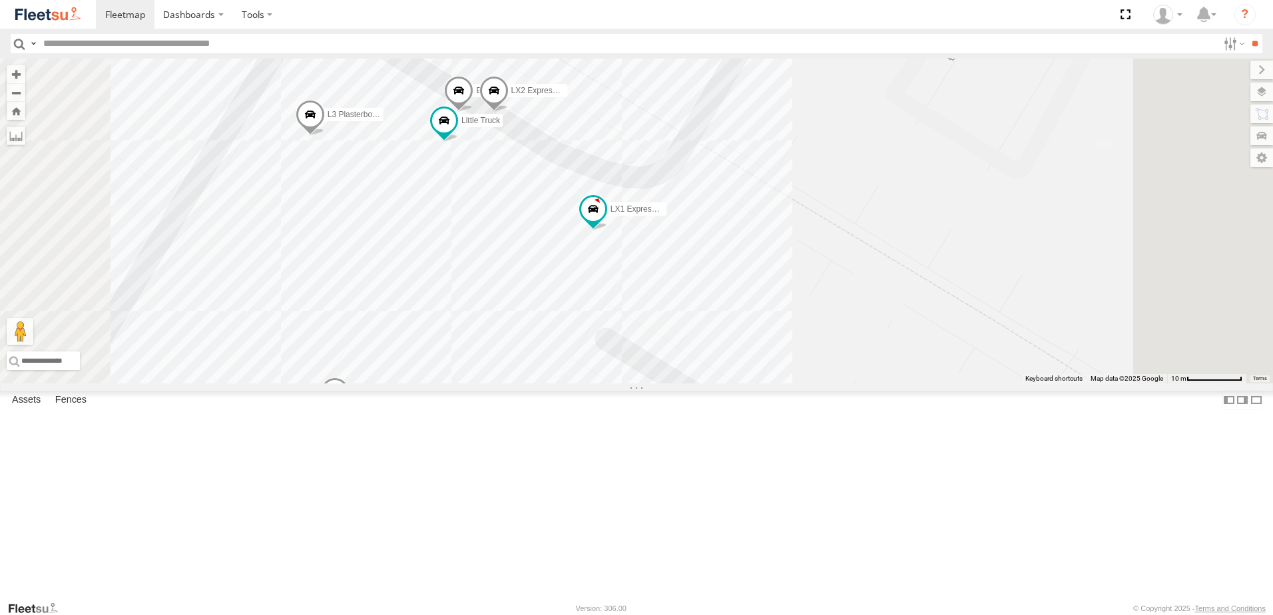
drag, startPoint x: 661, startPoint y: 198, endPoint x: 705, endPoint y: 255, distance: 72.2
click at [705, 255] on div "BX1 Express Ute CX3 Express Ute LX4 Express Ute CX2 Express Ute C4 Timber Truck…" at bounding box center [636, 221] width 1273 height 325
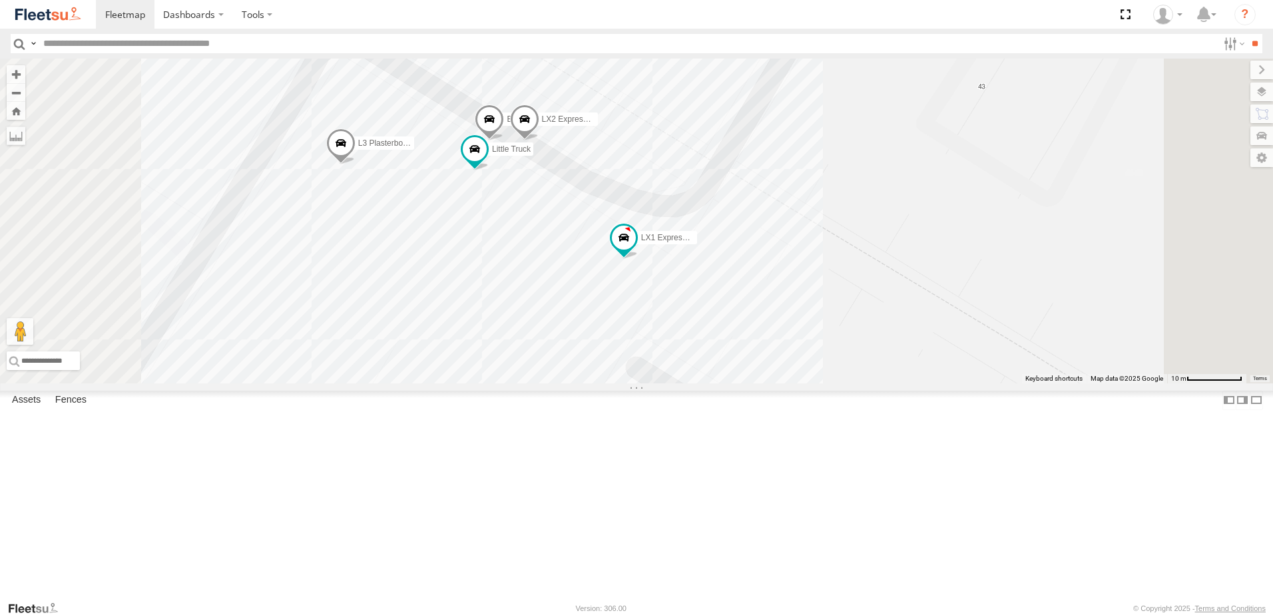
click at [504, 141] on span at bounding box center [489, 123] width 29 height 36
click at [696, 374] on div "BX1 Express Ute CX3 Express Ute LX4 Express Ute CX2 Express Ute C4 Timber Truck…" at bounding box center [636, 221] width 1273 height 325
click at [504, 141] on span at bounding box center [489, 123] width 29 height 36
click at [802, 226] on div "BX1 Express Ute CX3 Express Ute LX4 Express Ute CX2 Express Ute C4 Timber Truck…" at bounding box center [636, 221] width 1273 height 325
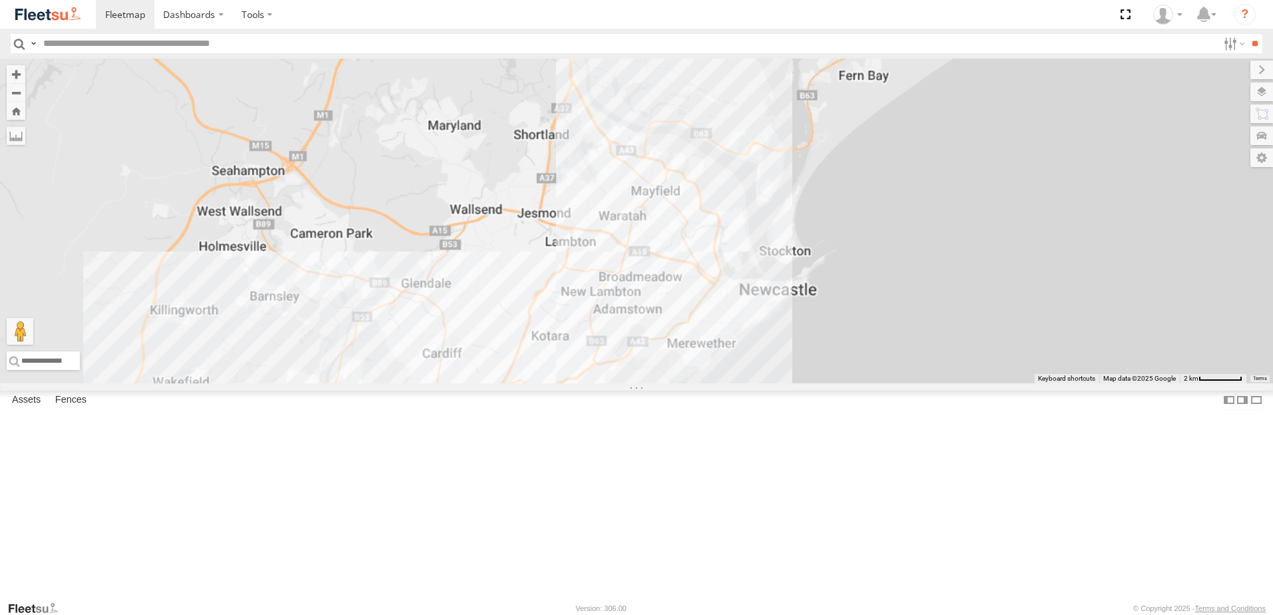
drag, startPoint x: 767, startPoint y: 424, endPoint x: 782, endPoint y: 353, distance: 72.2
click at [782, 353] on div at bounding box center [636, 221] width 1273 height 325
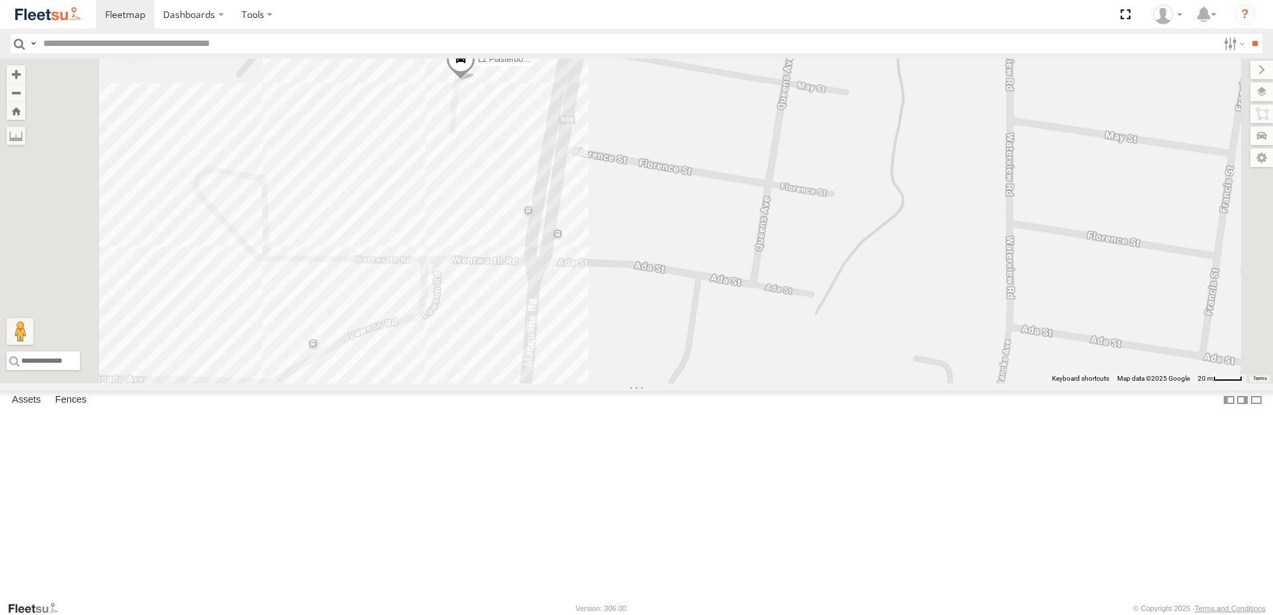
drag, startPoint x: 648, startPoint y: 258, endPoint x: 665, endPoint y: 370, distance: 112.5
click at [665, 370] on div "BX1 Express Ute CX3 Express Ute CX2 Express Ute C4 Timber Truck LX1 Express Ute…" at bounding box center [636, 221] width 1273 height 325
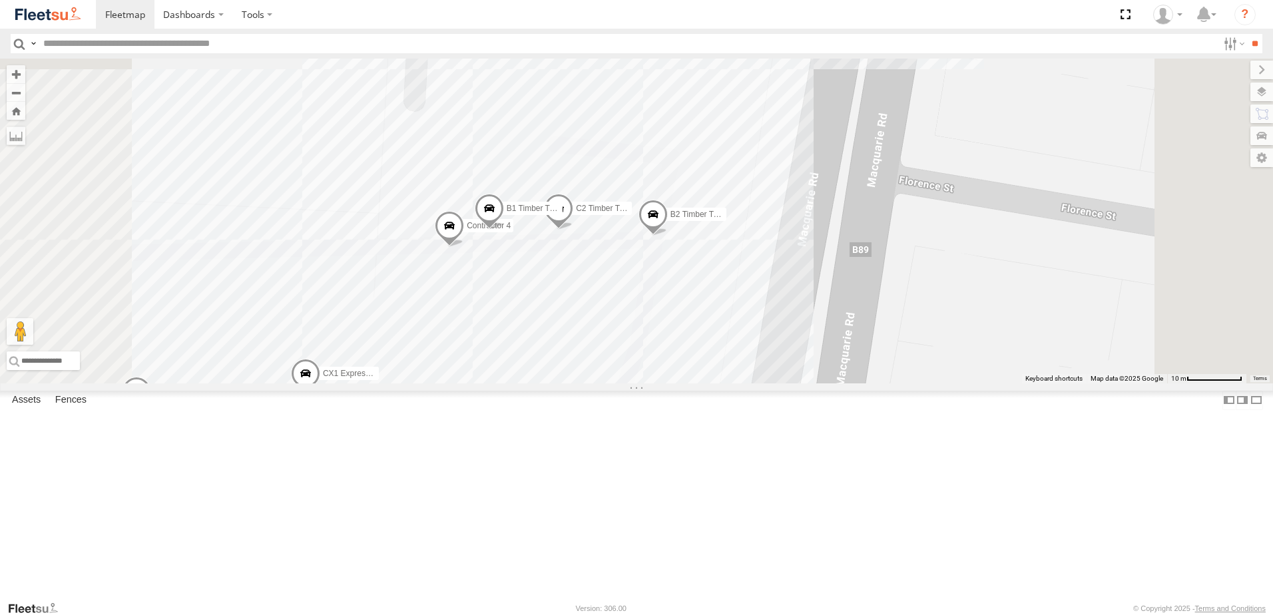
drag, startPoint x: 674, startPoint y: 242, endPoint x: 738, endPoint y: 240, distance: 64.6
click at [738, 240] on div "BX1 Express Ute CX3 Express Ute CX2 Express Ute C4 Timber Truck LX1 Express Ute…" at bounding box center [636, 221] width 1273 height 325
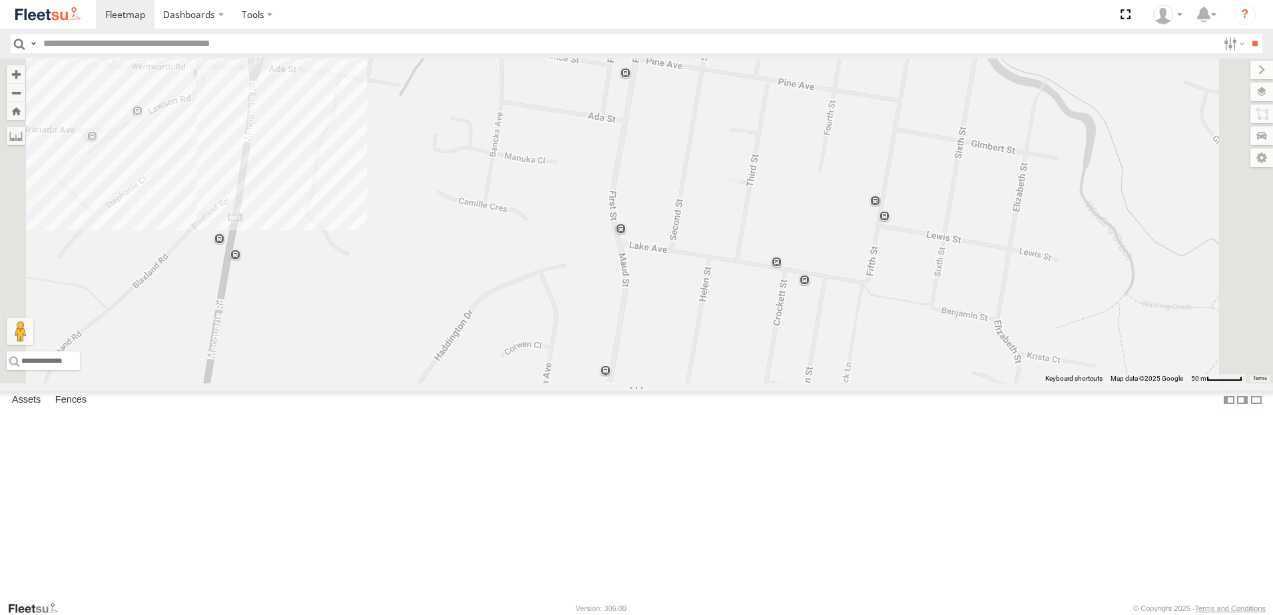
drag, startPoint x: 553, startPoint y: 210, endPoint x: 775, endPoint y: 336, distance: 255.5
click at [774, 336] on div "BX1 Express Ute CX3 Express Ute CX2 Express Ute C4 Timber Truck LX1 Express Ute…" at bounding box center [636, 221] width 1273 height 325
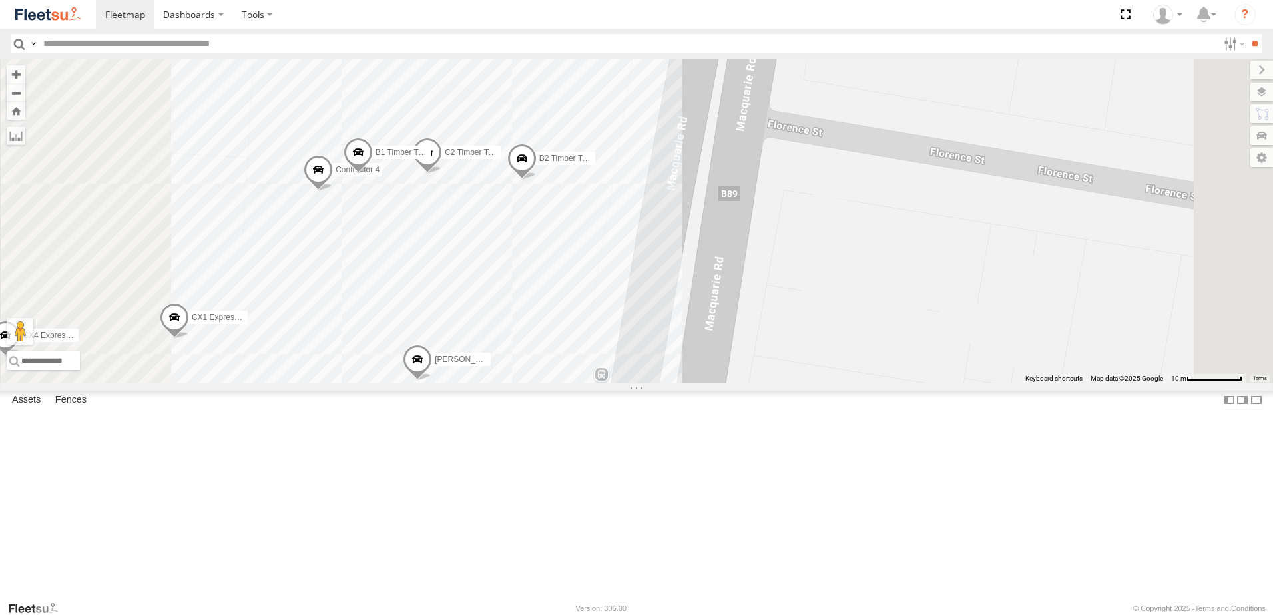
drag, startPoint x: 712, startPoint y: 214, endPoint x: 726, endPoint y: 209, distance: 14.1
click at [726, 209] on div "BX1 Express Ute CX3 Express Ute CX2 Express Ute C4 Timber Truck LX1 Express Ute…" at bounding box center [636, 221] width 1273 height 325
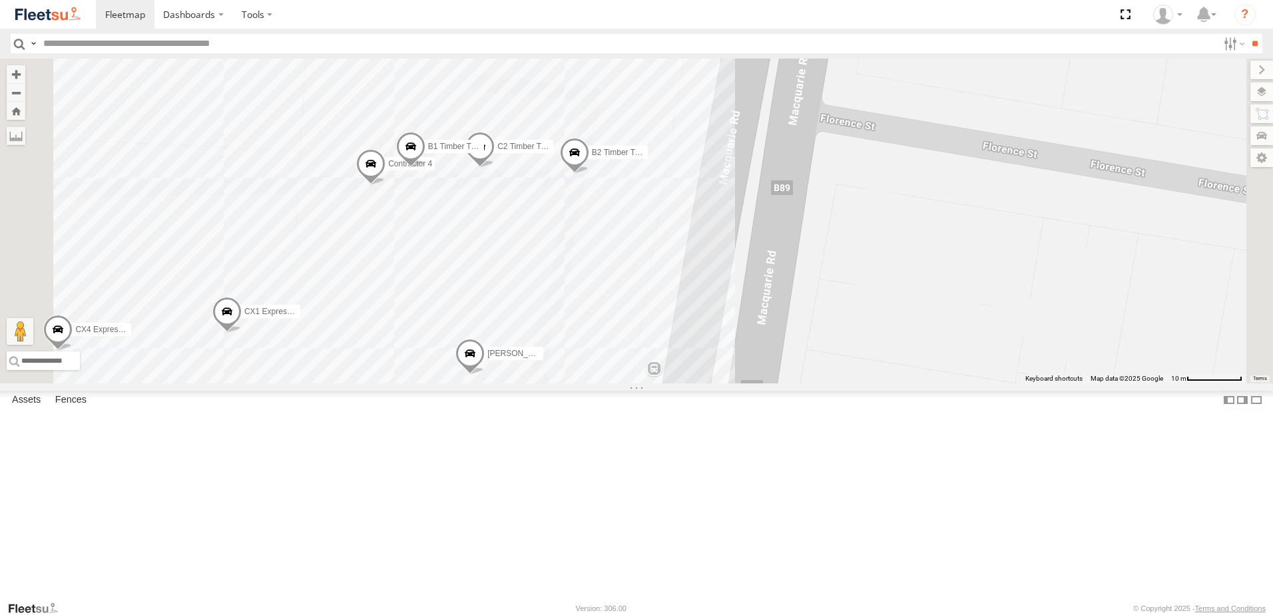
drag, startPoint x: 607, startPoint y: 208, endPoint x: 657, endPoint y: 208, distance: 49.3
click at [657, 208] on div "BX1 Express Ute CX3 Express Ute CX2 Express Ute C4 Timber Truck LX1 Express Ute…" at bounding box center [636, 221] width 1273 height 325
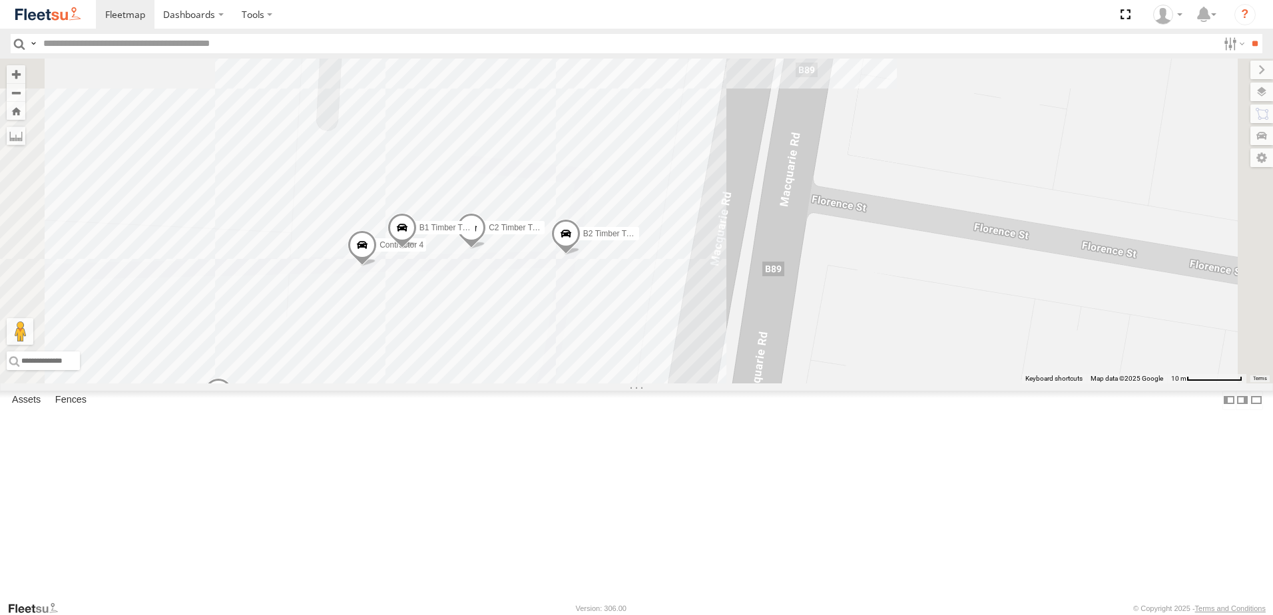
drag, startPoint x: 724, startPoint y: 373, endPoint x: 772, endPoint y: 341, distance: 57.1
click at [772, 341] on div "BX1 Express Ute CX3 Express Ute CX2 Express Ute C4 Timber Truck LX1 Express Ute…" at bounding box center [636, 221] width 1273 height 325
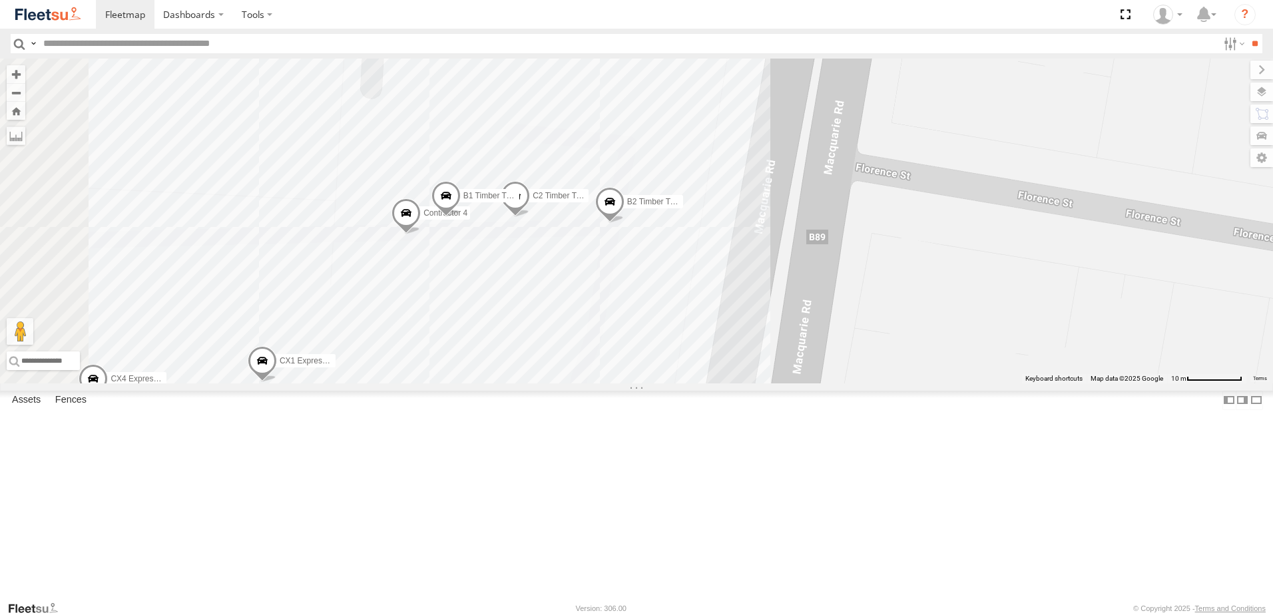
click at [625, 223] on span at bounding box center [609, 205] width 29 height 36
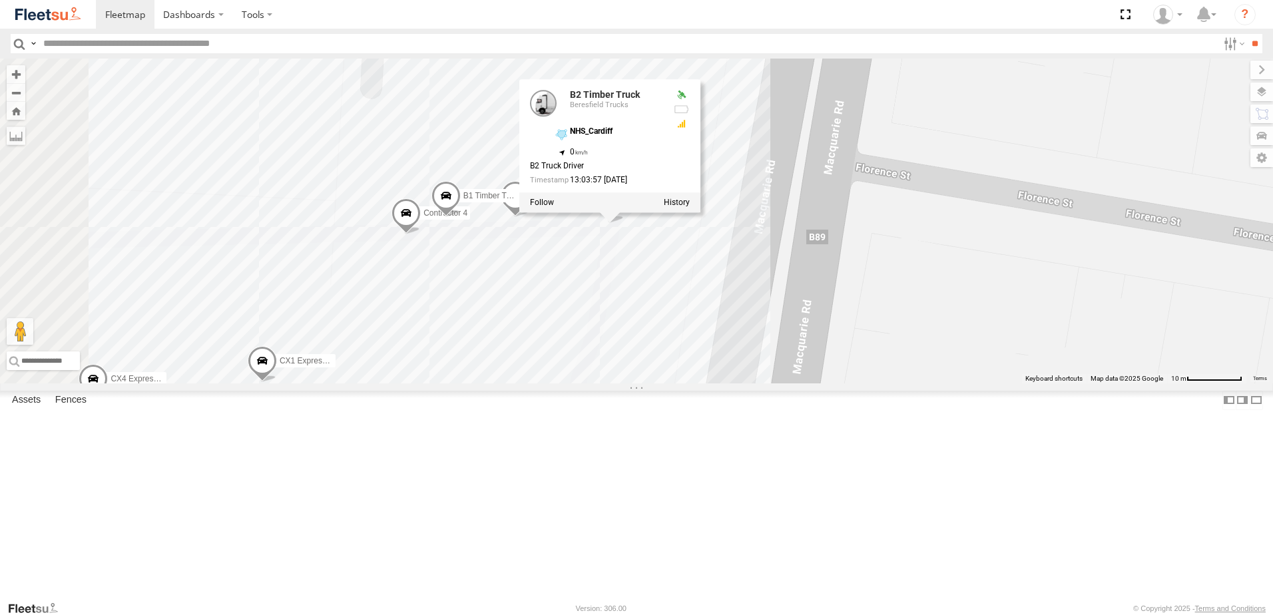
click at [786, 384] on div "BX1 Express Ute CX3 Express Ute CX2 Express Ute C4 Timber Truck LX1 Express Ute…" at bounding box center [636, 221] width 1273 height 325
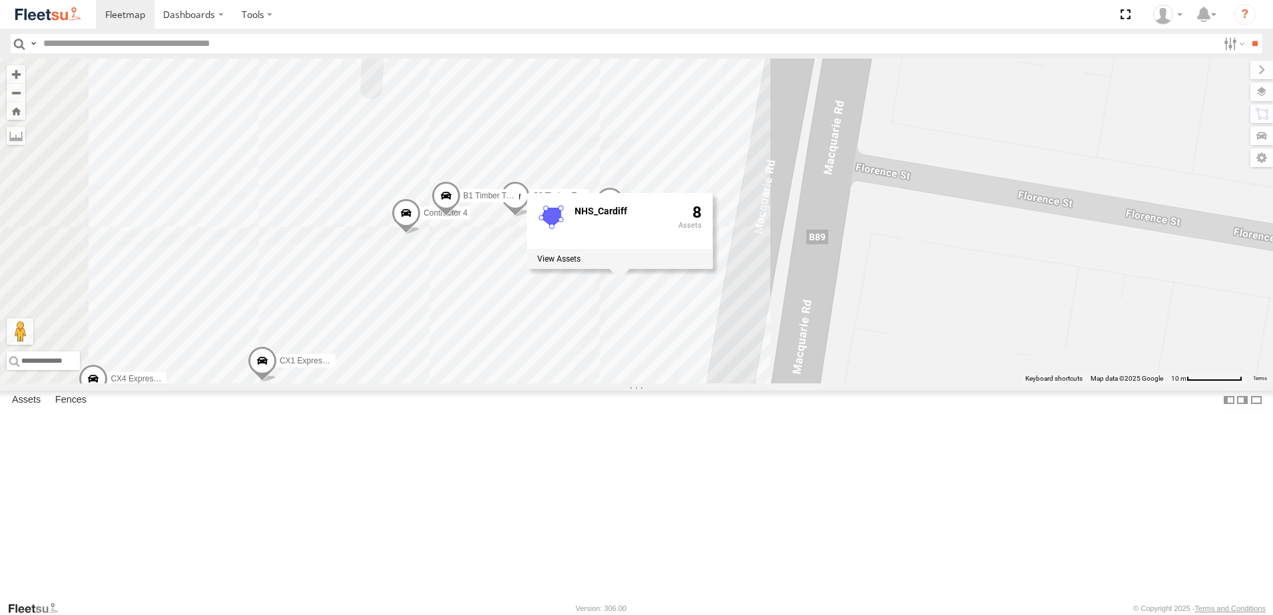
click at [778, 251] on div "BX1 Express Ute CX3 Express Ute CX2 Express Ute C4 Timber Truck LX1 Express Ute…" at bounding box center [636, 221] width 1273 height 325
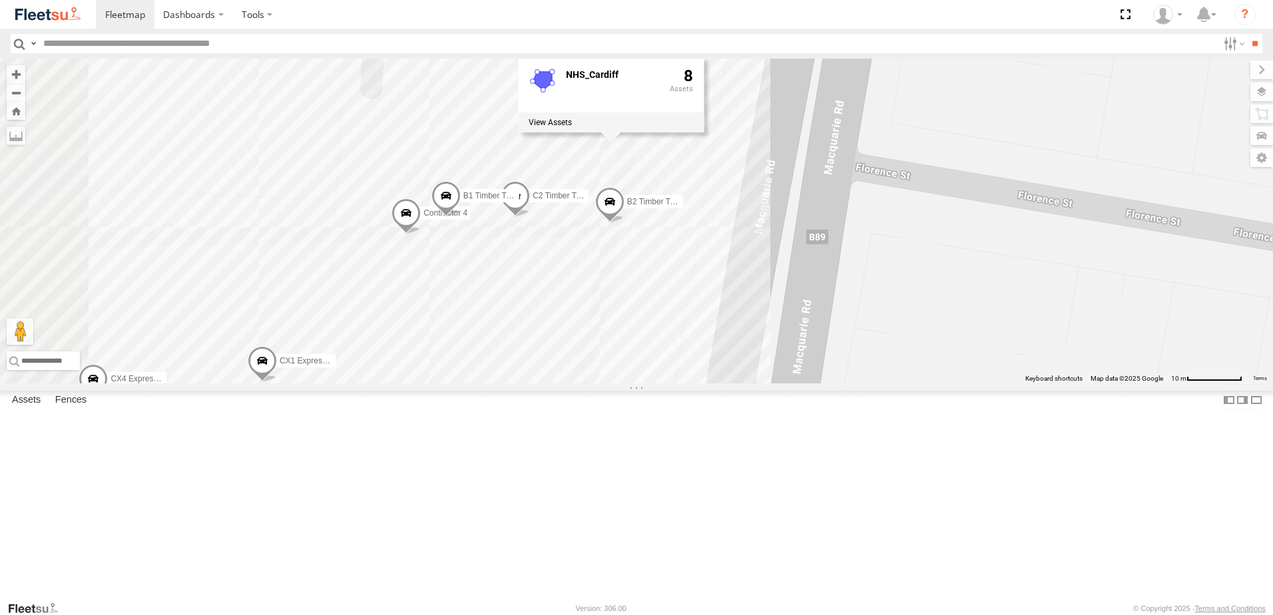
click at [704, 133] on div "NHS_Cardiff 8" at bounding box center [611, 95] width 186 height 76
click at [950, 304] on div "BX1 Express Ute CX3 Express Ute CX2 Express Ute C4 Timber Truck LX1 Express Ute…" at bounding box center [636, 221] width 1273 height 325
